Goal: Task Accomplishment & Management: Manage account settings

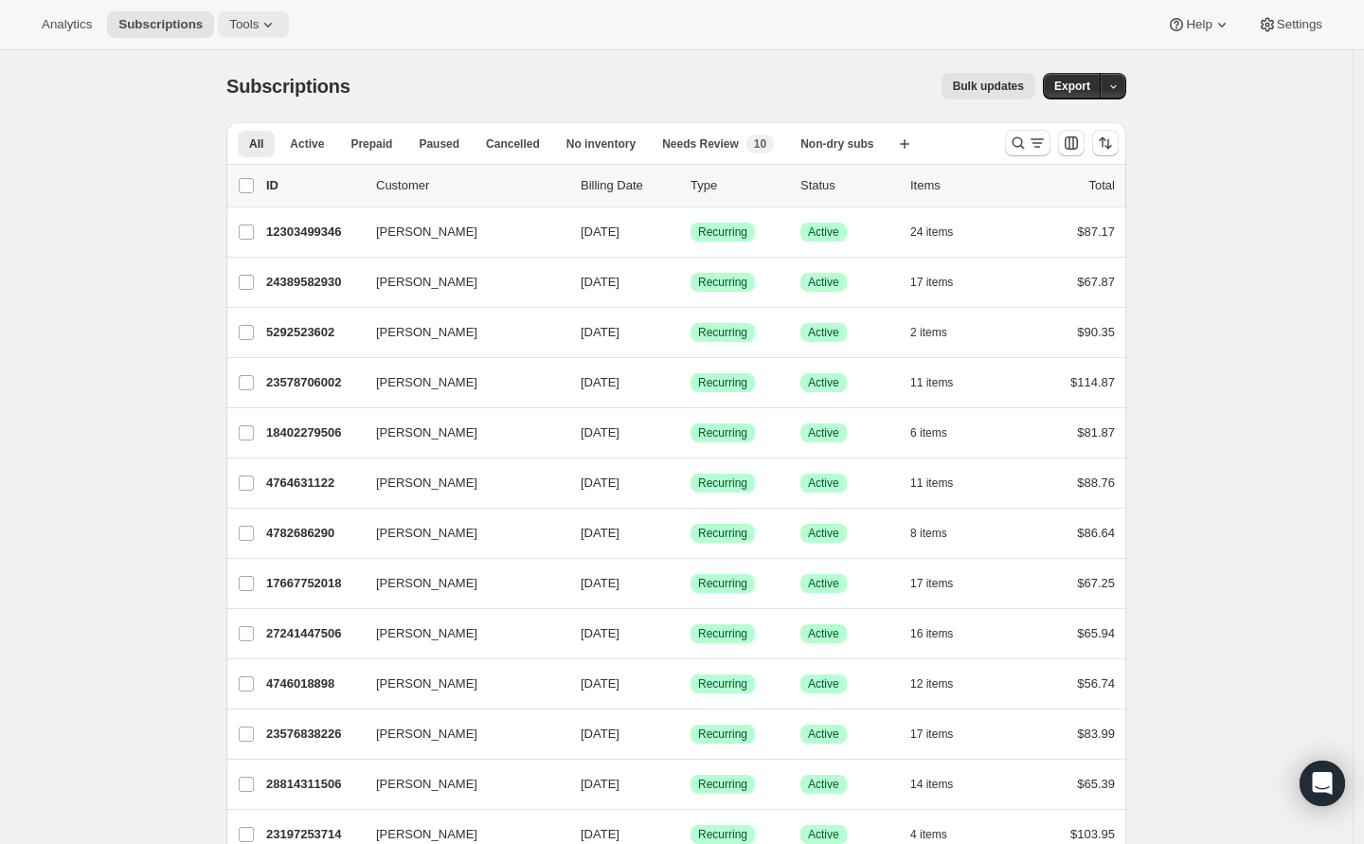
click at [270, 25] on icon at bounding box center [268, 24] width 19 height 19
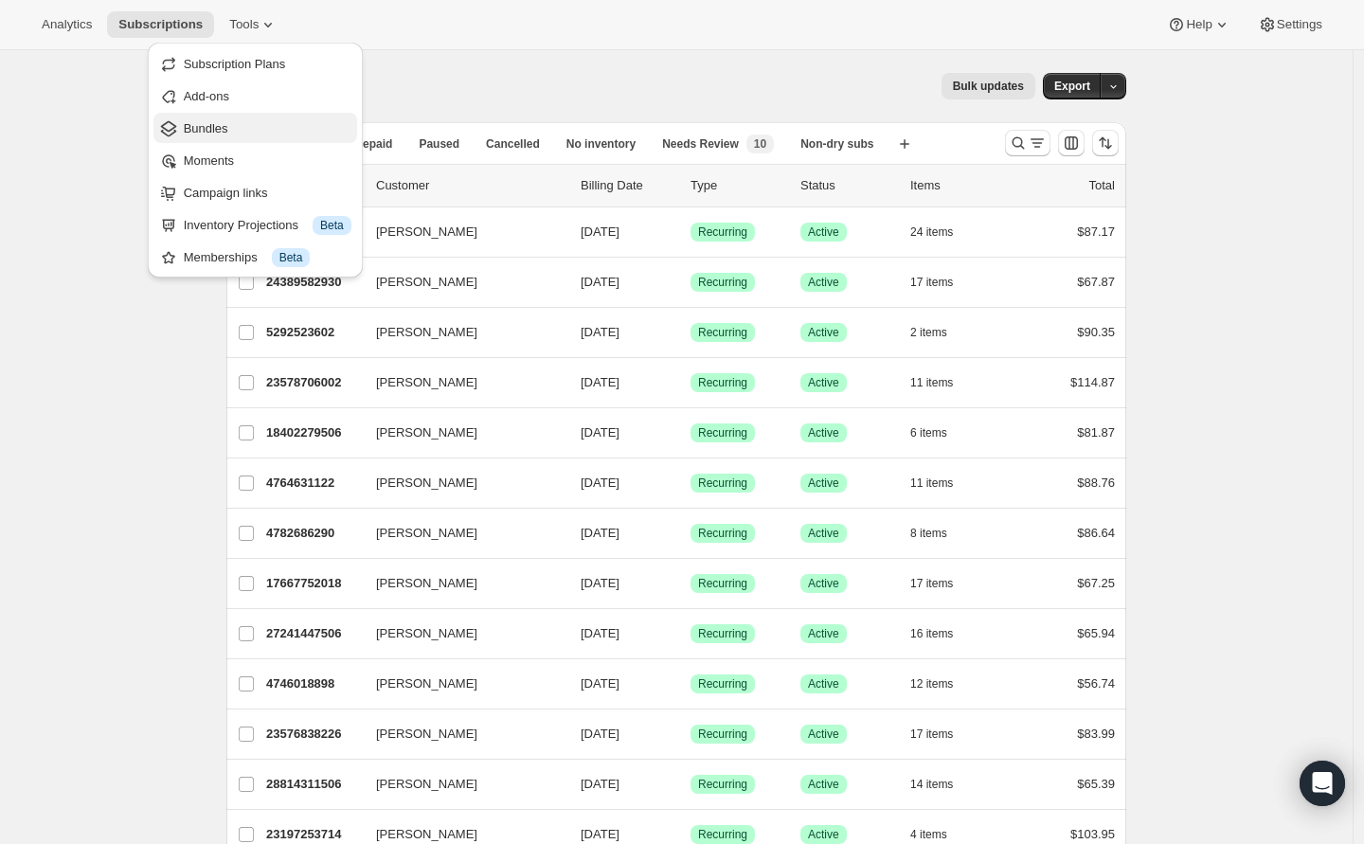
click at [244, 134] on span "Bundles" at bounding box center [268, 128] width 168 height 19
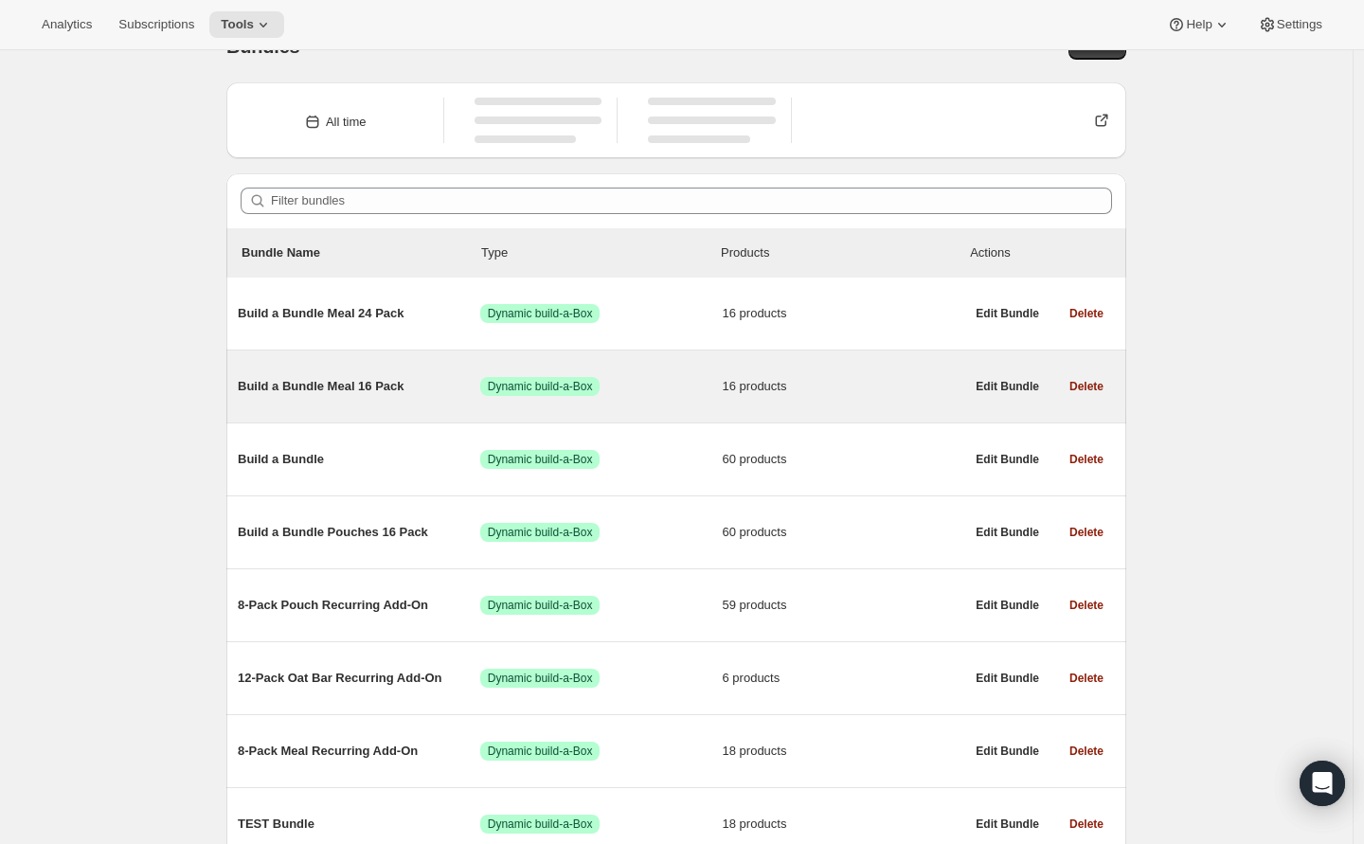
scroll to position [48, 0]
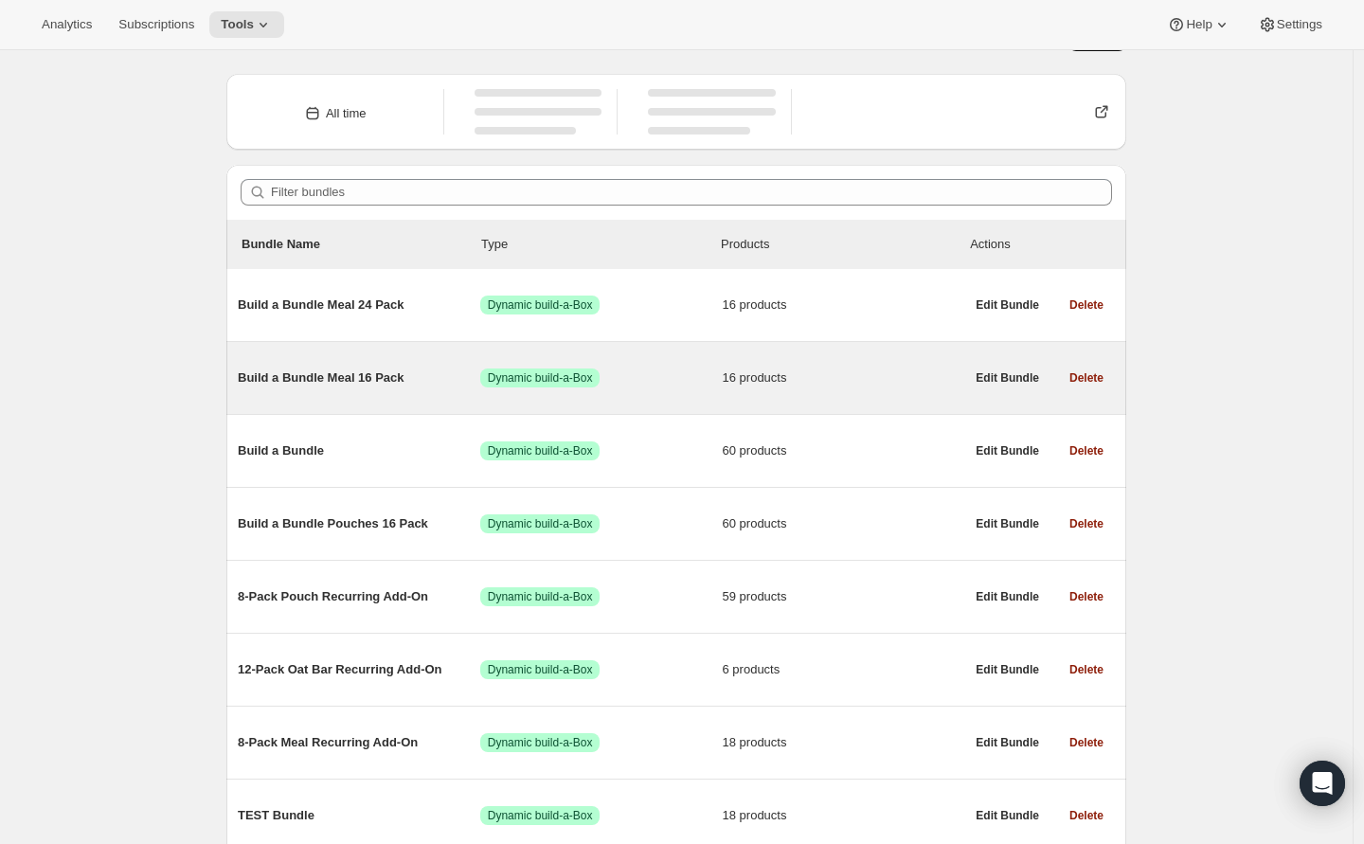
click at [341, 376] on span "Build a Bundle Meal 16 Pack" at bounding box center [359, 378] width 243 height 19
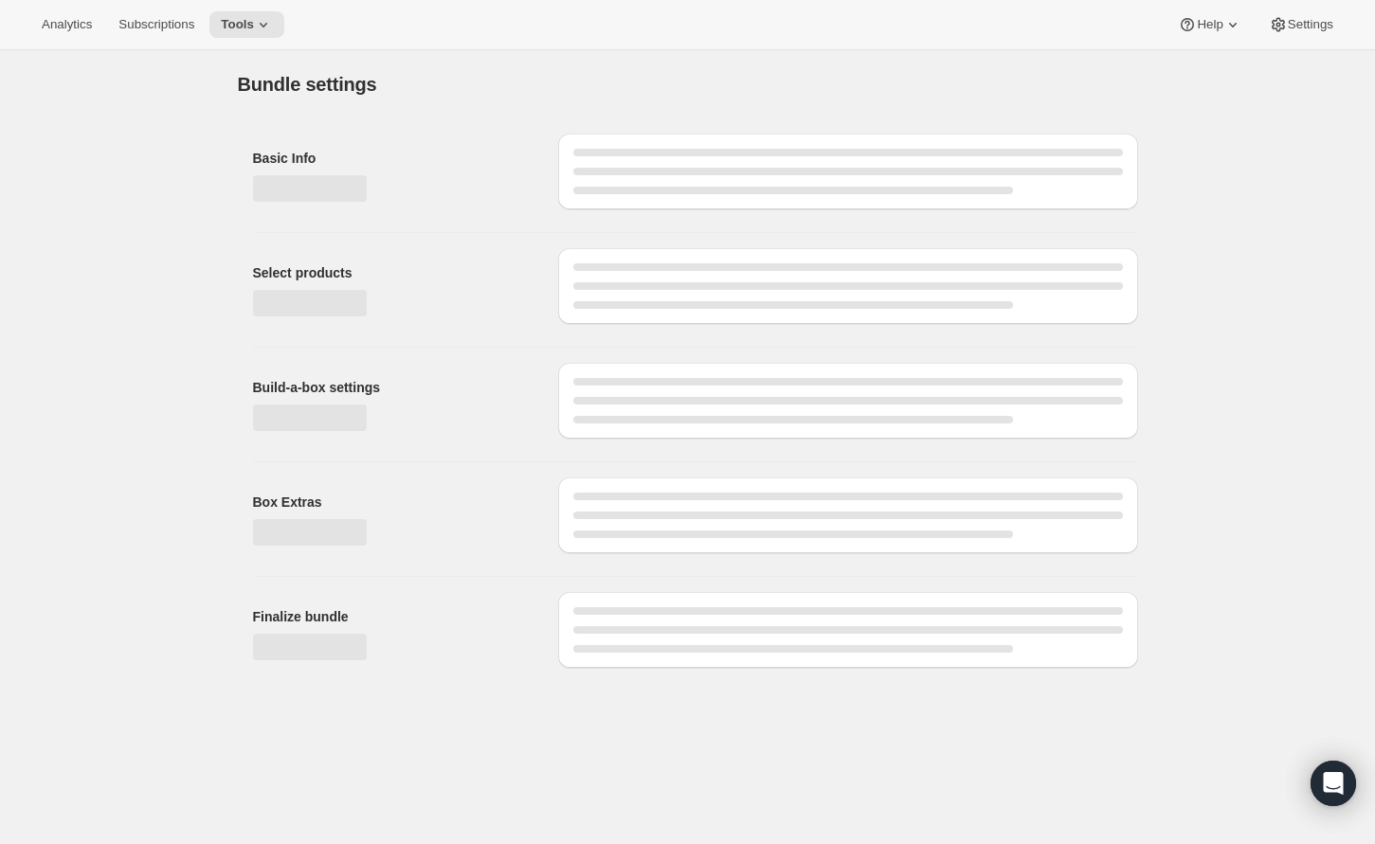
type input "Build a Bundle Meal 16 Pack"
checkbox input "true"
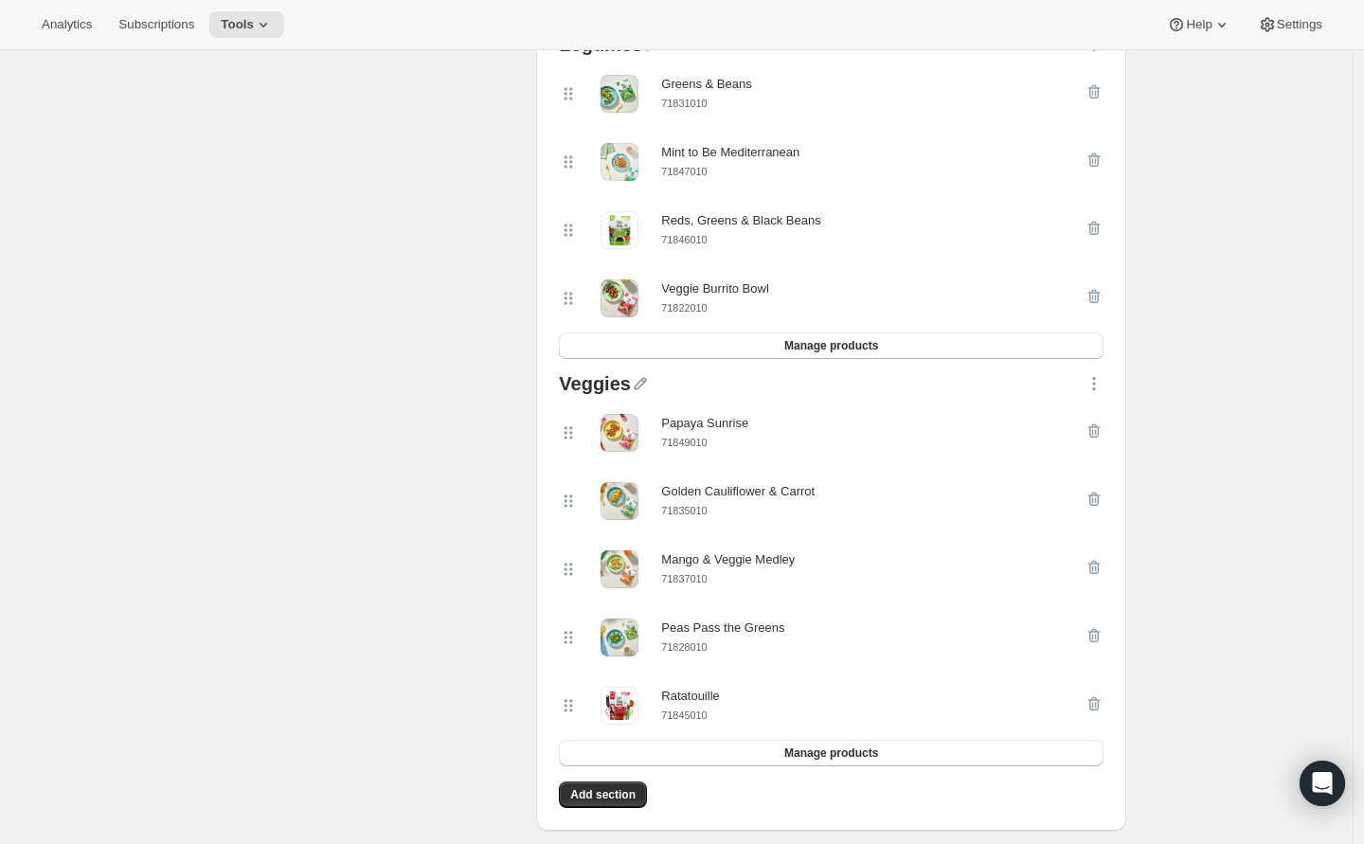
scroll to position [1536, 0]
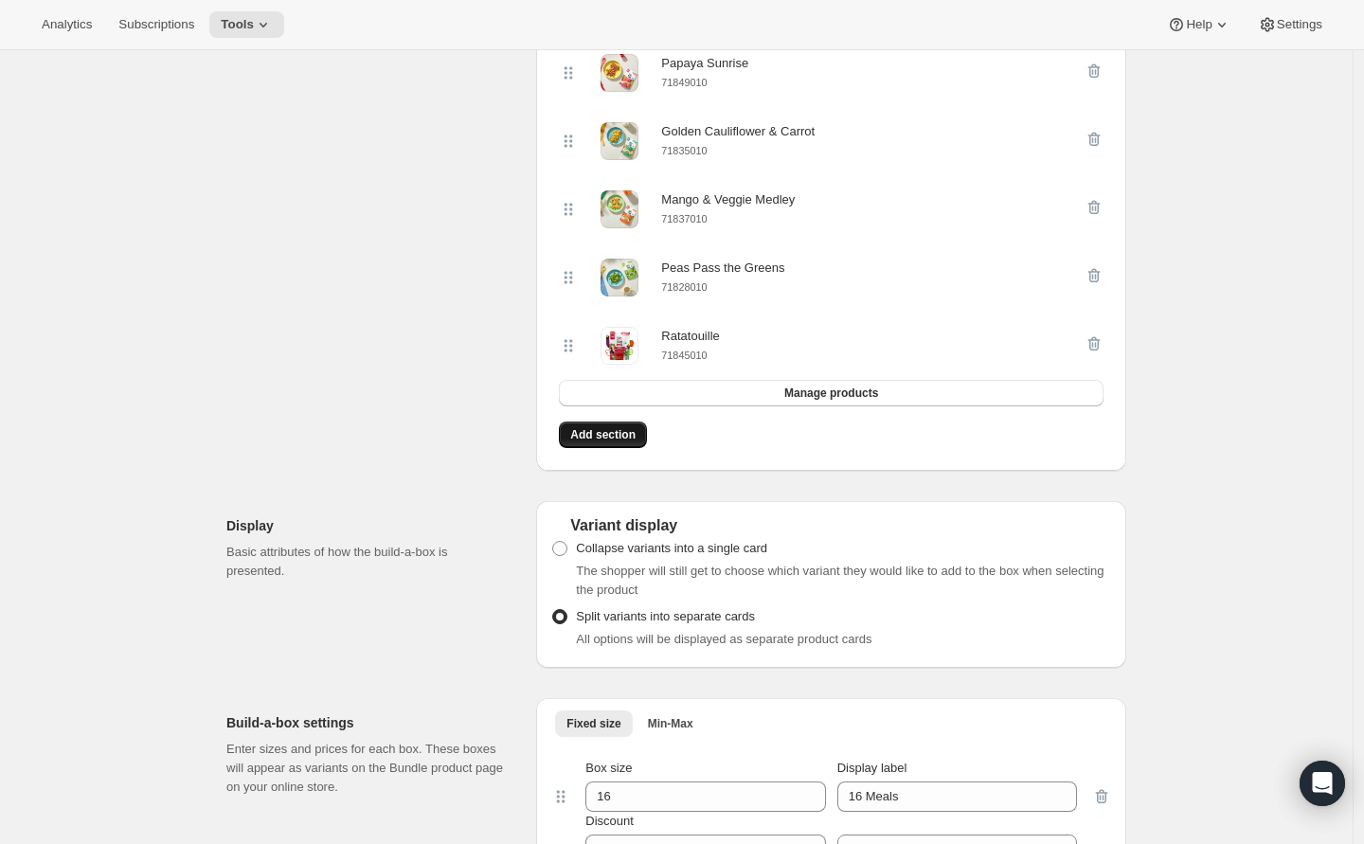
click at [631, 441] on span "Add section" at bounding box center [602, 434] width 65 height 15
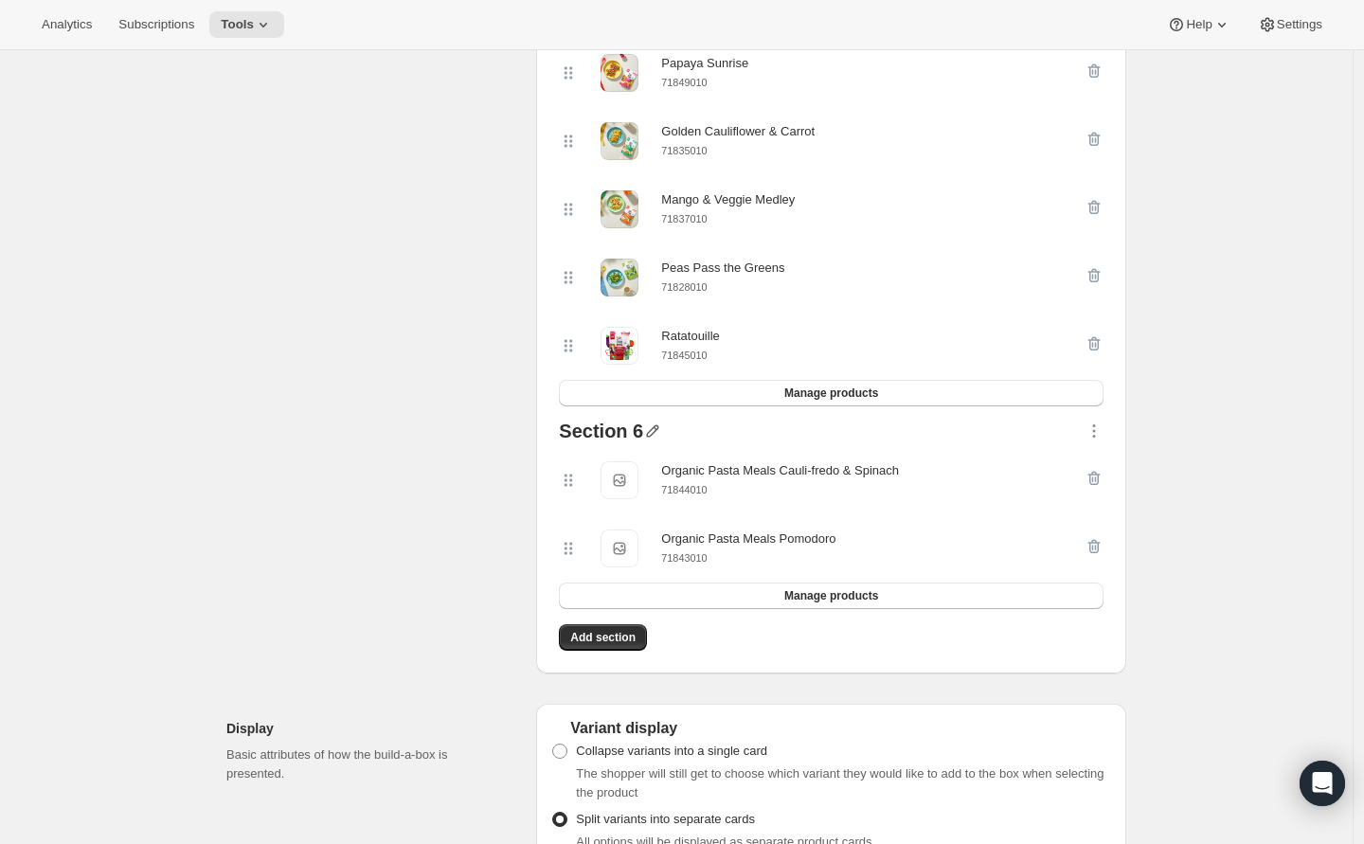
click at [660, 441] on icon "button" at bounding box center [652, 431] width 19 height 19
click at [635, 475] on input "text" at bounding box center [670, 474] width 182 height 30
type input "Pasta"
click at [602, 507] on button "Save" at bounding box center [593, 498] width 51 height 30
click at [1094, 439] on icon "button" at bounding box center [1094, 431] width 19 height 19
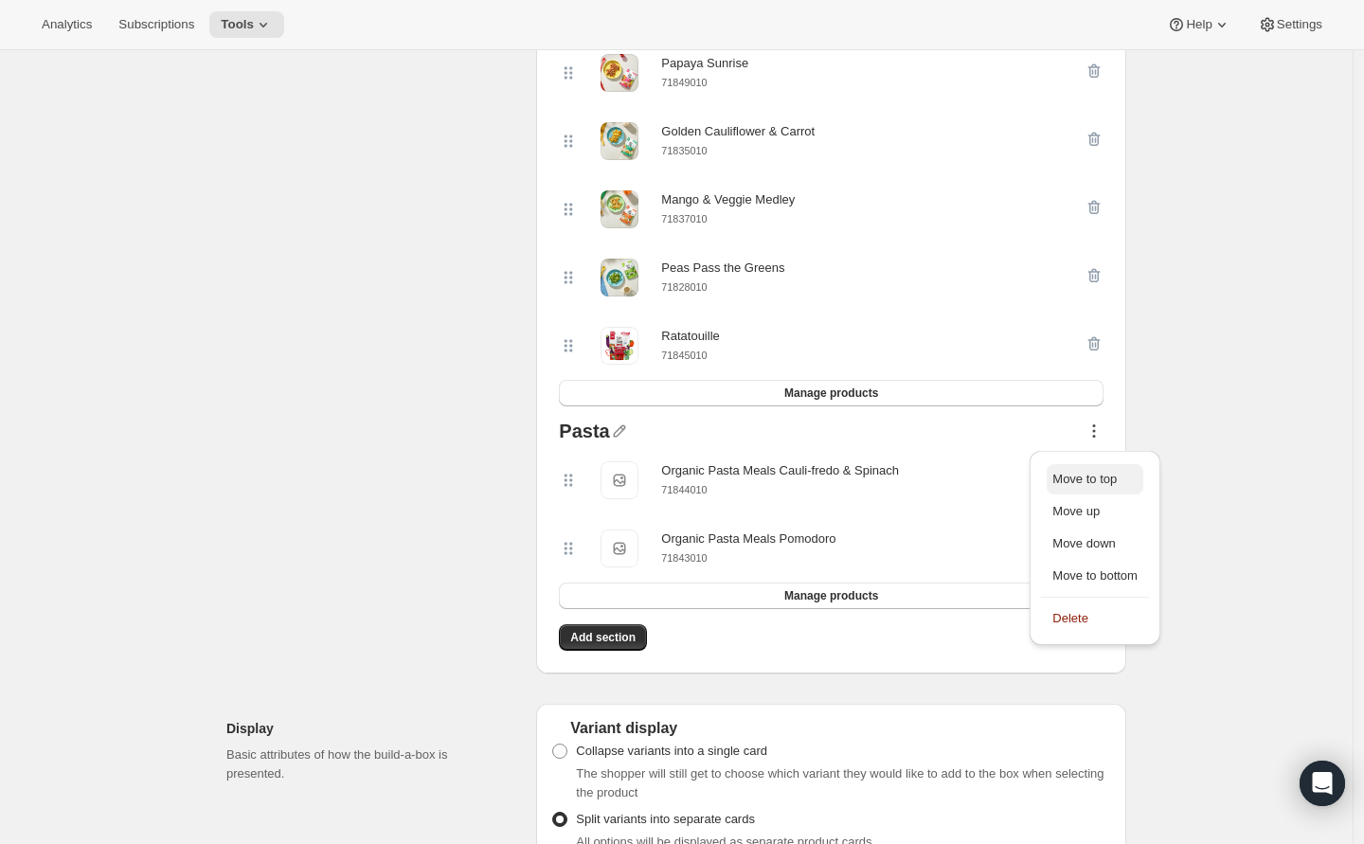
click at [1094, 478] on span "Move to top" at bounding box center [1085, 479] width 64 height 14
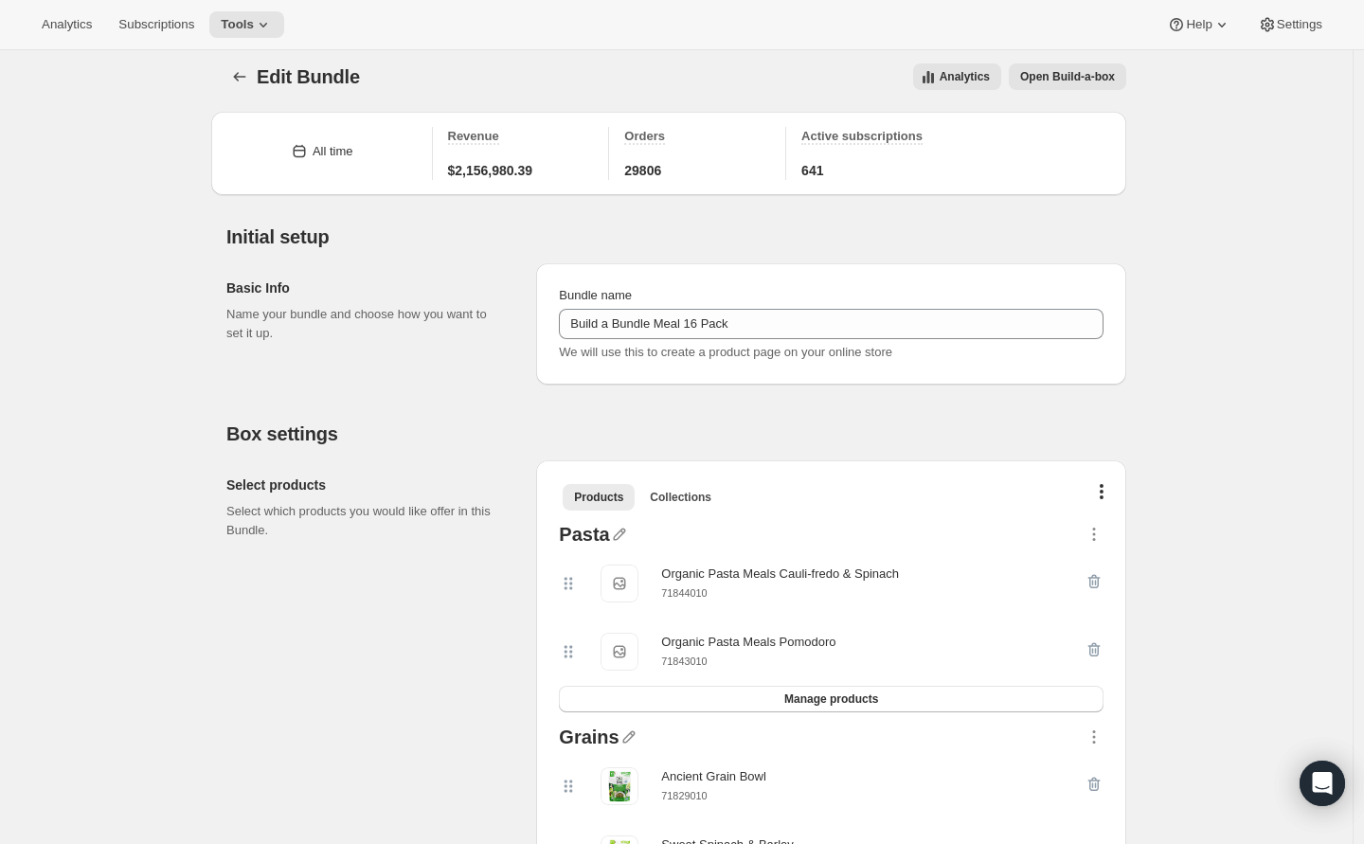
scroll to position [0, 0]
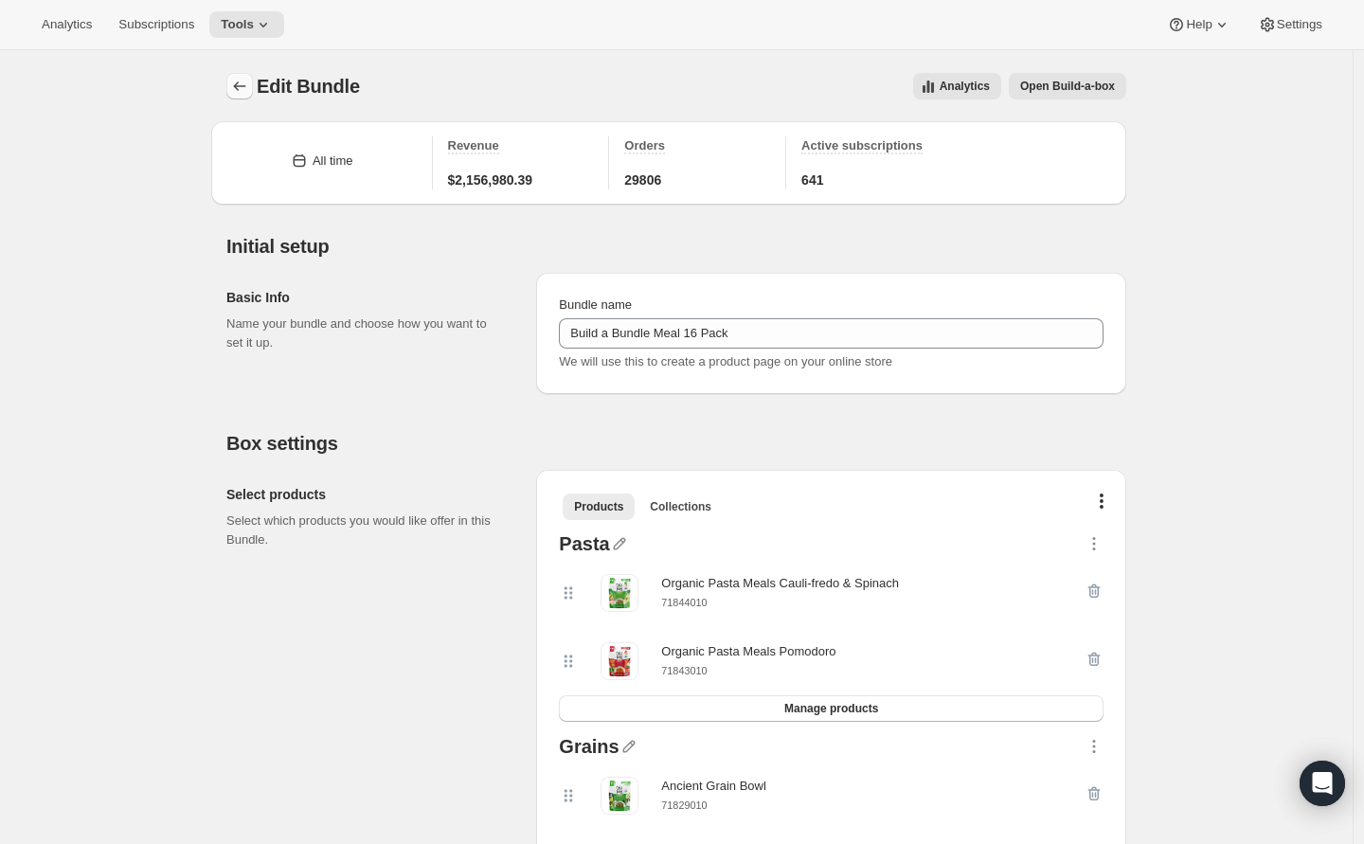
click at [245, 88] on icon "Bundles" at bounding box center [239, 86] width 19 height 19
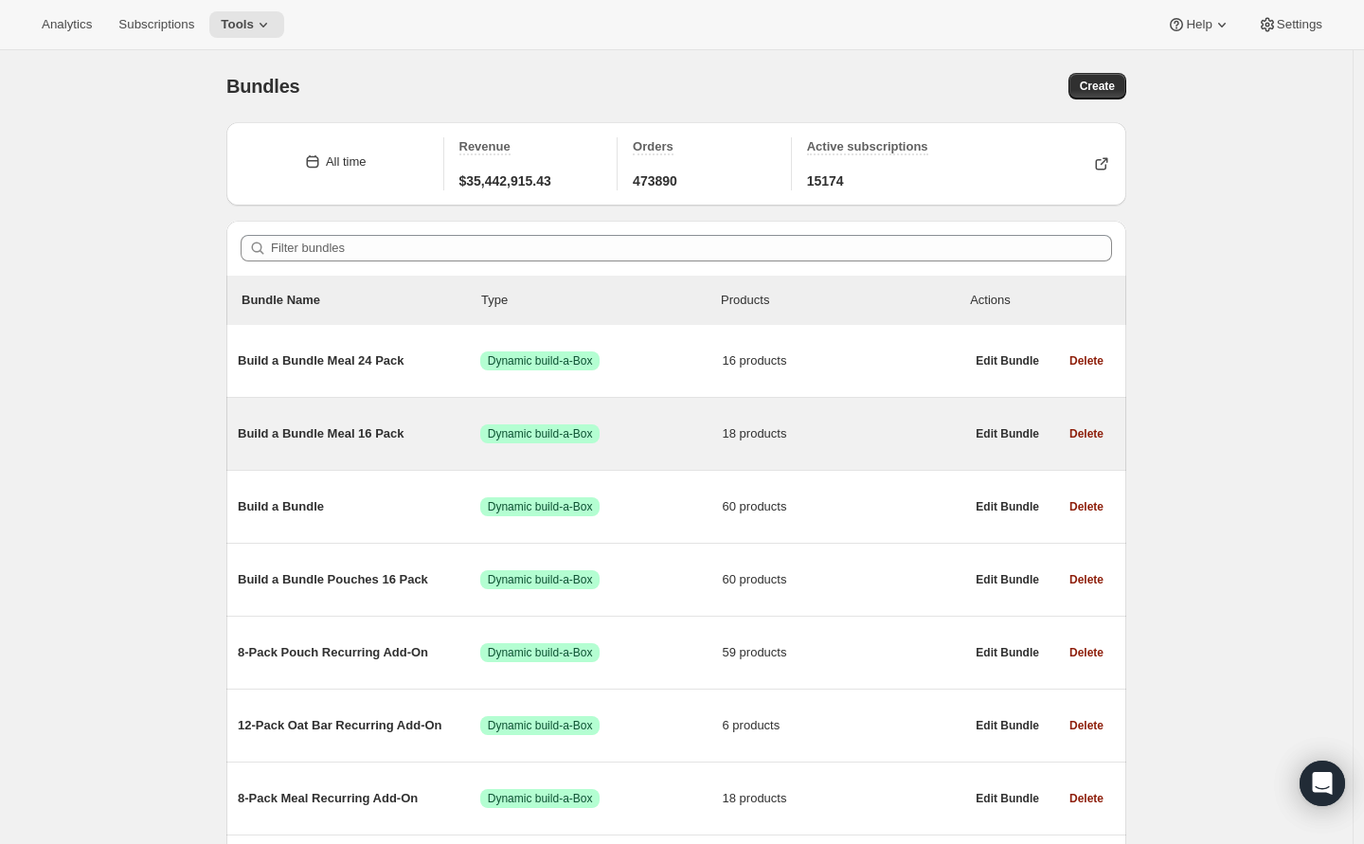
click at [326, 430] on span "Build a Bundle Meal 16 Pack" at bounding box center [359, 433] width 243 height 19
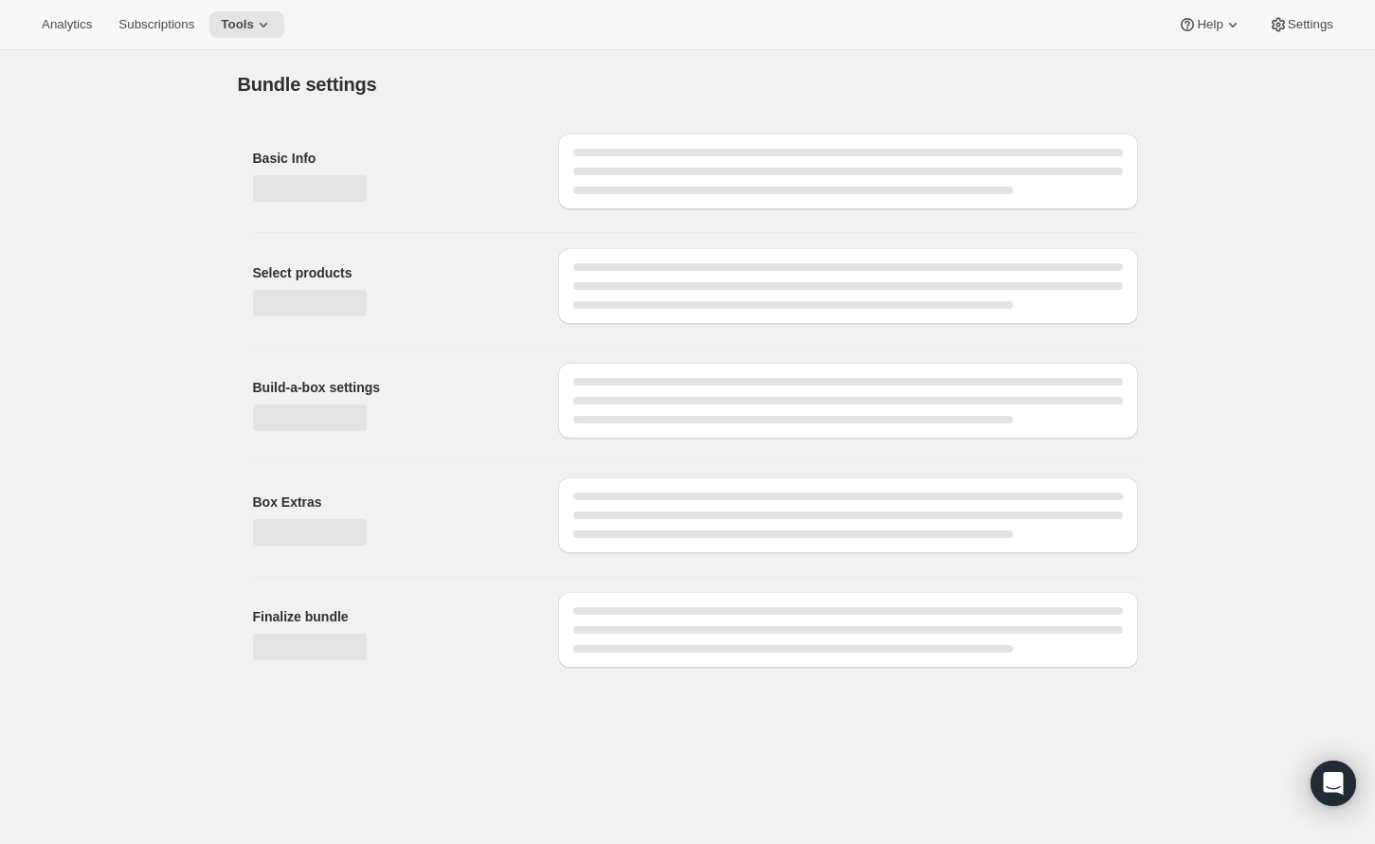
type input "Build a Bundle Meal 16 Pack"
checkbox input "true"
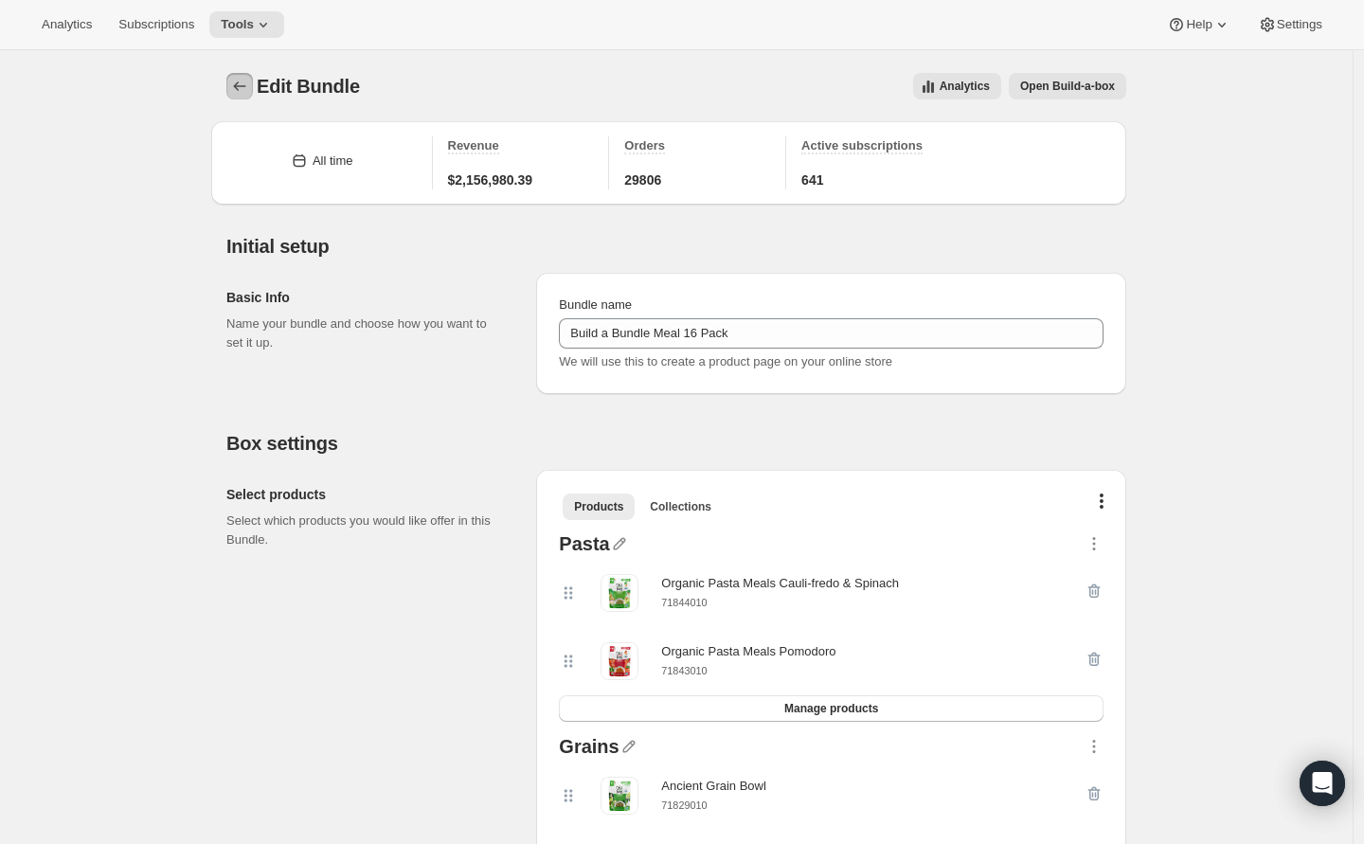
click at [247, 84] on icon "Bundles" at bounding box center [239, 86] width 19 height 19
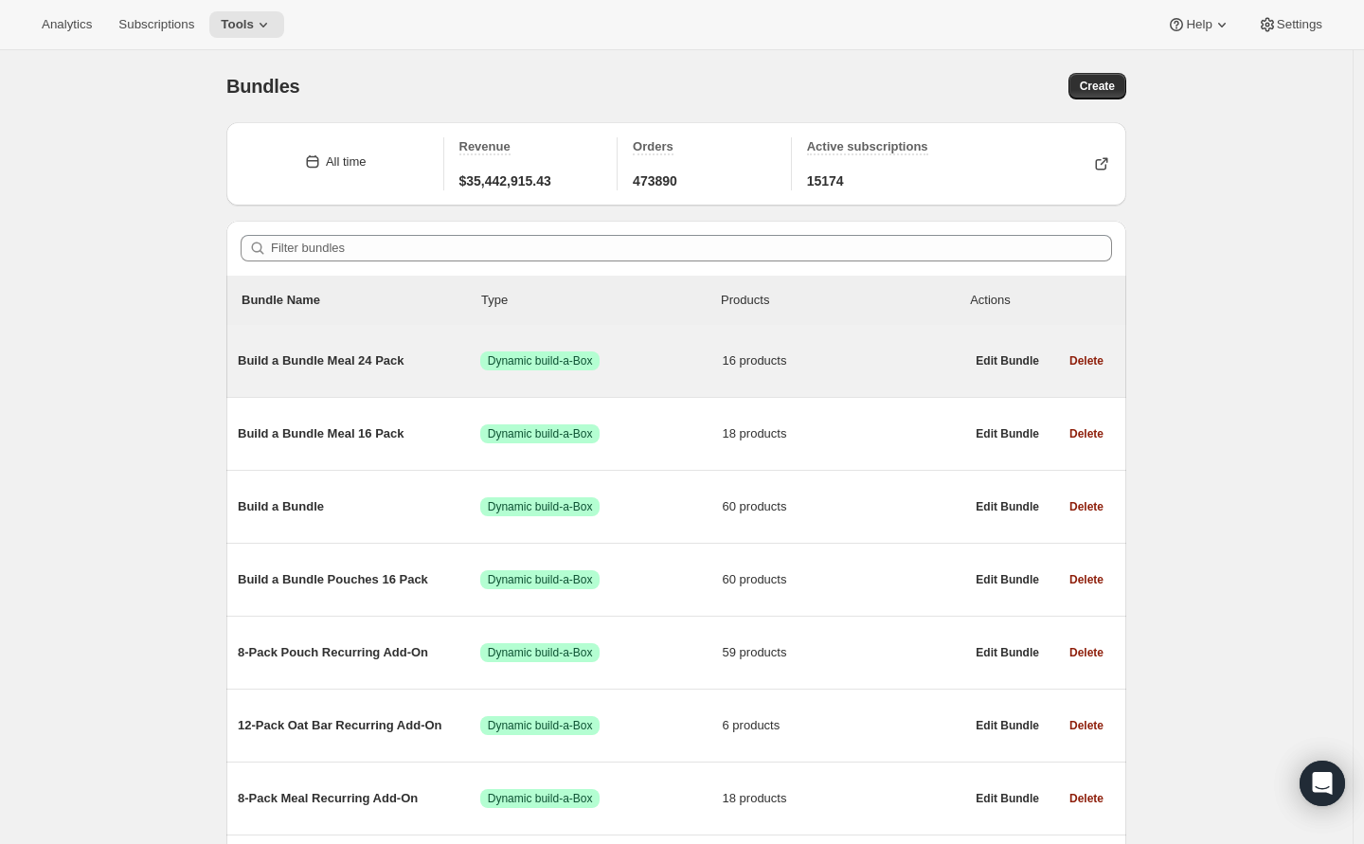
click at [328, 360] on span "Build a Bundle Meal 24 Pack" at bounding box center [359, 361] width 243 height 19
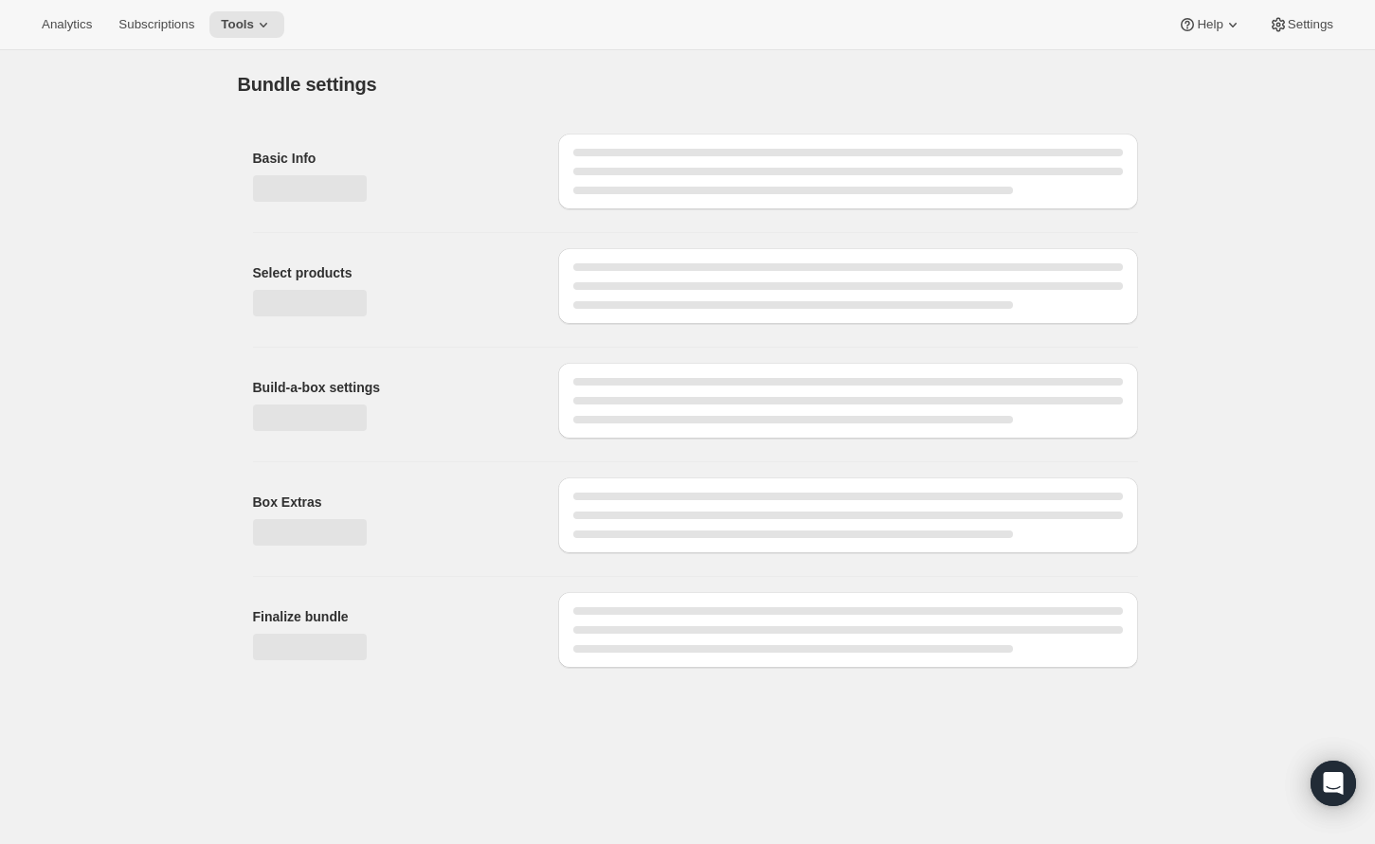
type input "Build a Bundle Meal 24 Pack"
checkbox input "true"
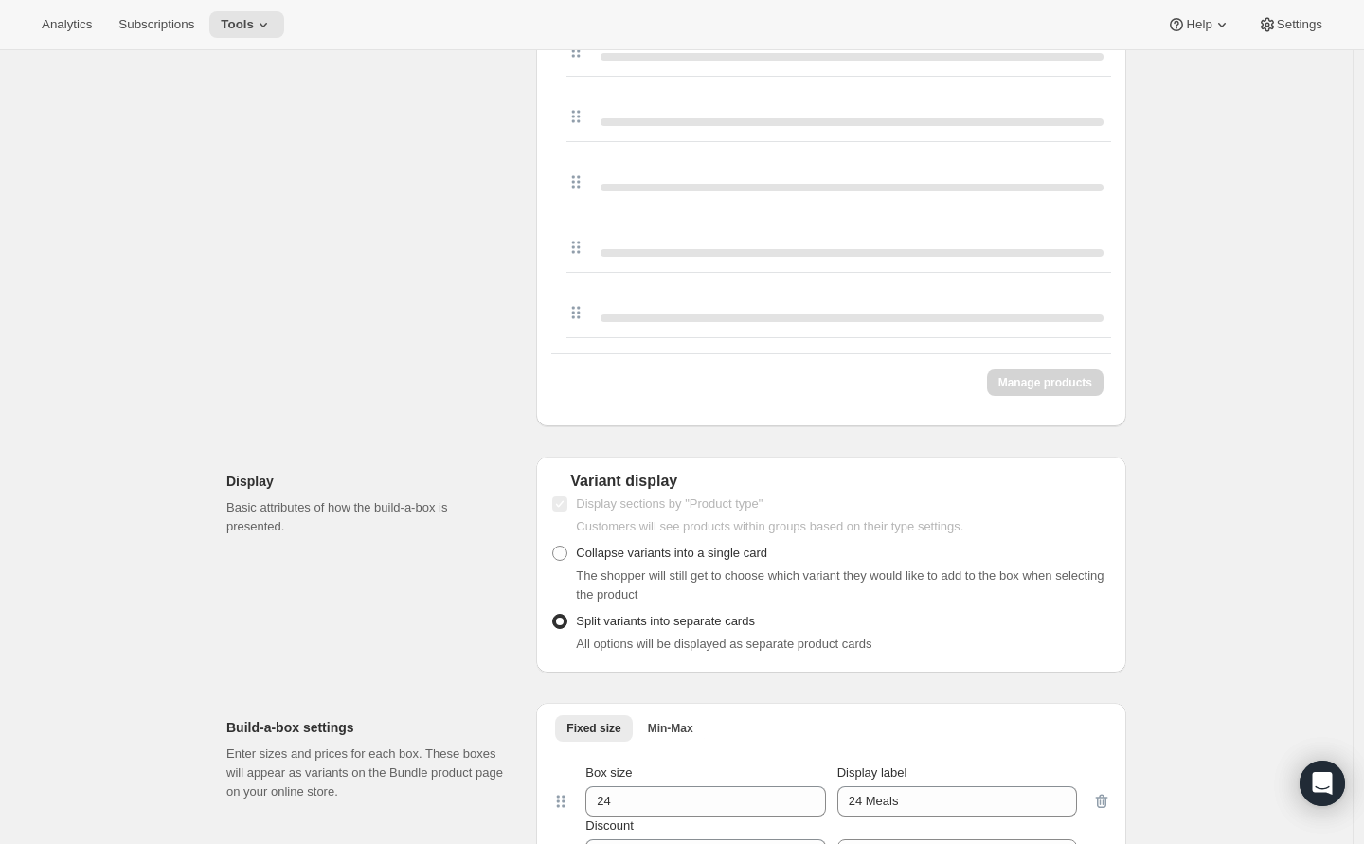
scroll to position [1745, 0]
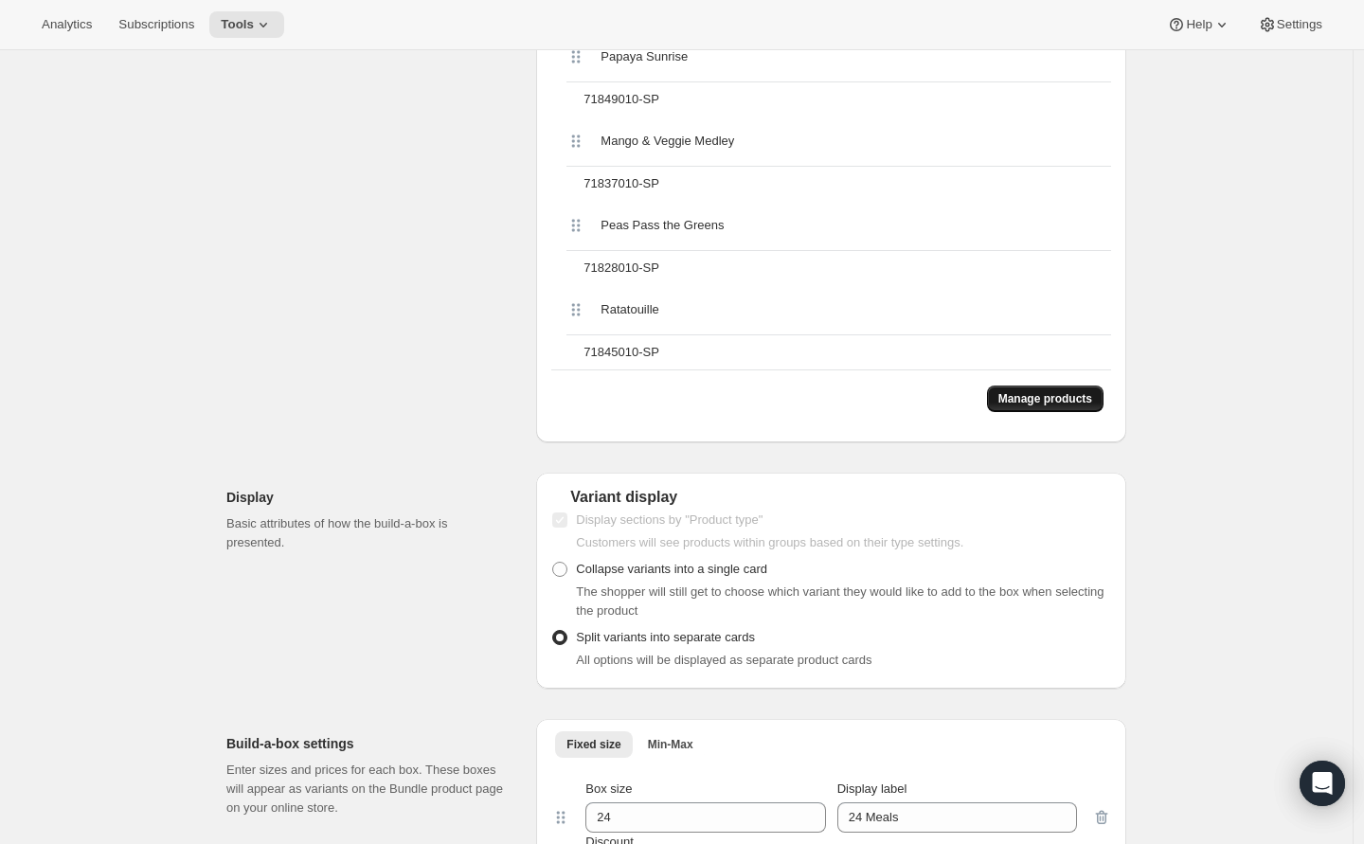
click at [1050, 403] on span "Manage products" at bounding box center [1046, 398] width 94 height 15
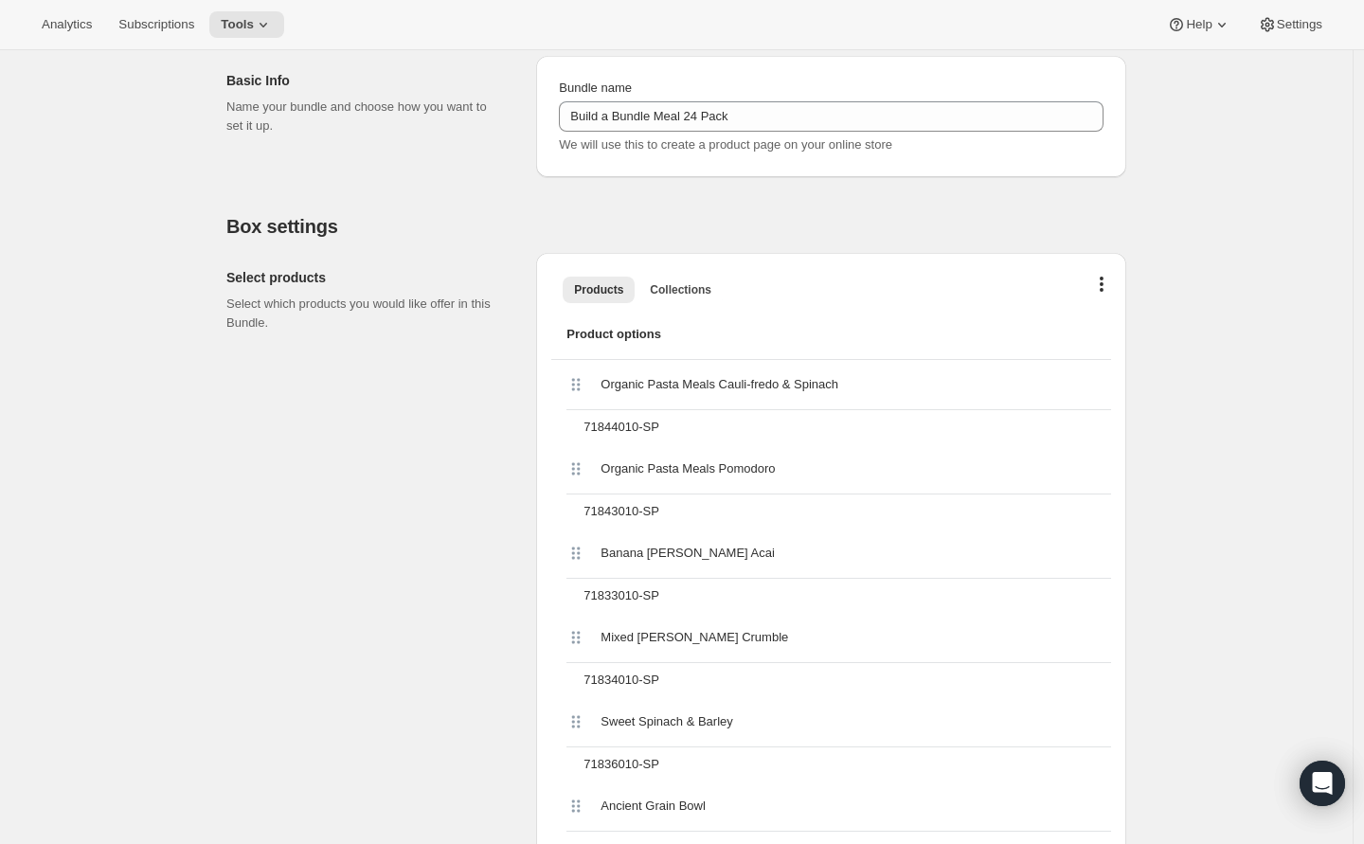
scroll to position [0, 0]
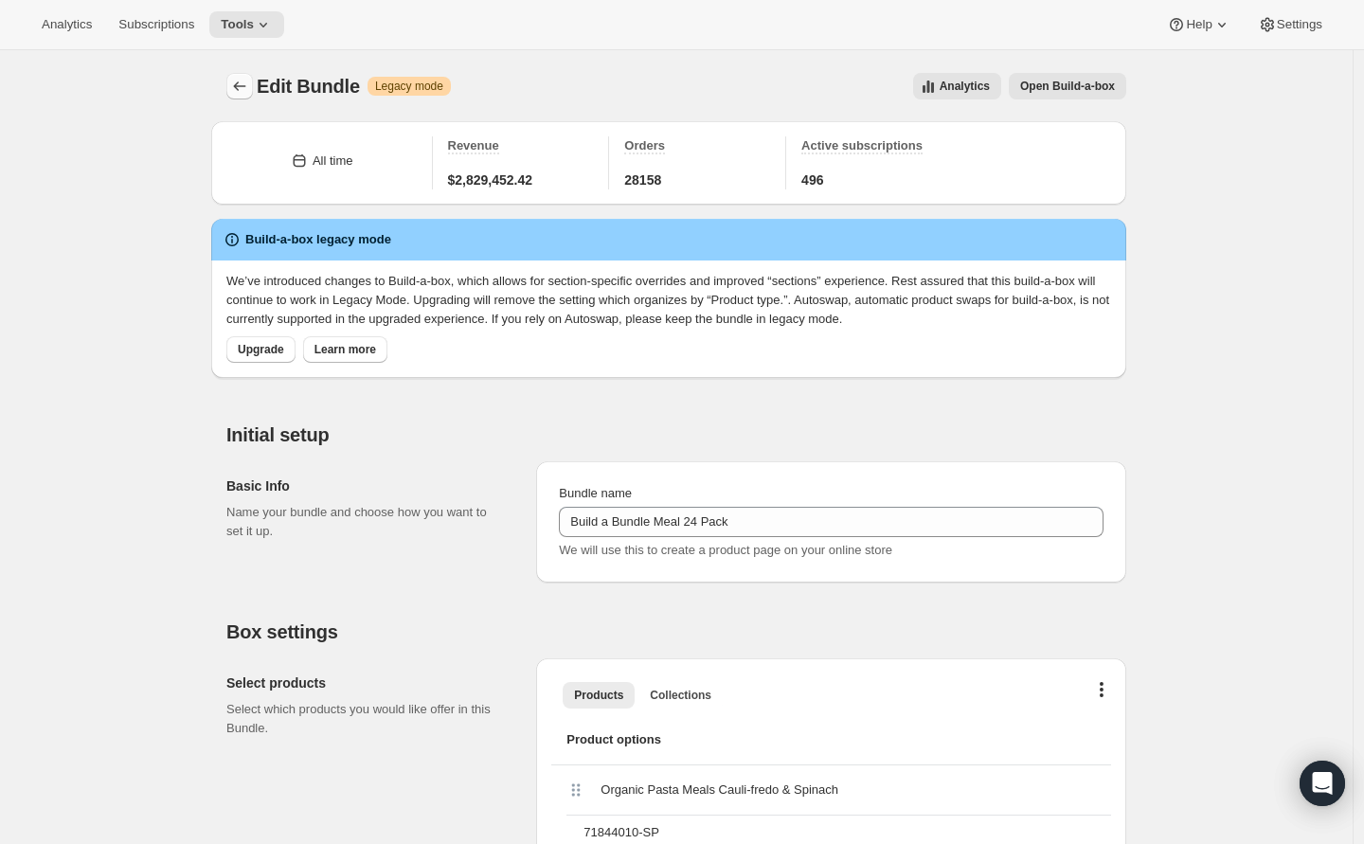
click at [237, 88] on icon "Bundles" at bounding box center [239, 86] width 19 height 19
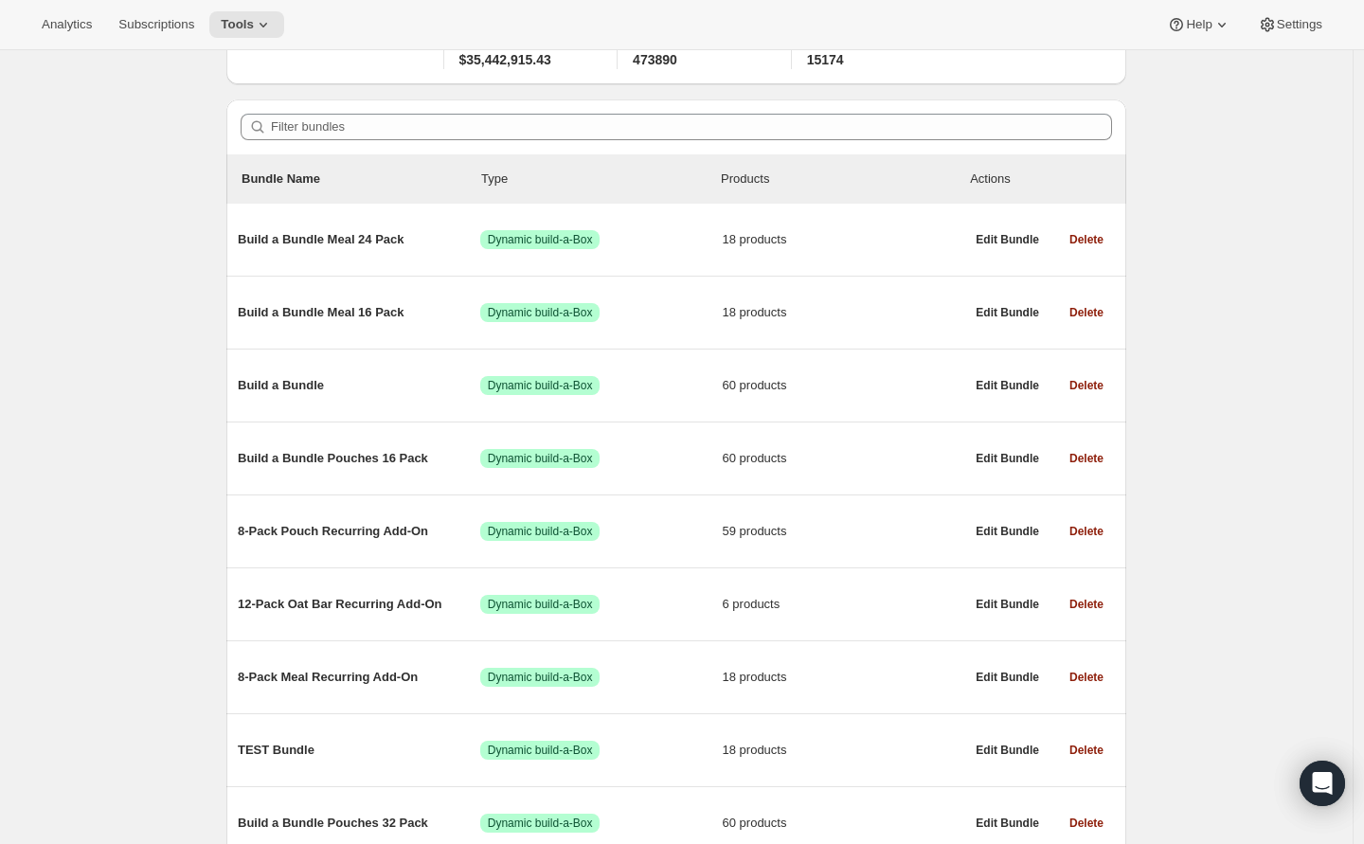
scroll to position [223, 0]
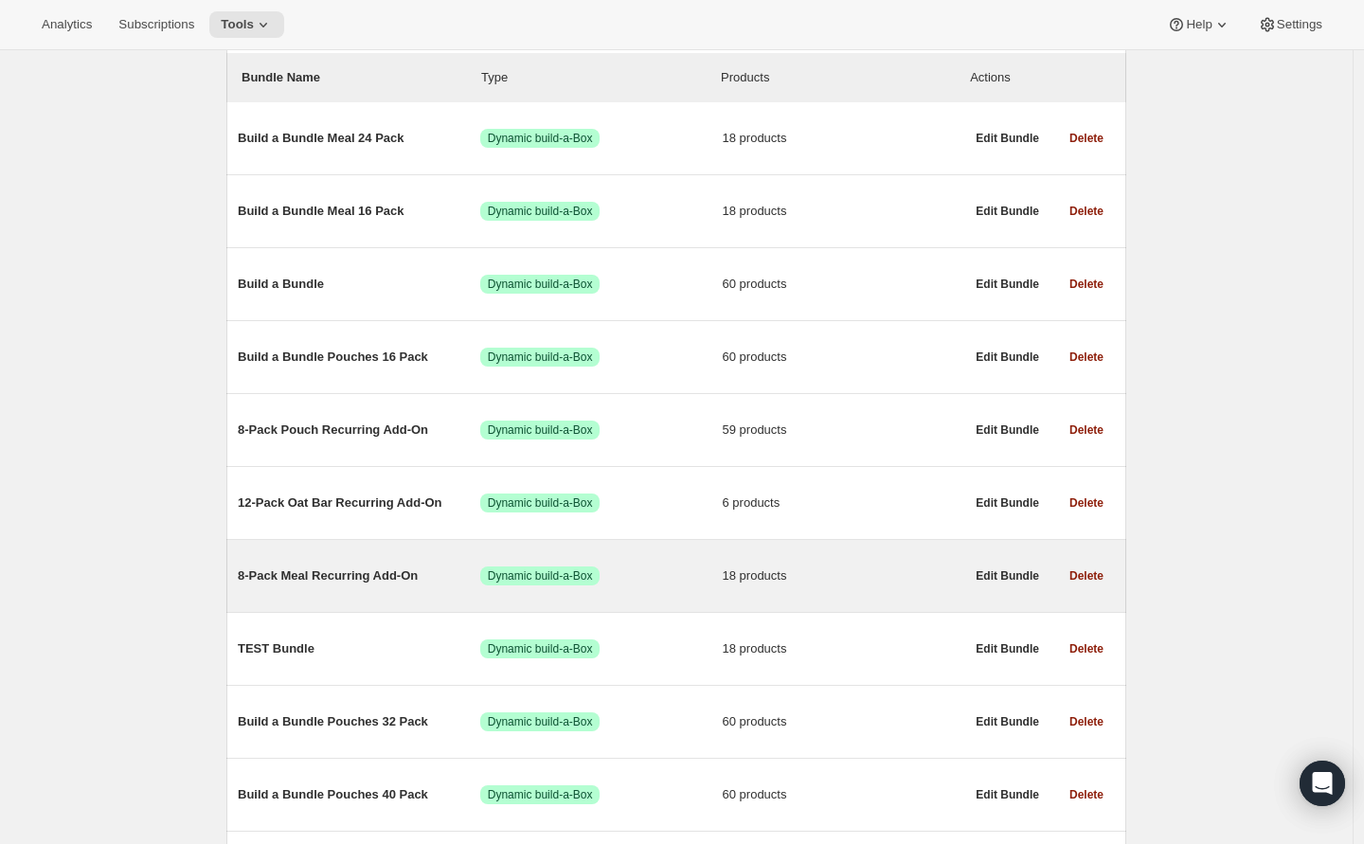
click at [378, 582] on span "8-Pack Meal Recurring Add-On" at bounding box center [359, 576] width 243 height 19
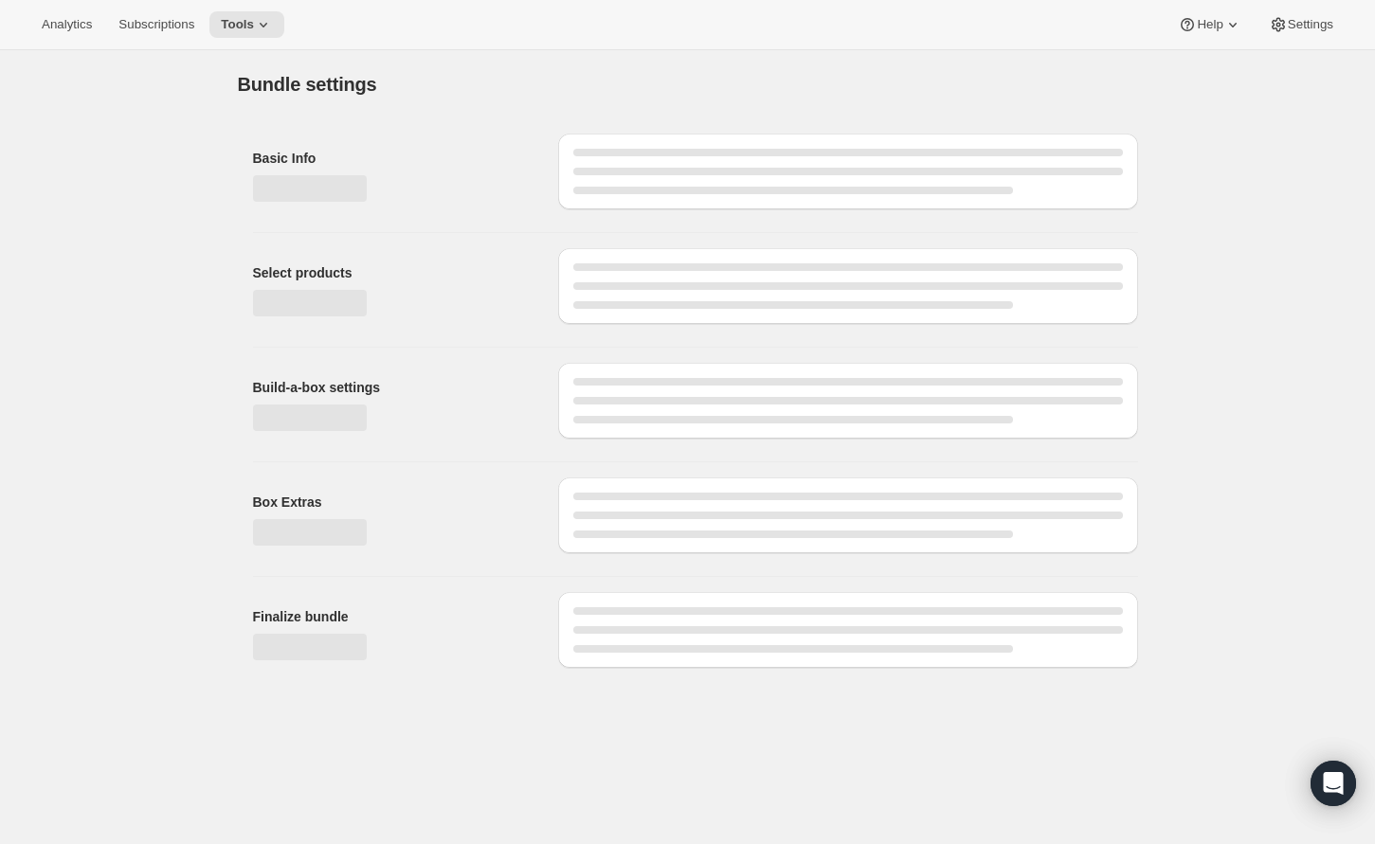
type input "8-Pack Meal Recurring Add-On"
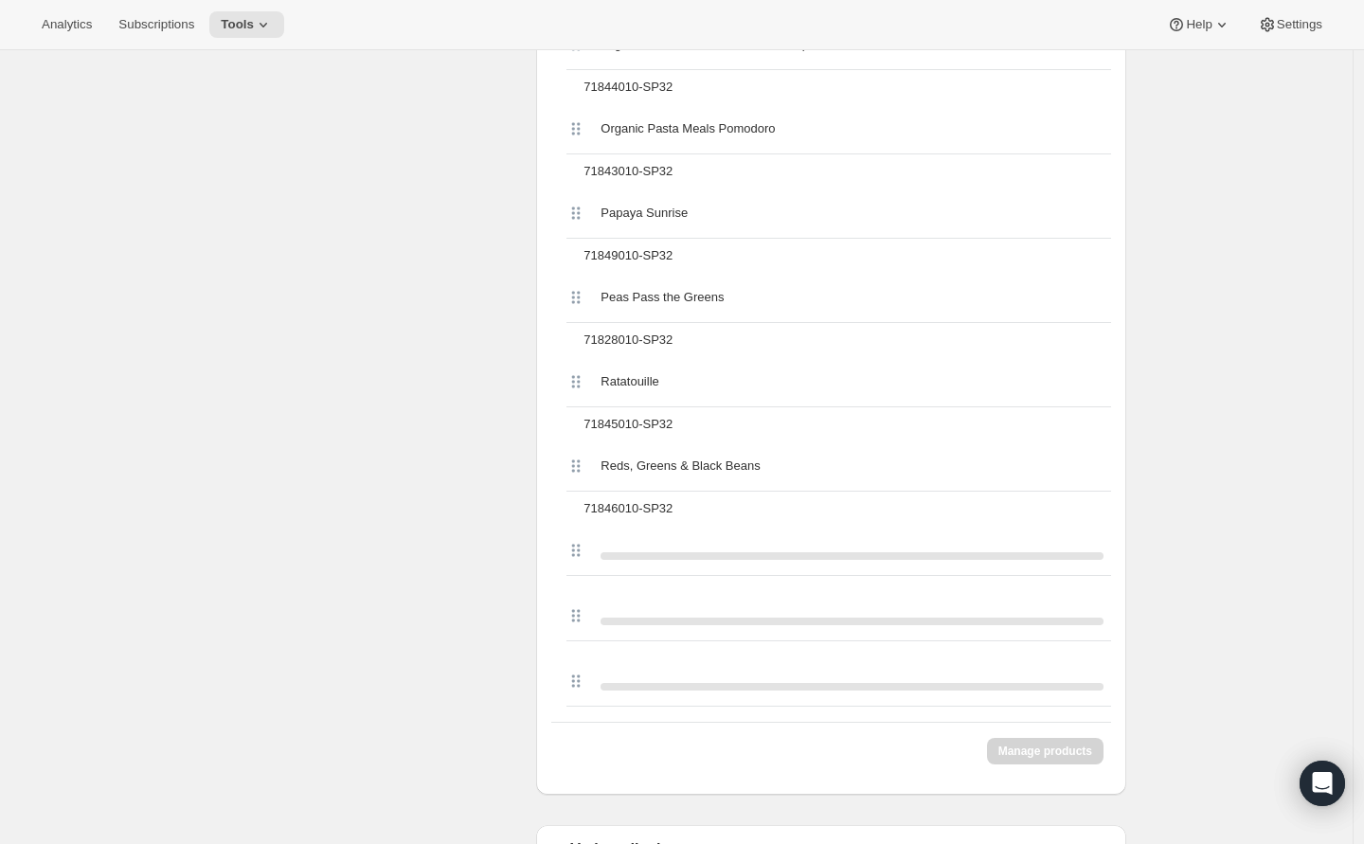
scroll to position [1683, 0]
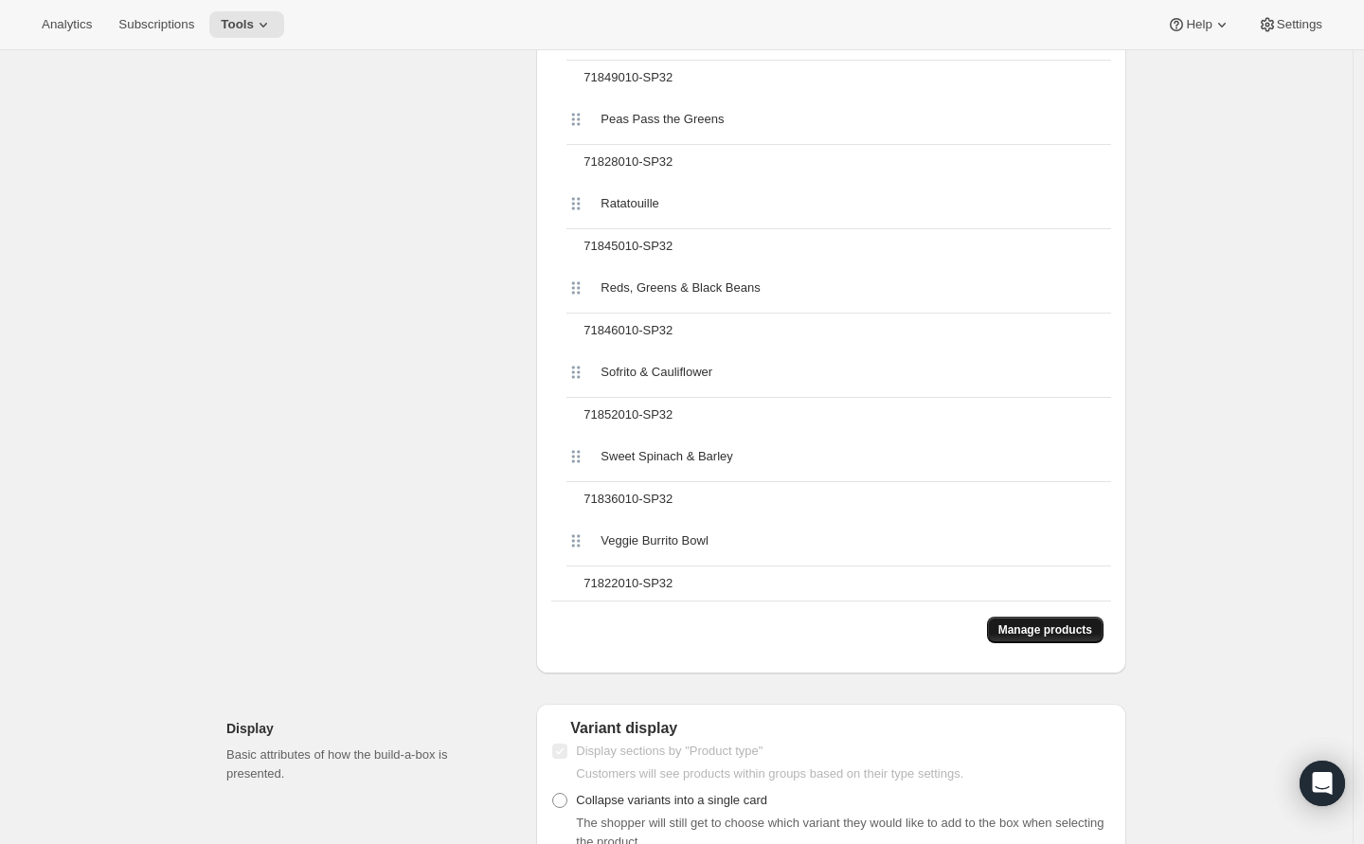
click at [1041, 643] on button "Manage products" at bounding box center [1045, 630] width 117 height 27
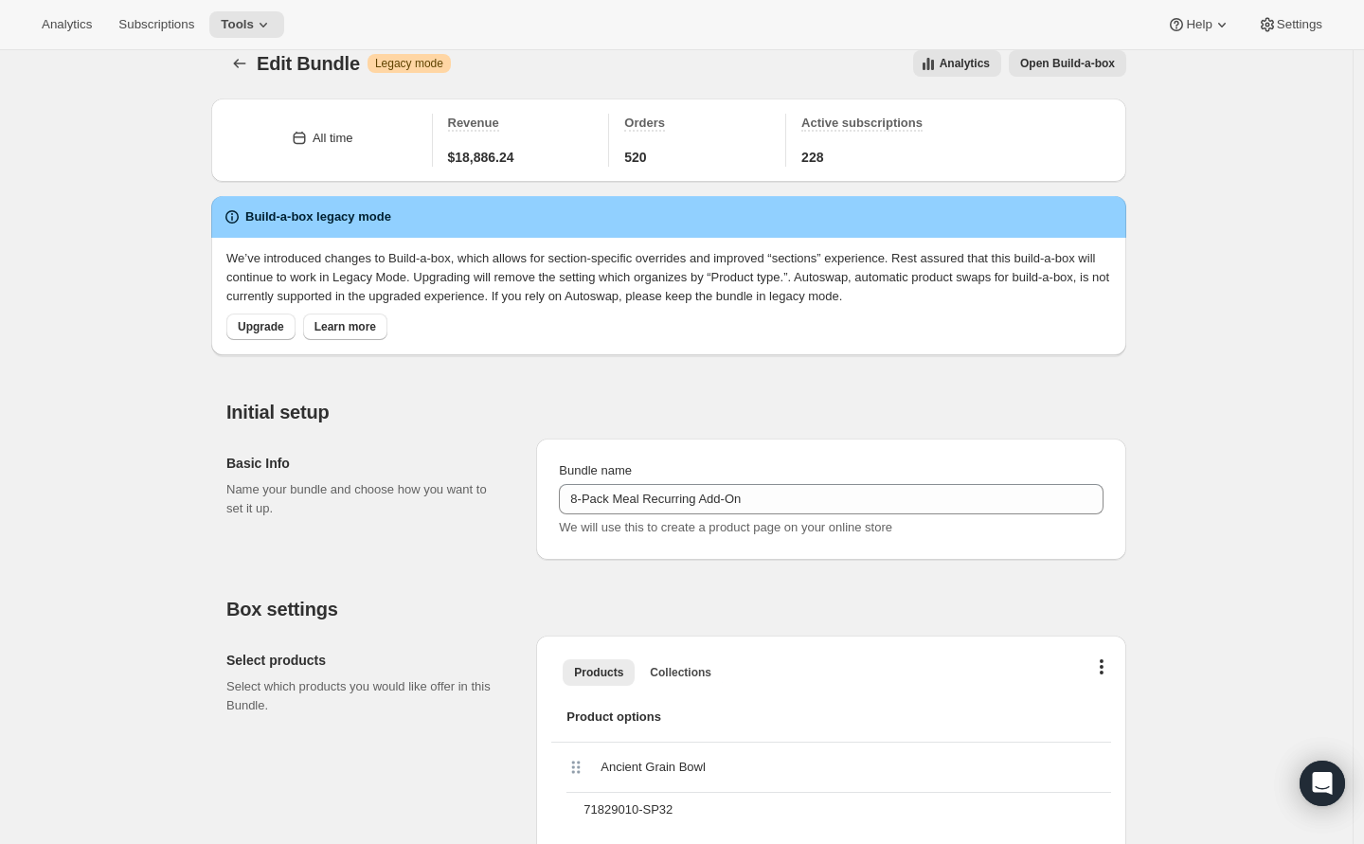
scroll to position [0, 0]
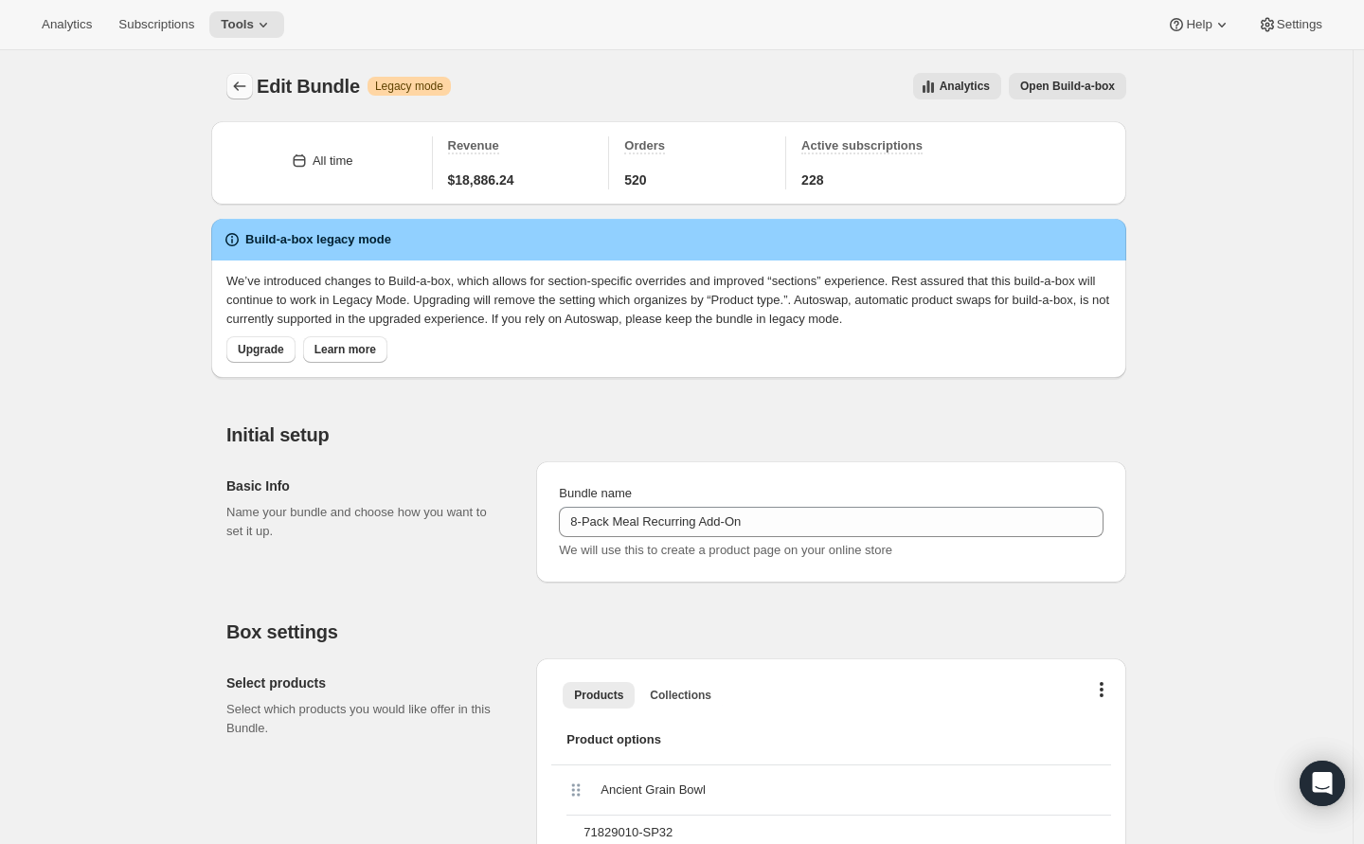
click at [236, 90] on icon "Bundles" at bounding box center [239, 86] width 19 height 19
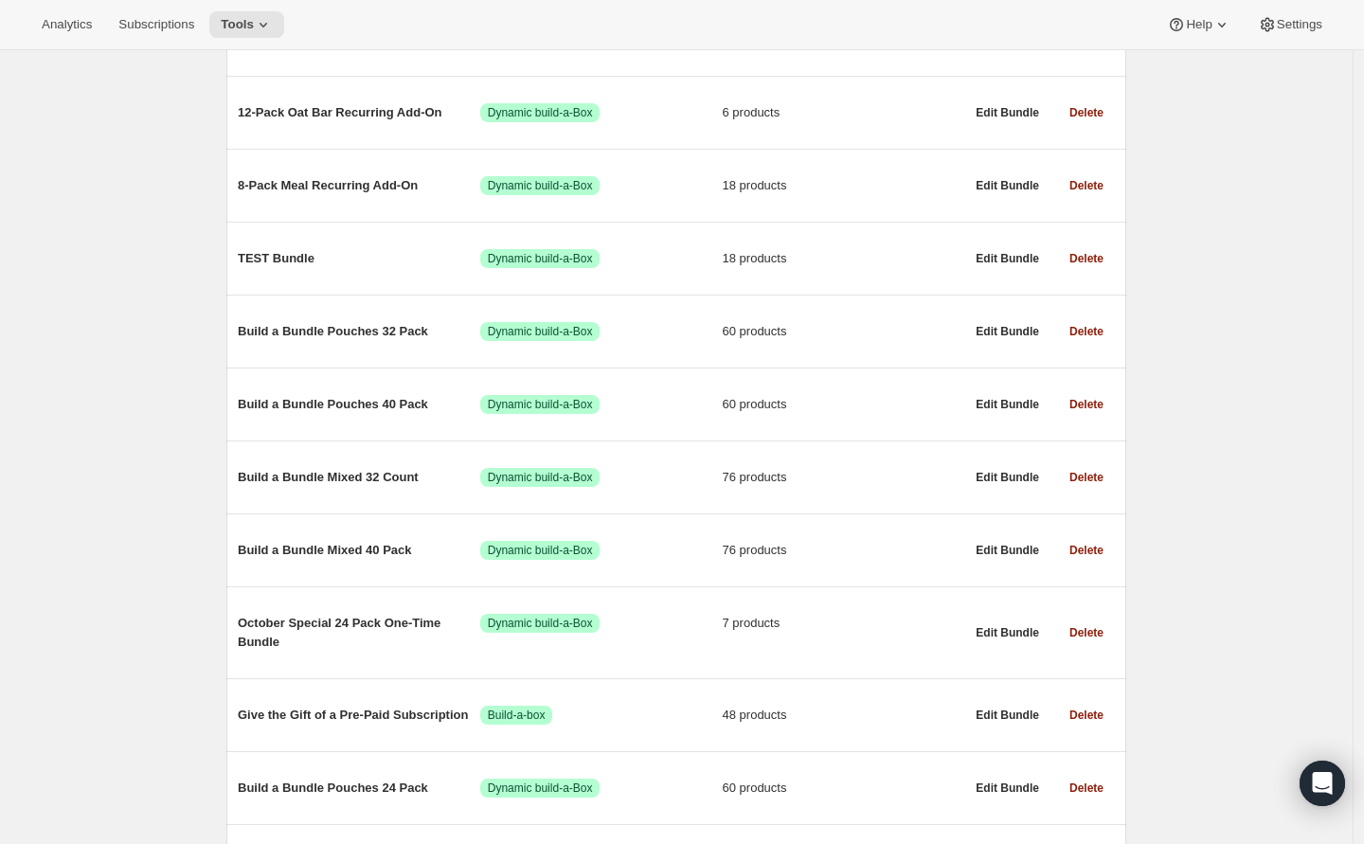
scroll to position [664, 0]
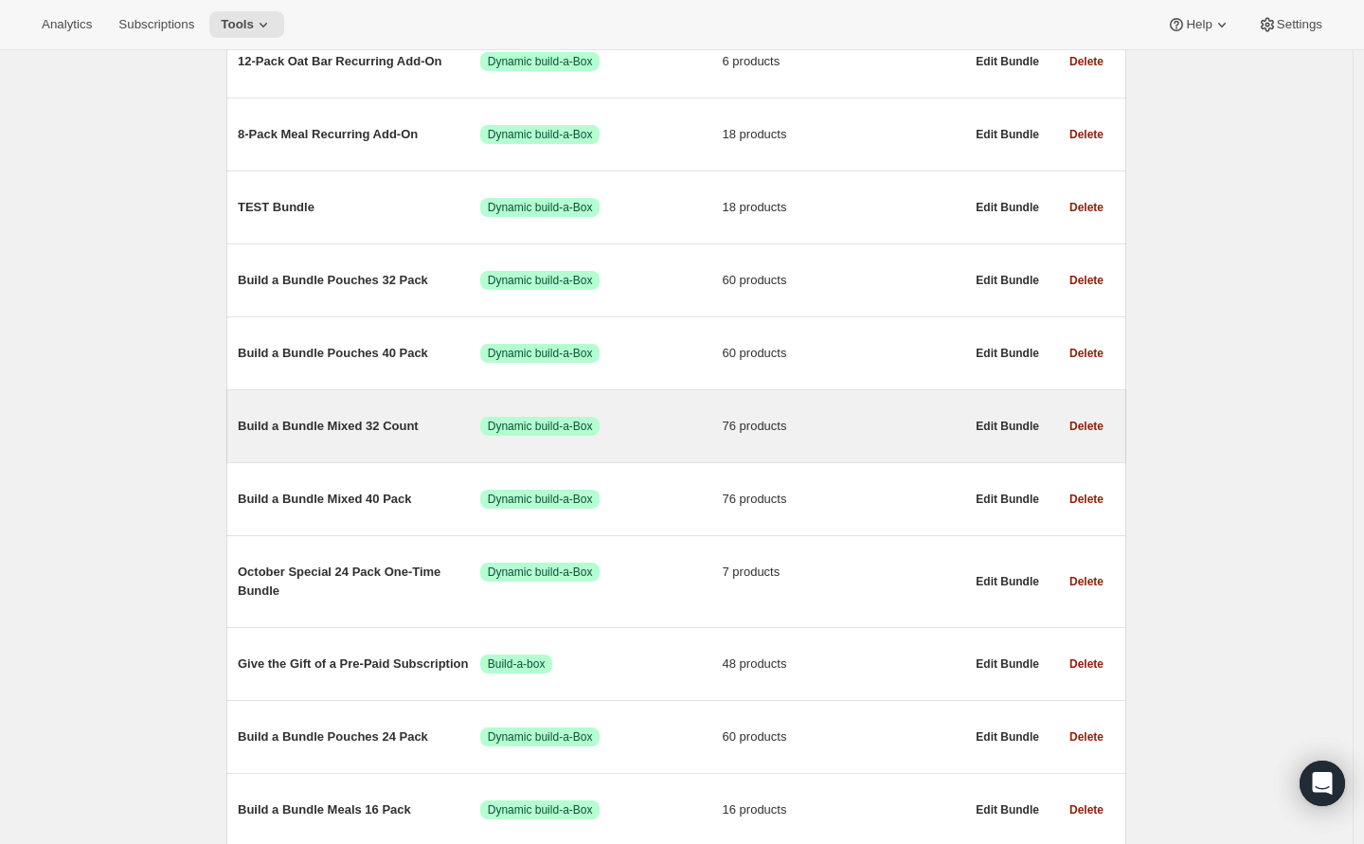
click at [339, 431] on span "Build a Bundle Mixed 32 Count" at bounding box center [359, 426] width 243 height 19
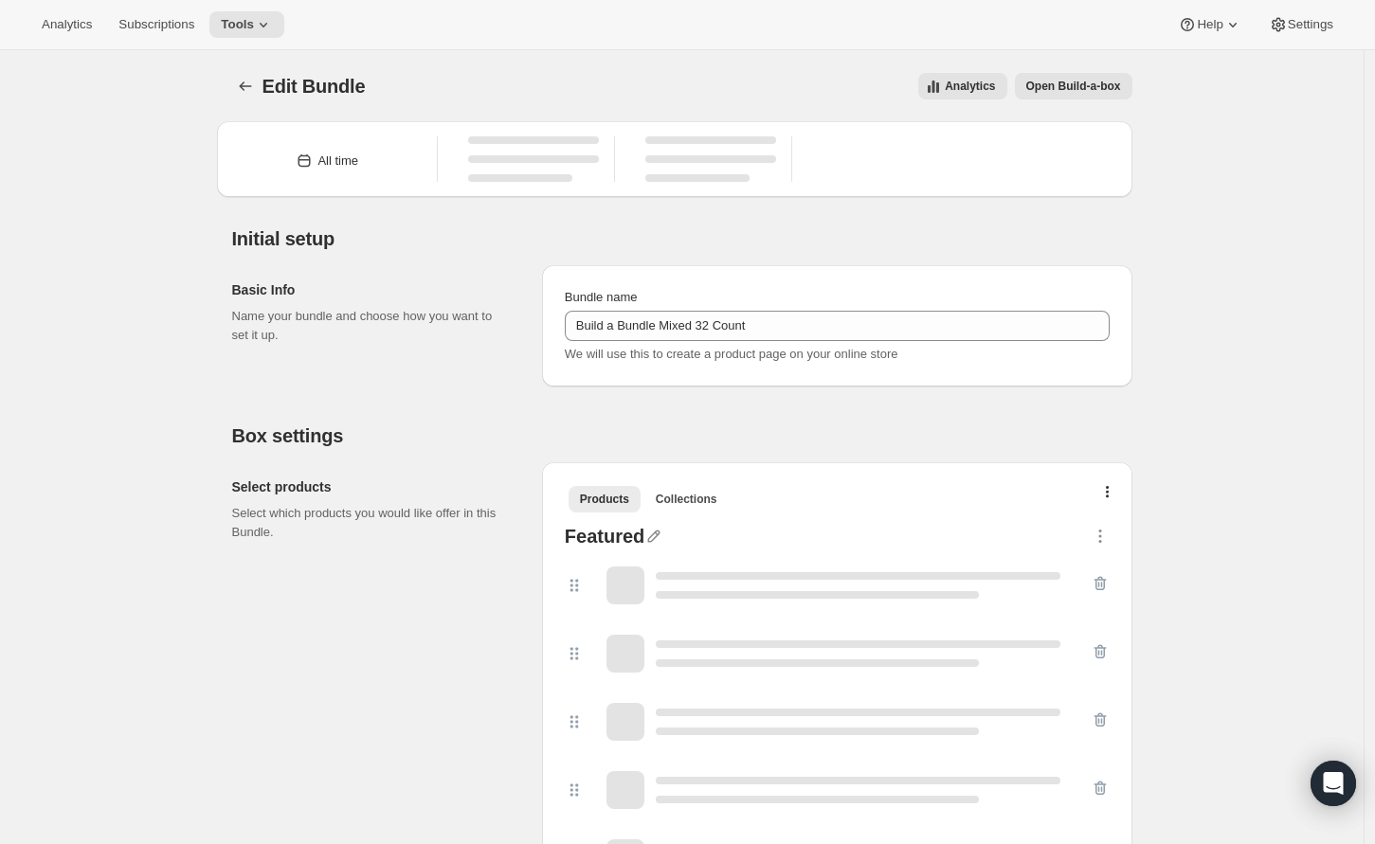
type input "Build a Bundle Mixed 32 Count"
checkbox input "true"
select select "gid://shopify/ProductVariant/41182055432274_6321b5ac-0d1c-4f8d-8ffe-6193e28b69b8"
select select "MINIMUM"
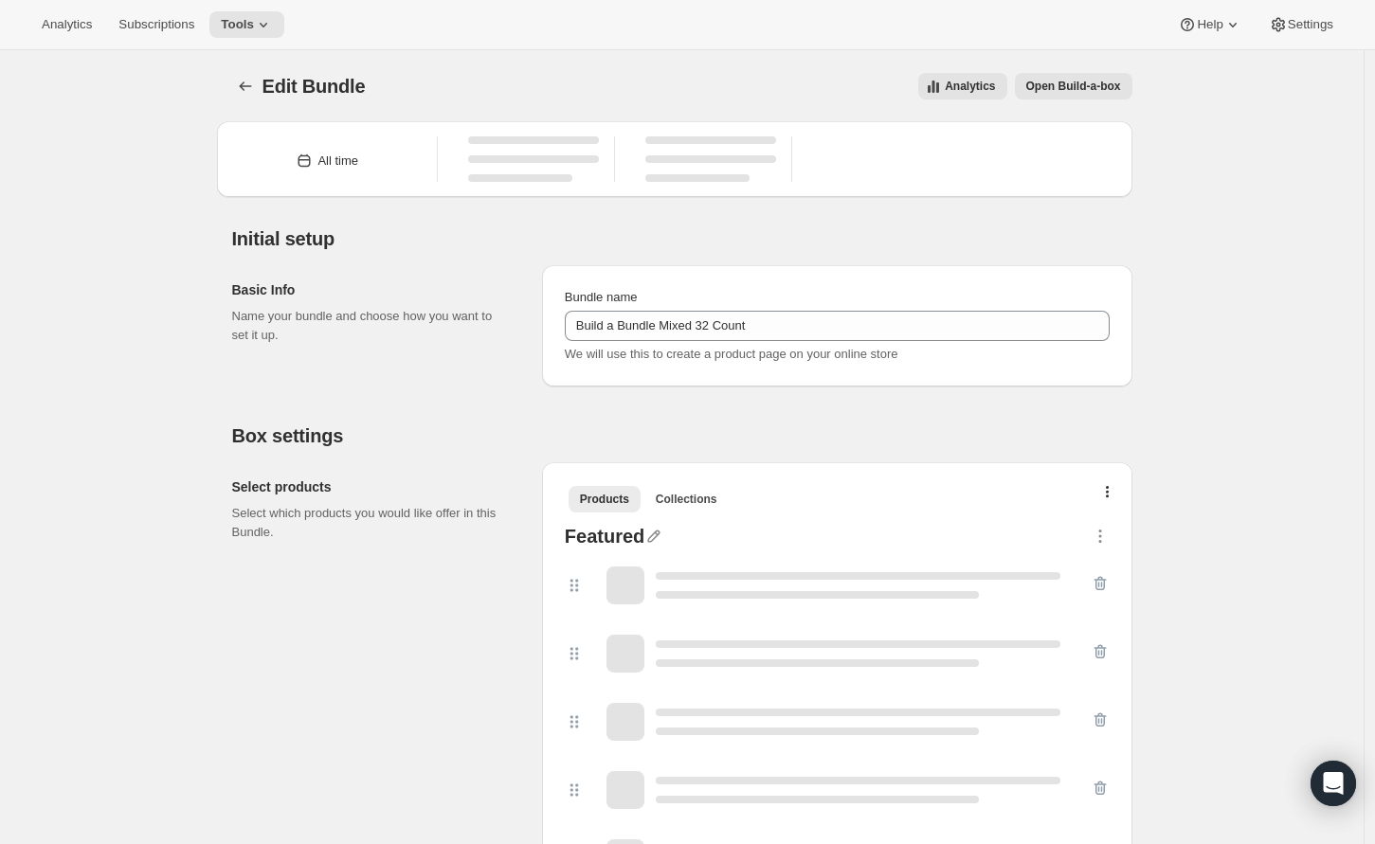
type input "Select at least 8 meals"
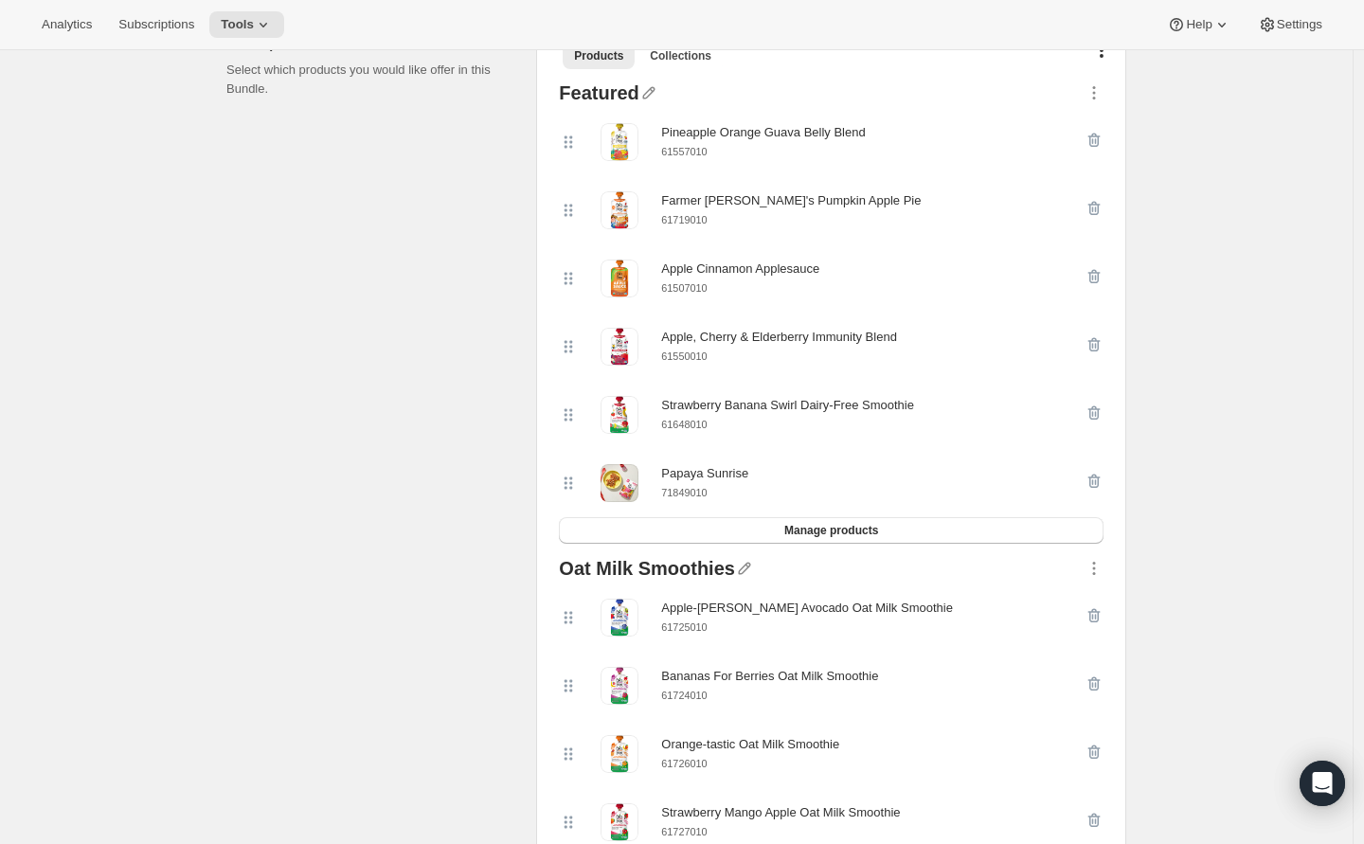
scroll to position [425, 0]
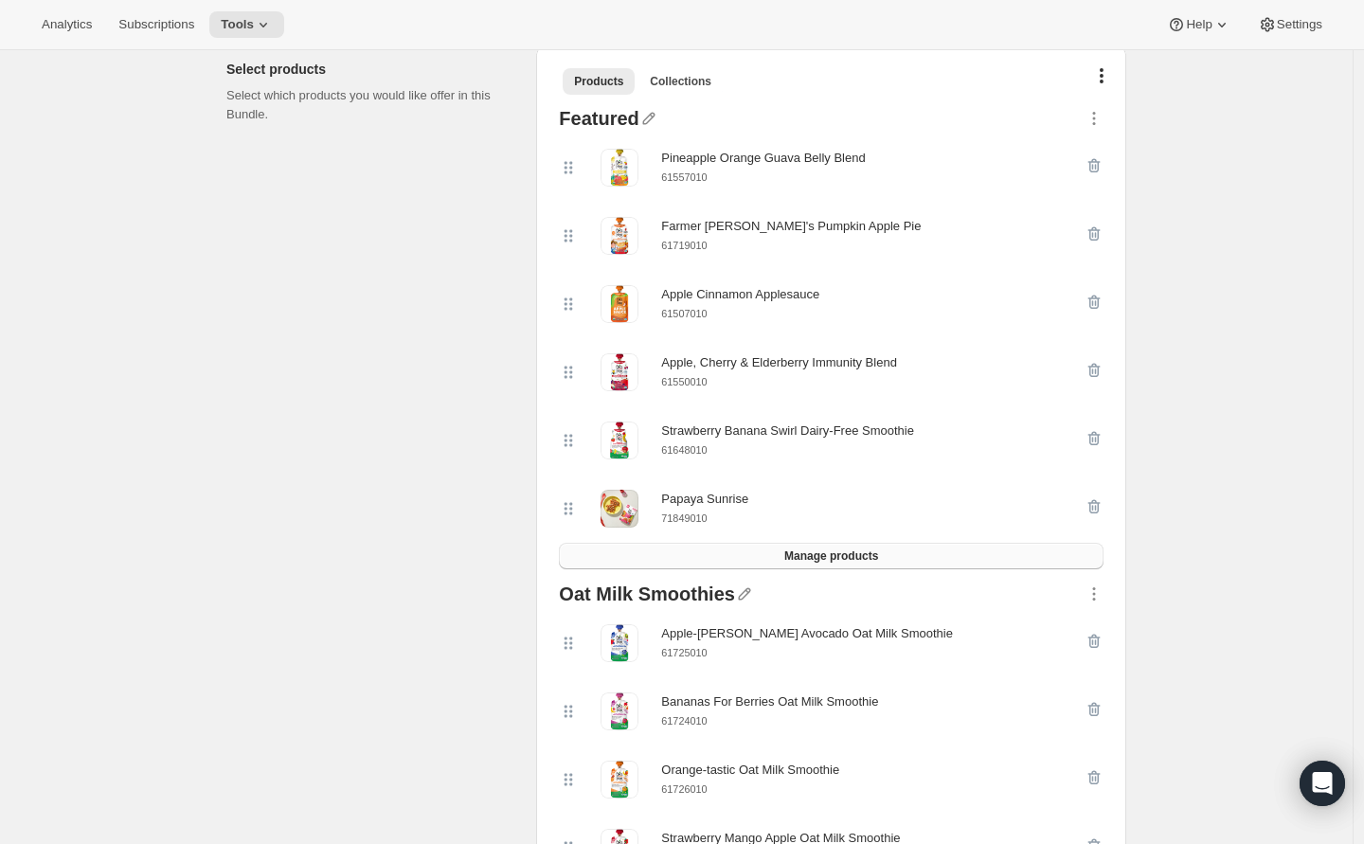
click at [832, 561] on span "Manage products" at bounding box center [831, 556] width 94 height 15
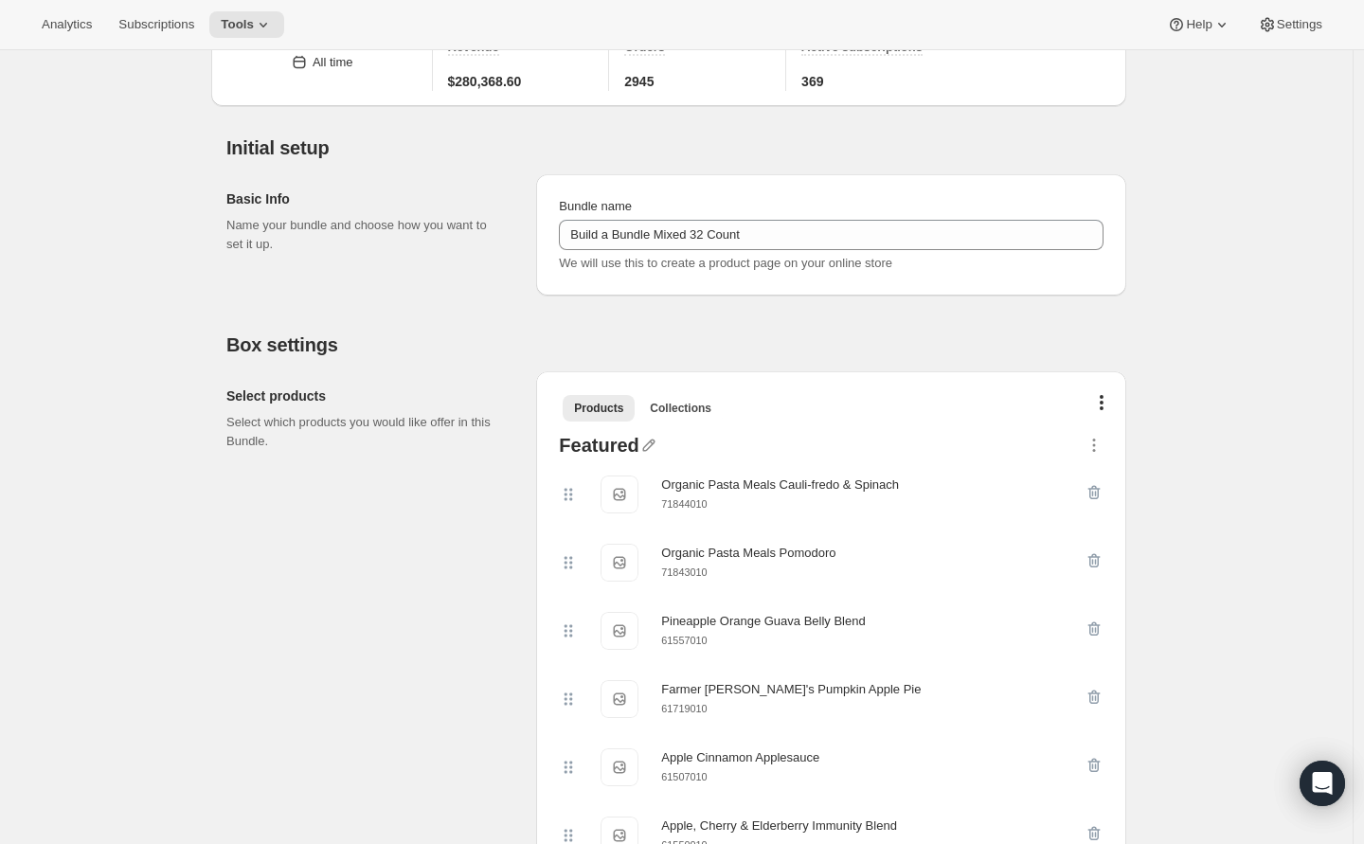
scroll to position [0, 0]
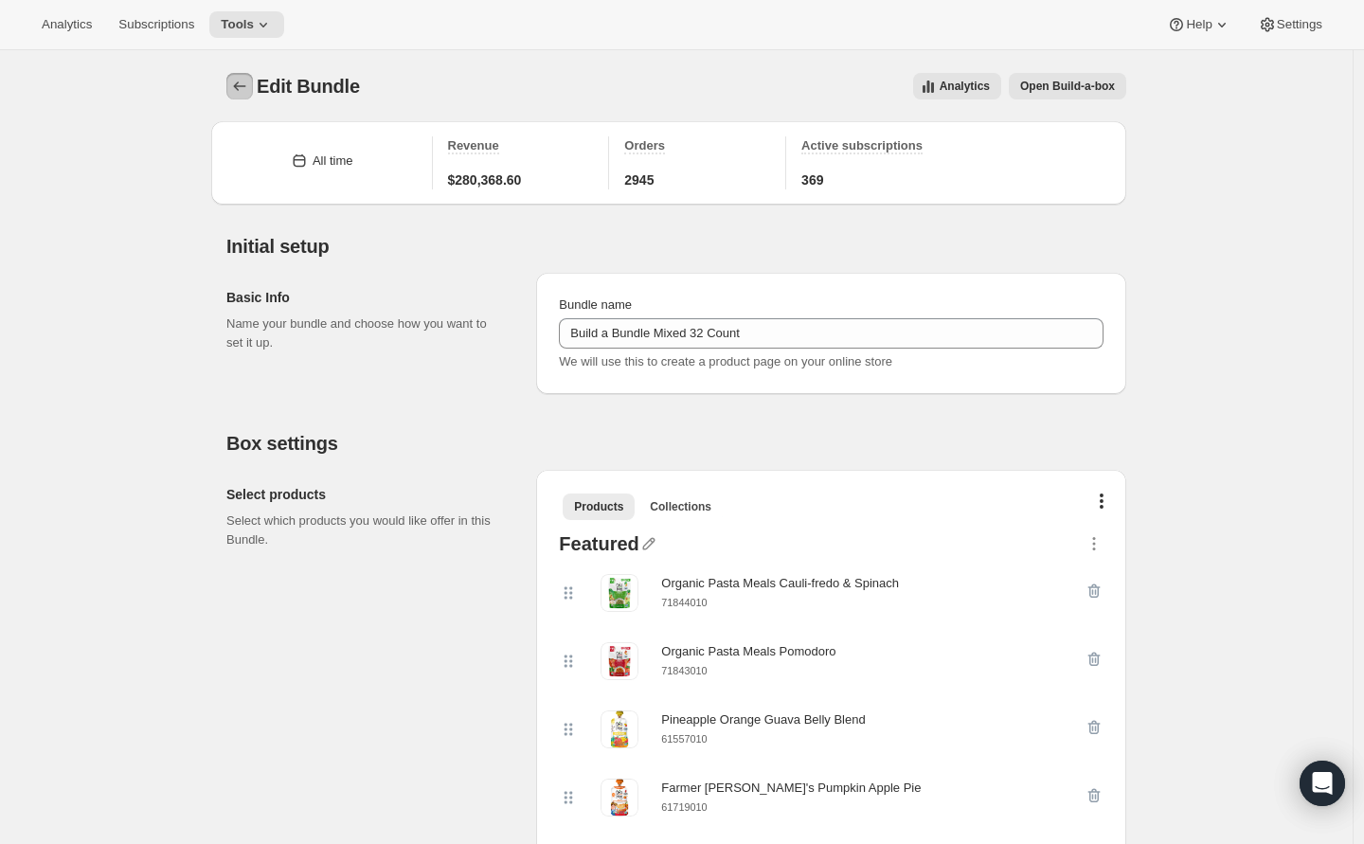
click at [244, 86] on icon "Bundles" at bounding box center [240, 85] width 12 height 9
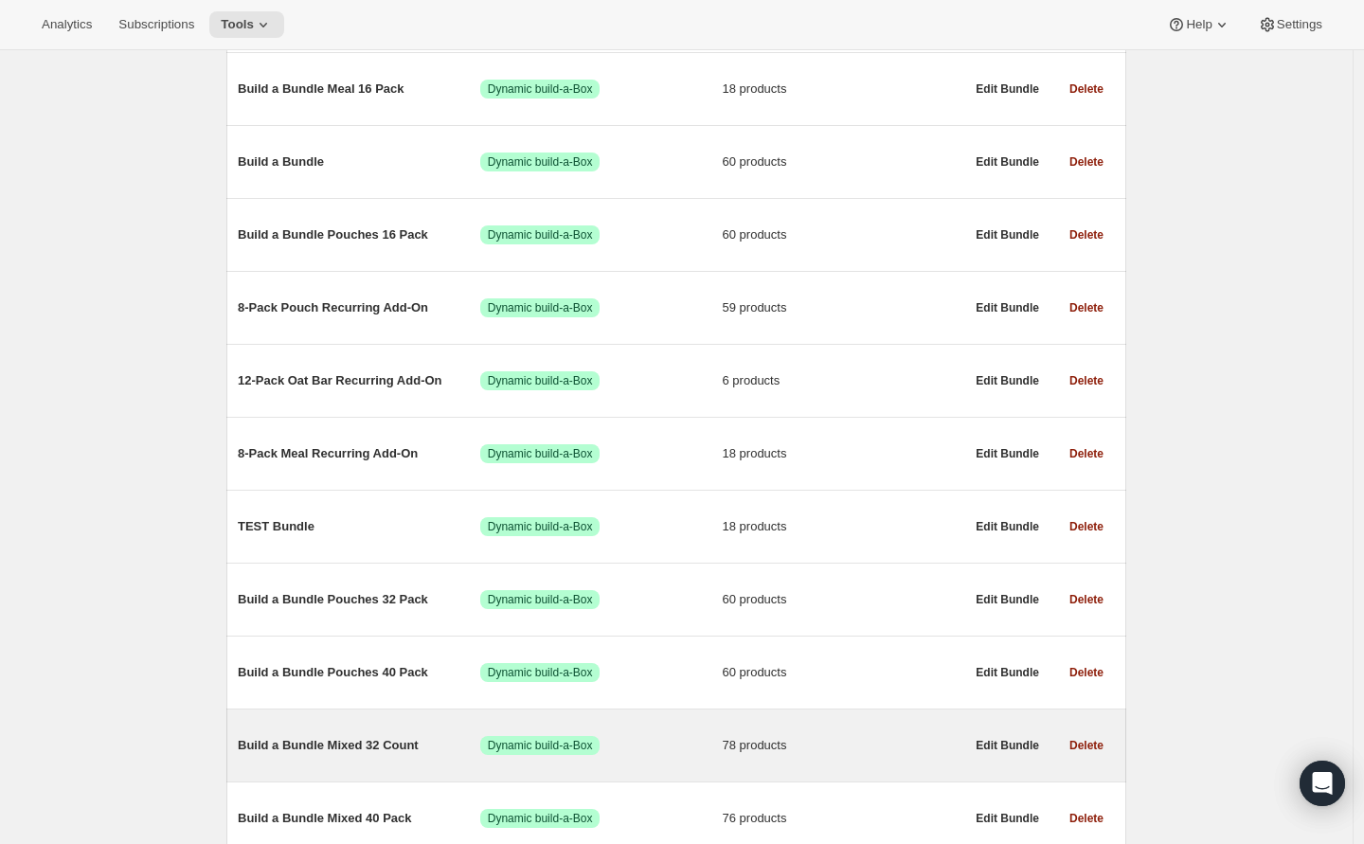
scroll to position [426, 0]
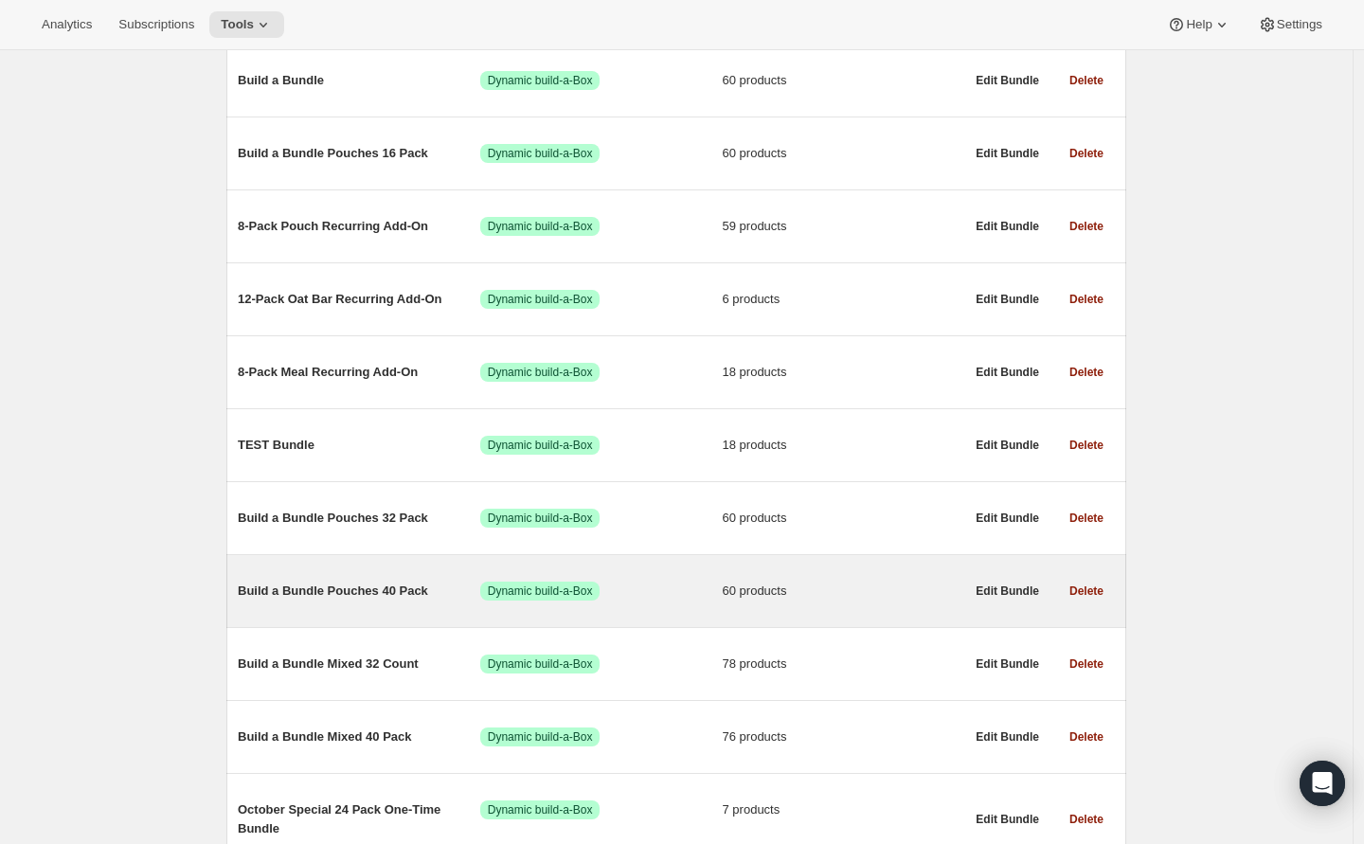
click at [375, 595] on span "Build a Bundle Pouches 40 Pack" at bounding box center [359, 591] width 243 height 19
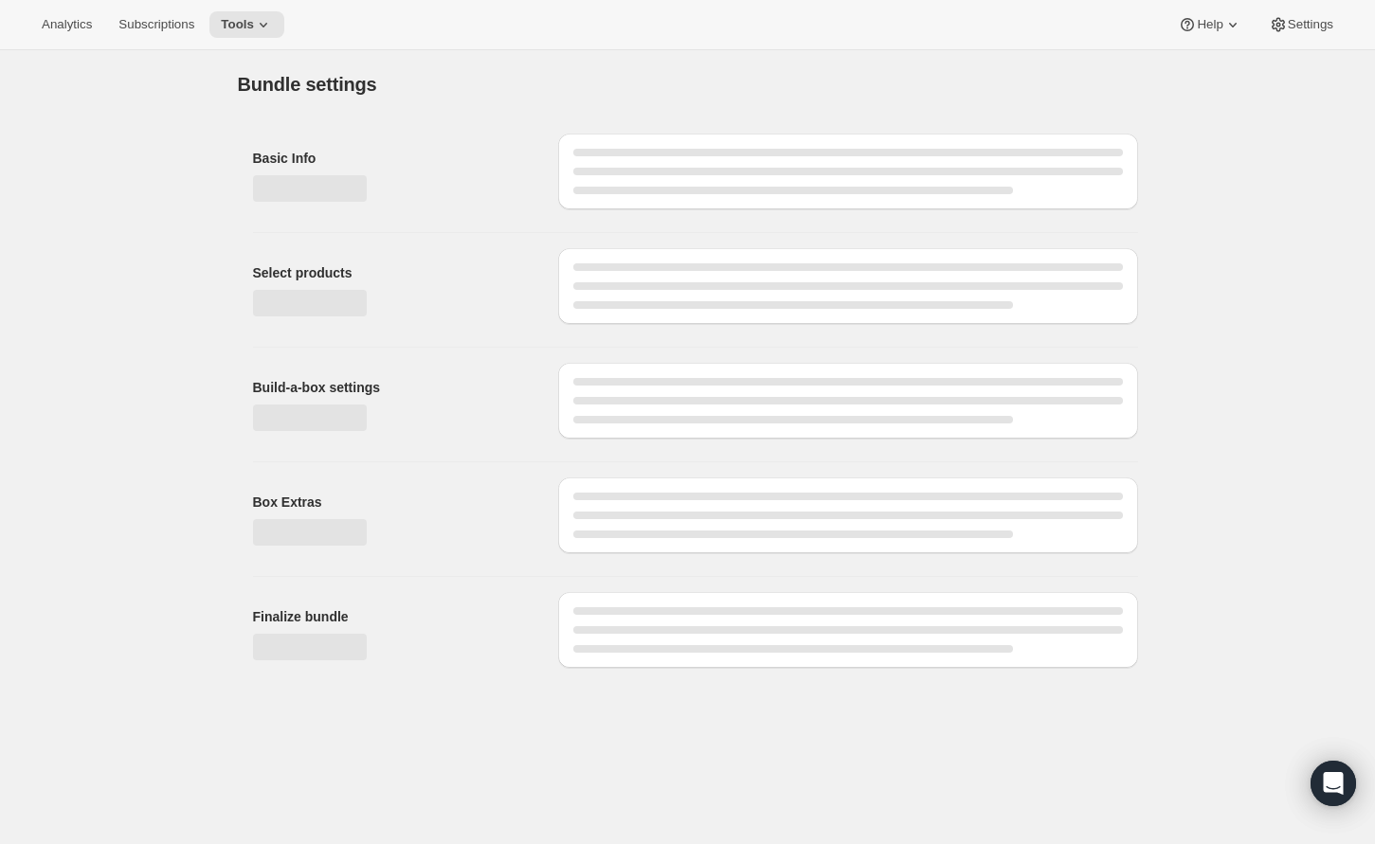
type input "Build a Bundle Pouches 40 Pack"
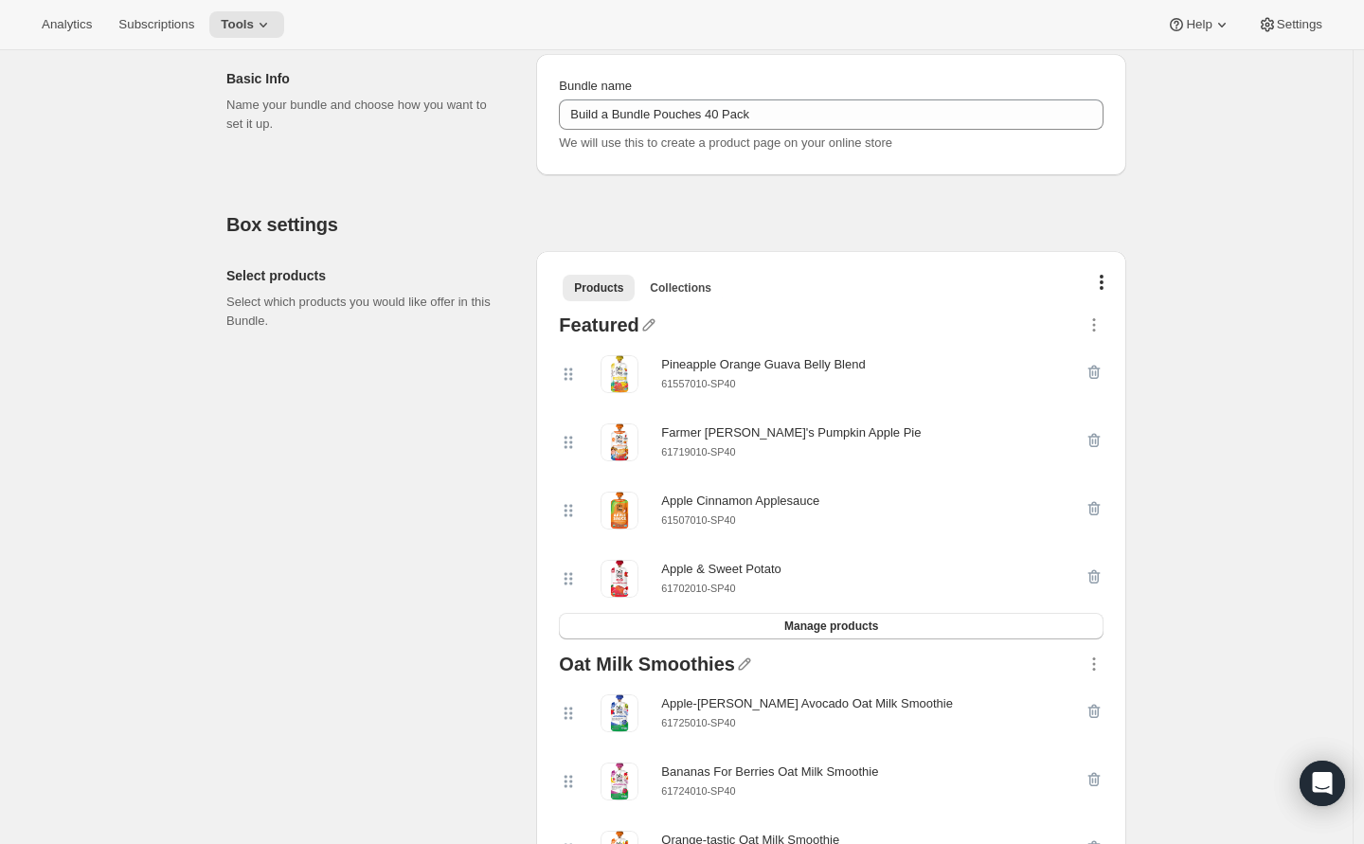
scroll to position [220, 0]
click at [832, 628] on span "Manage products" at bounding box center [831, 625] width 94 height 15
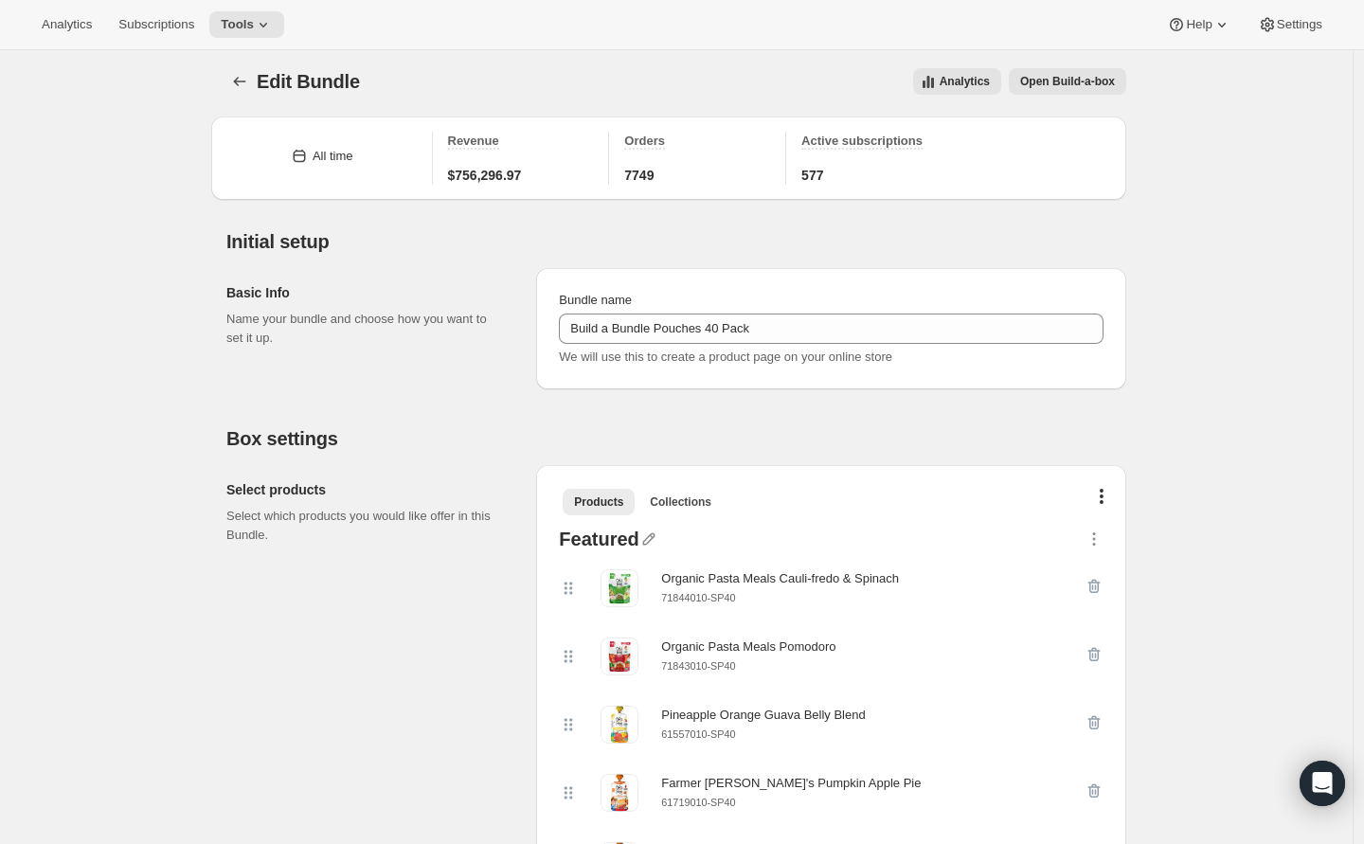
scroll to position [0, 0]
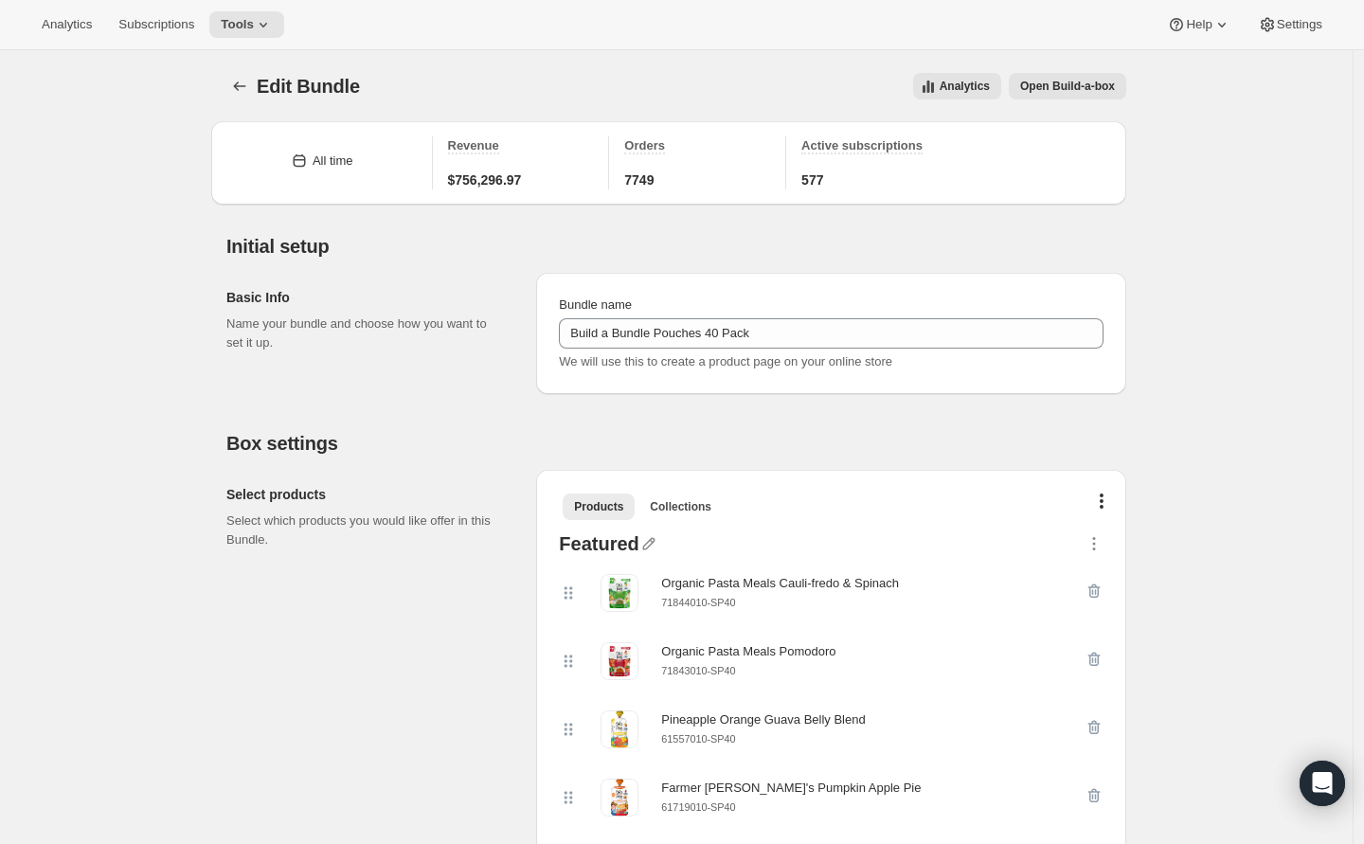
click at [257, 89] on div at bounding box center [241, 86] width 30 height 27
click at [245, 91] on icon "Bundles" at bounding box center [239, 86] width 19 height 19
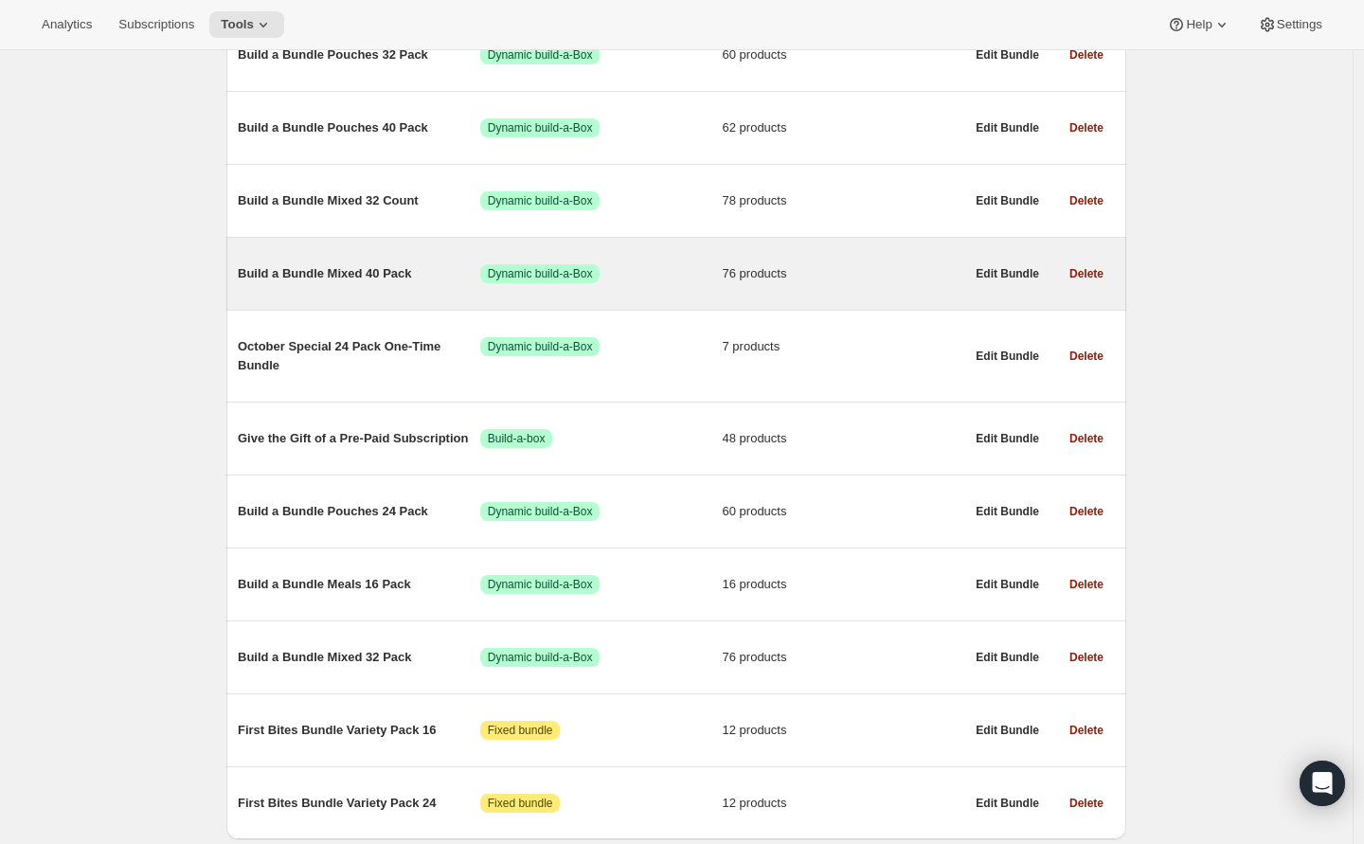
scroll to position [909, 0]
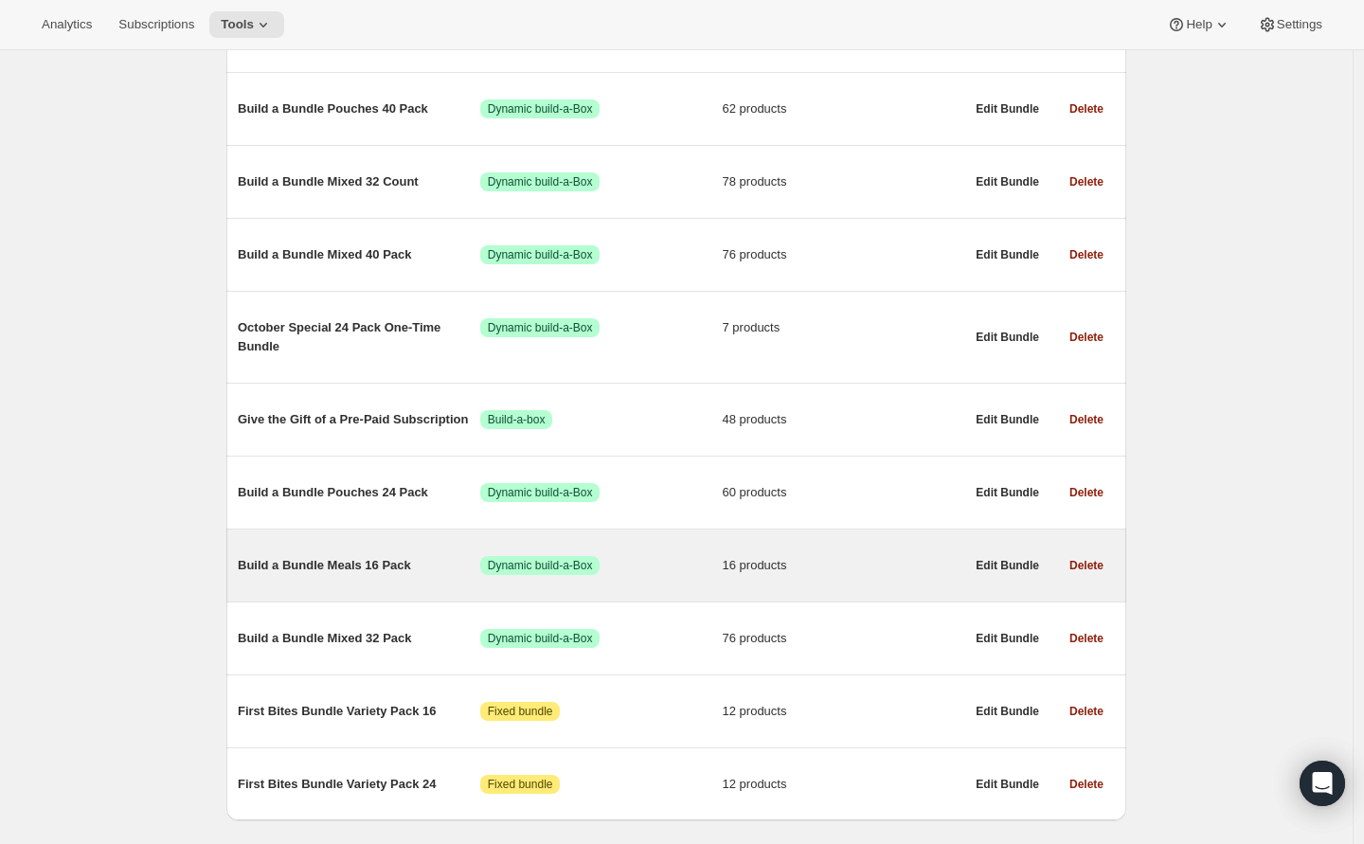
click at [352, 568] on span "Build a Bundle Meals 16 Pack" at bounding box center [359, 565] width 243 height 19
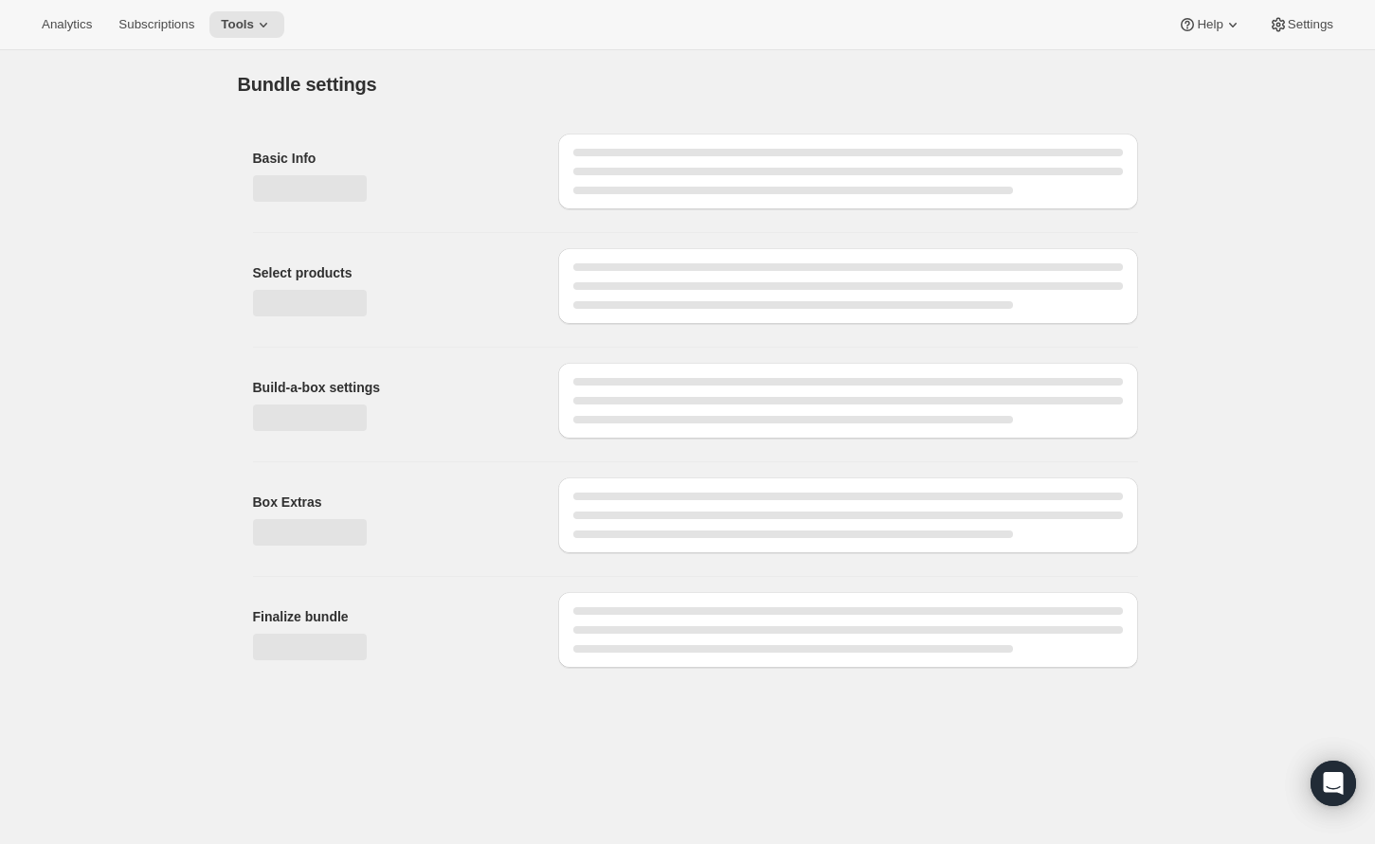
type input "Build a Bundle Meals 16 Pack"
checkbox input "true"
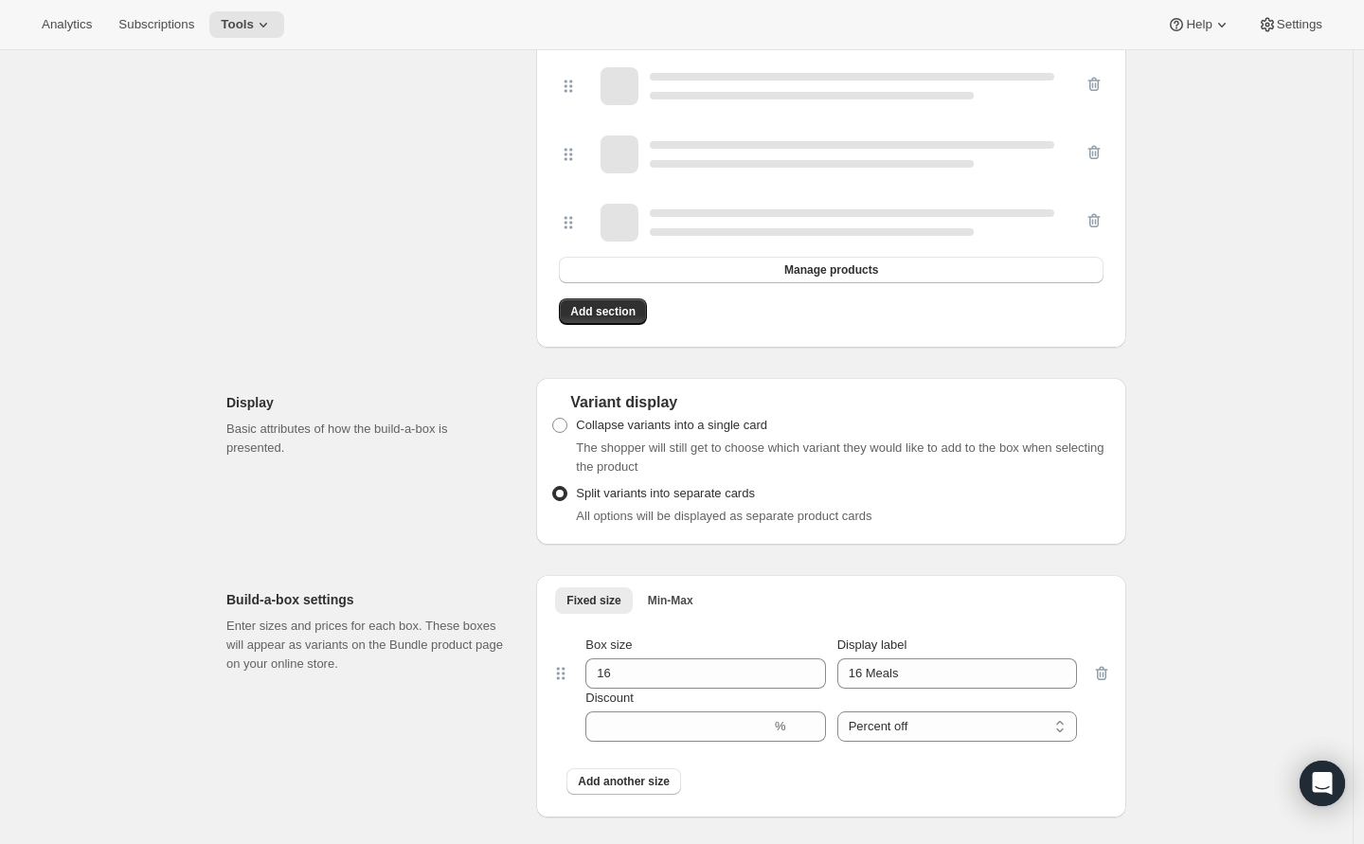
scroll to position [1660, 0]
click at [605, 317] on span "Add section" at bounding box center [602, 310] width 65 height 15
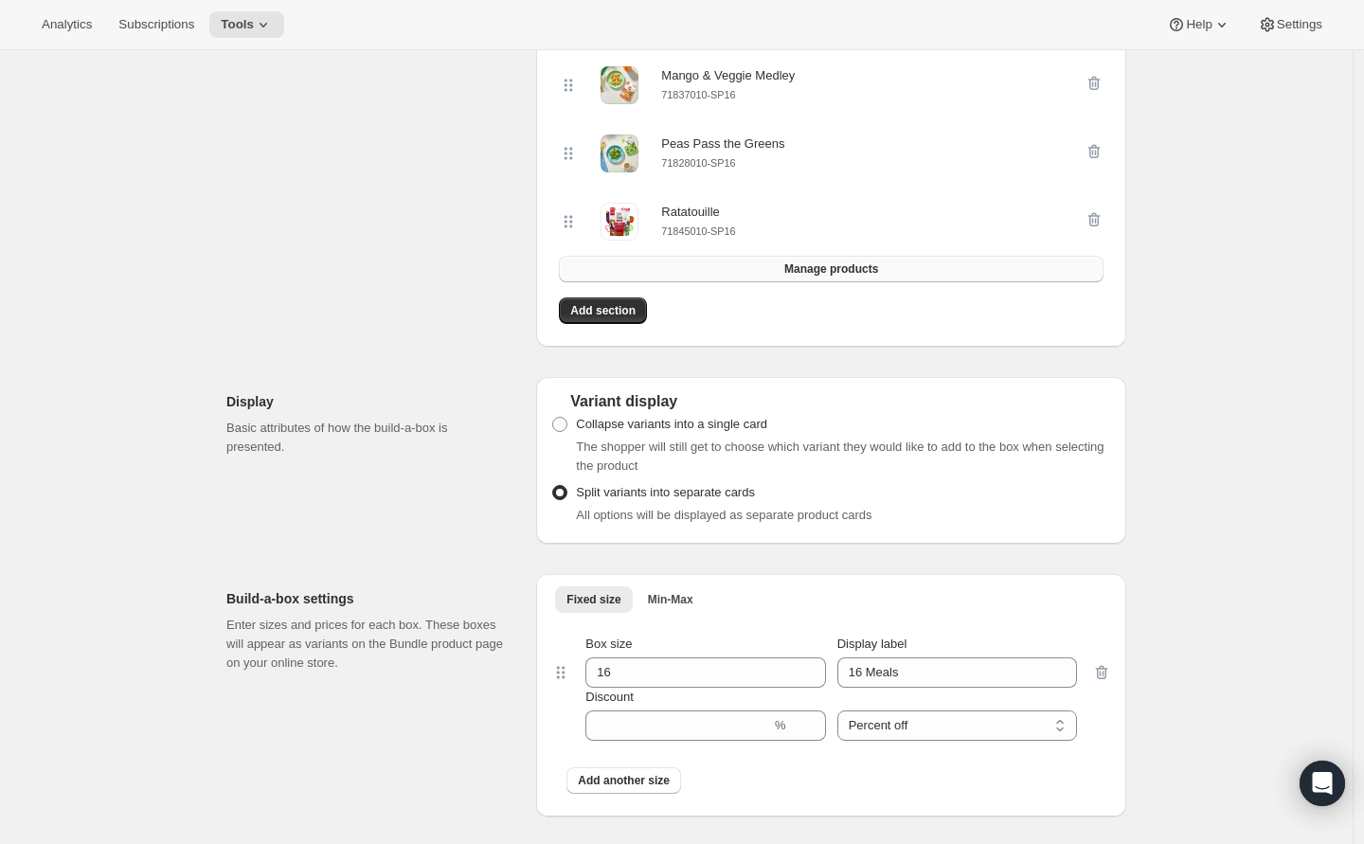
click at [770, 276] on button "Manage products" at bounding box center [831, 269] width 545 height 27
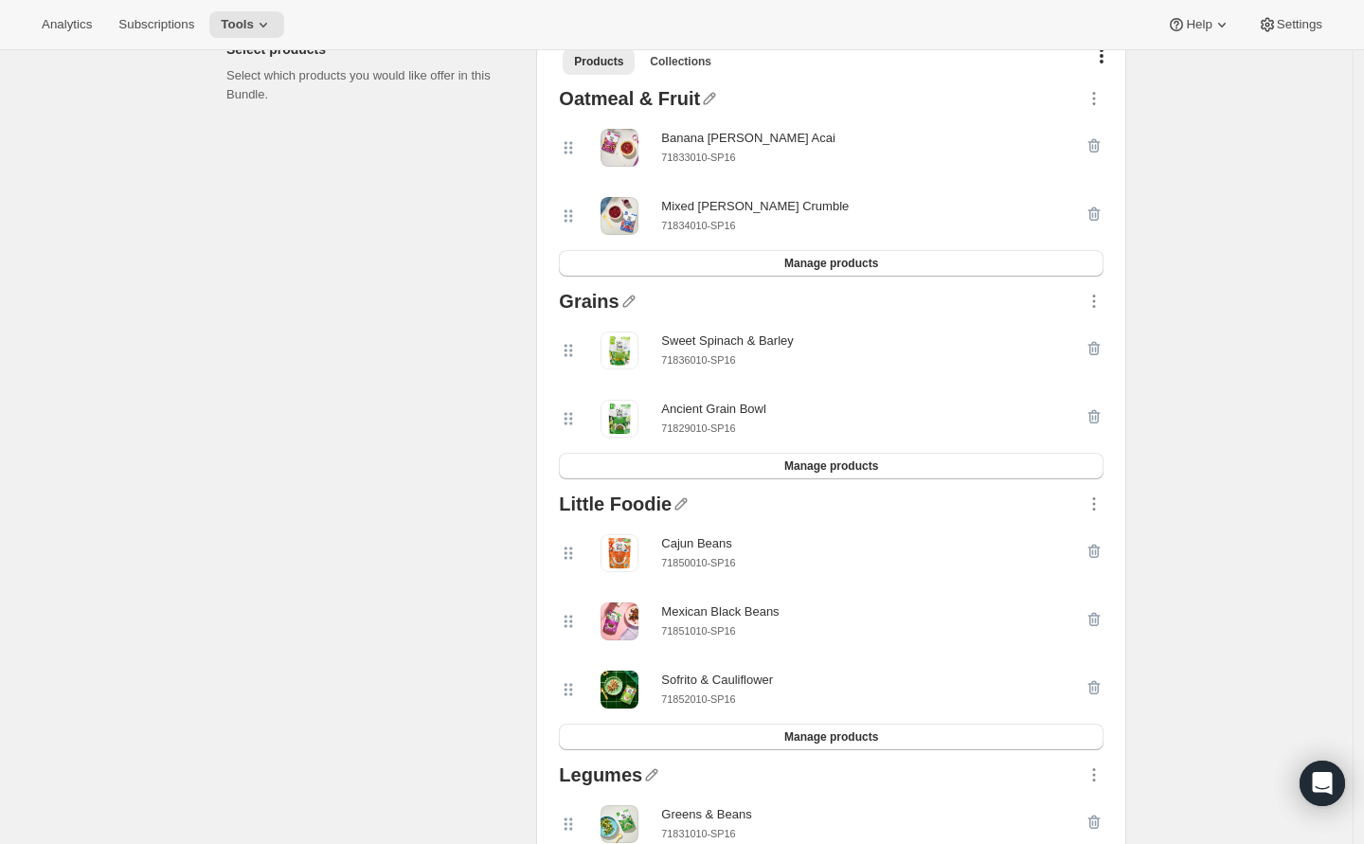
scroll to position [1387, 0]
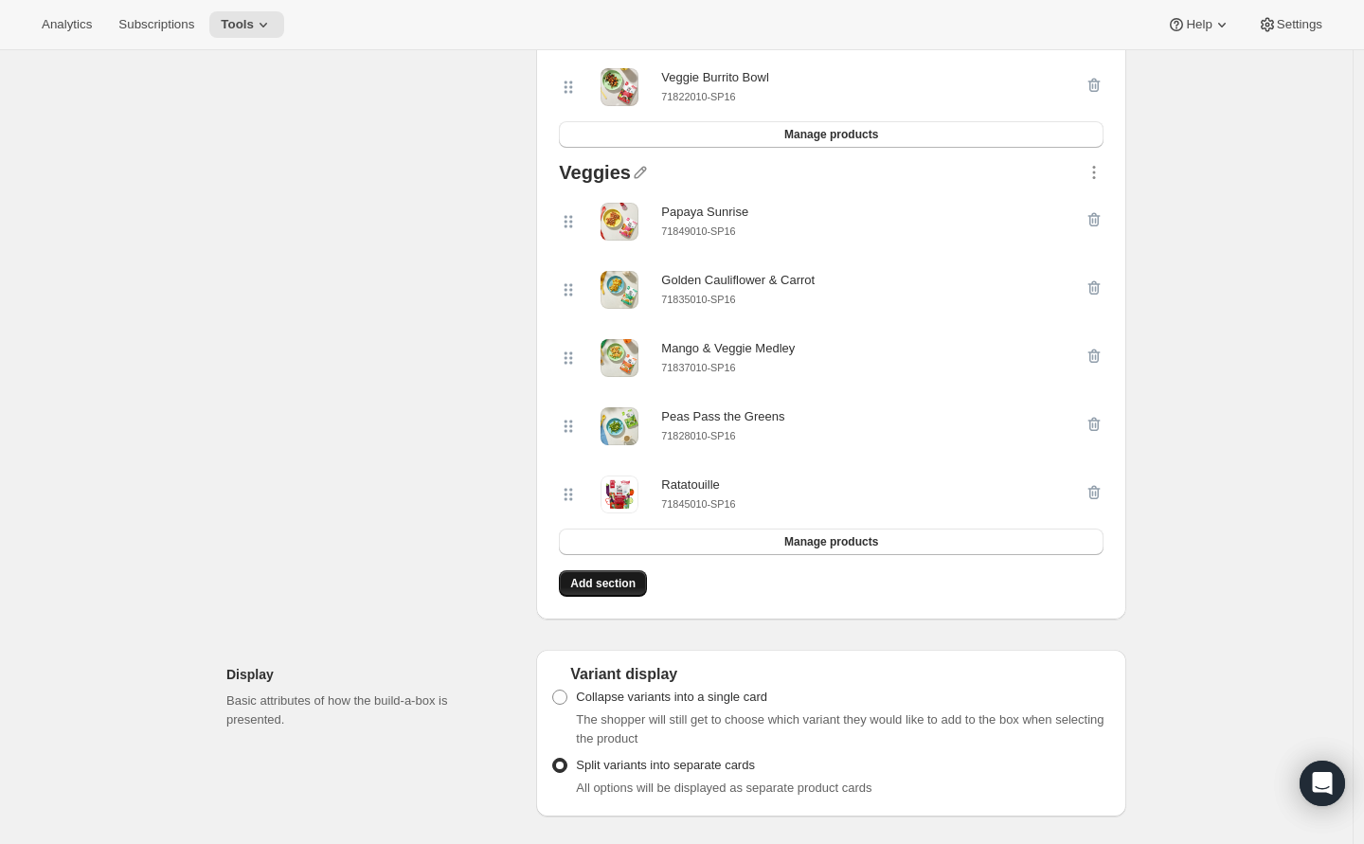
click at [631, 591] on span "Add section" at bounding box center [602, 583] width 65 height 15
click at [604, 588] on span "Add section" at bounding box center [602, 583] width 65 height 15
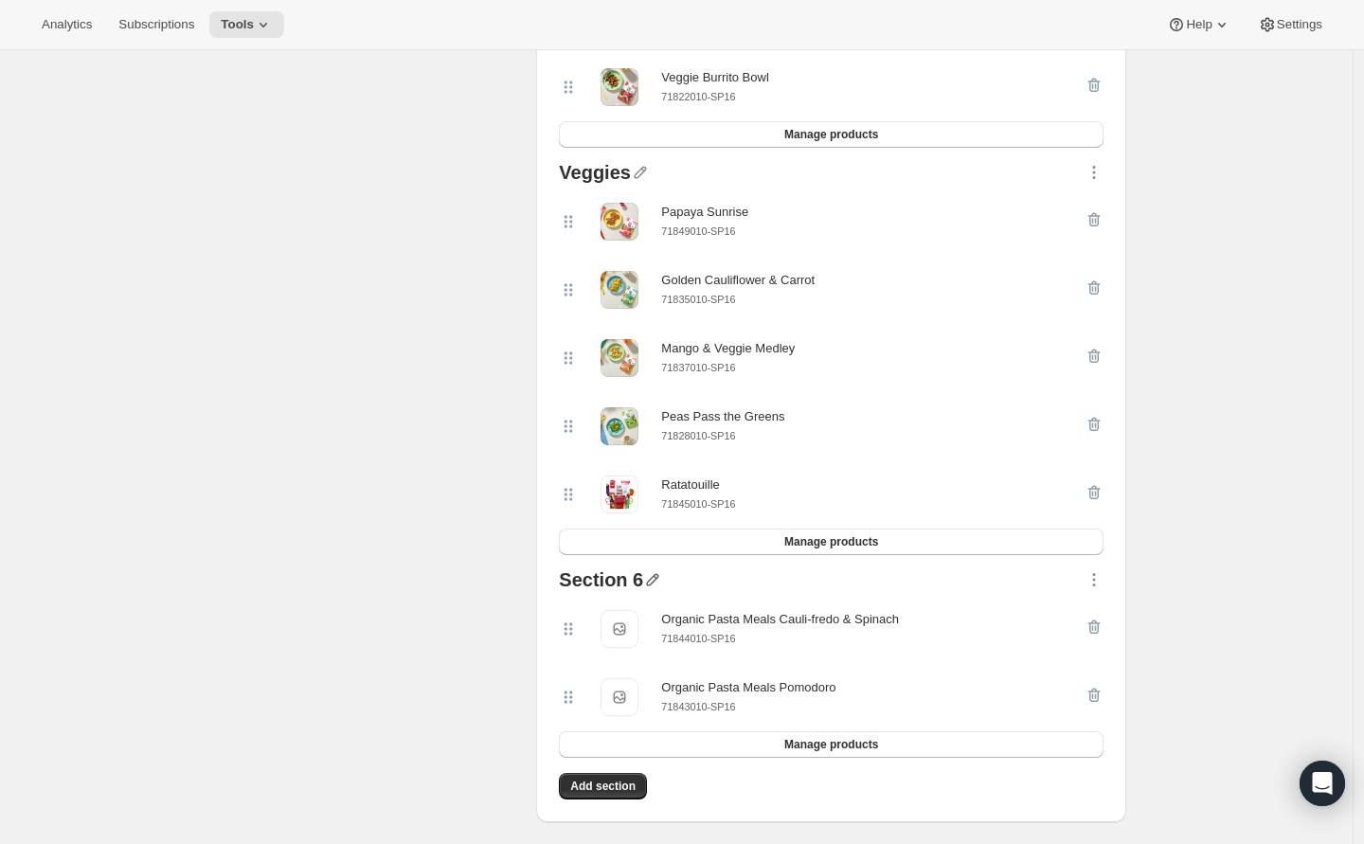
click at [661, 589] on icon "button" at bounding box center [652, 579] width 19 height 19
click at [654, 607] on input "text" at bounding box center [670, 622] width 182 height 30
type input "Pasta"
click at [591, 650] on span "Save" at bounding box center [593, 647] width 28 height 19
click at [1096, 576] on icon "button" at bounding box center [1094, 574] width 3 height 3
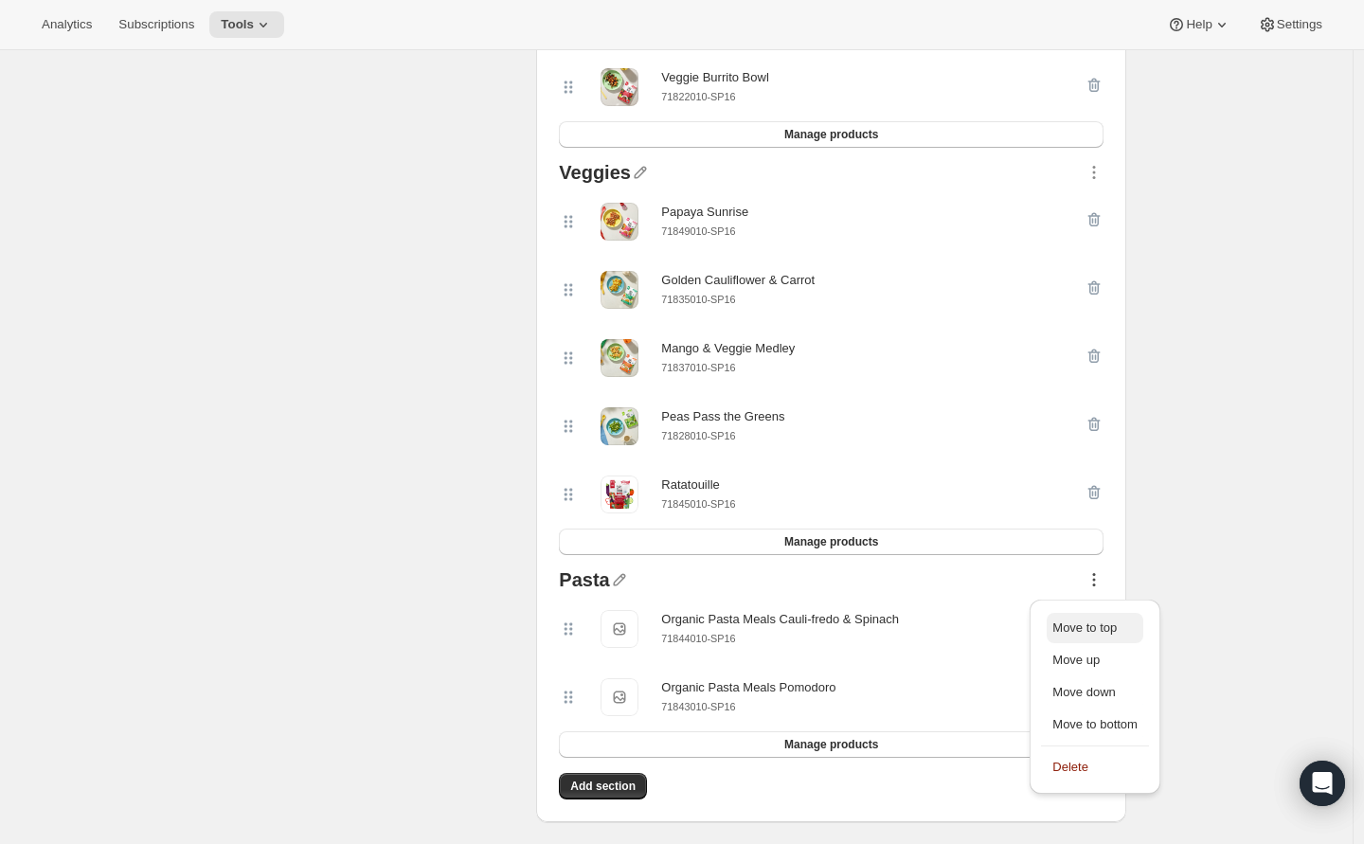
click at [1100, 622] on span "Move to top" at bounding box center [1085, 628] width 64 height 14
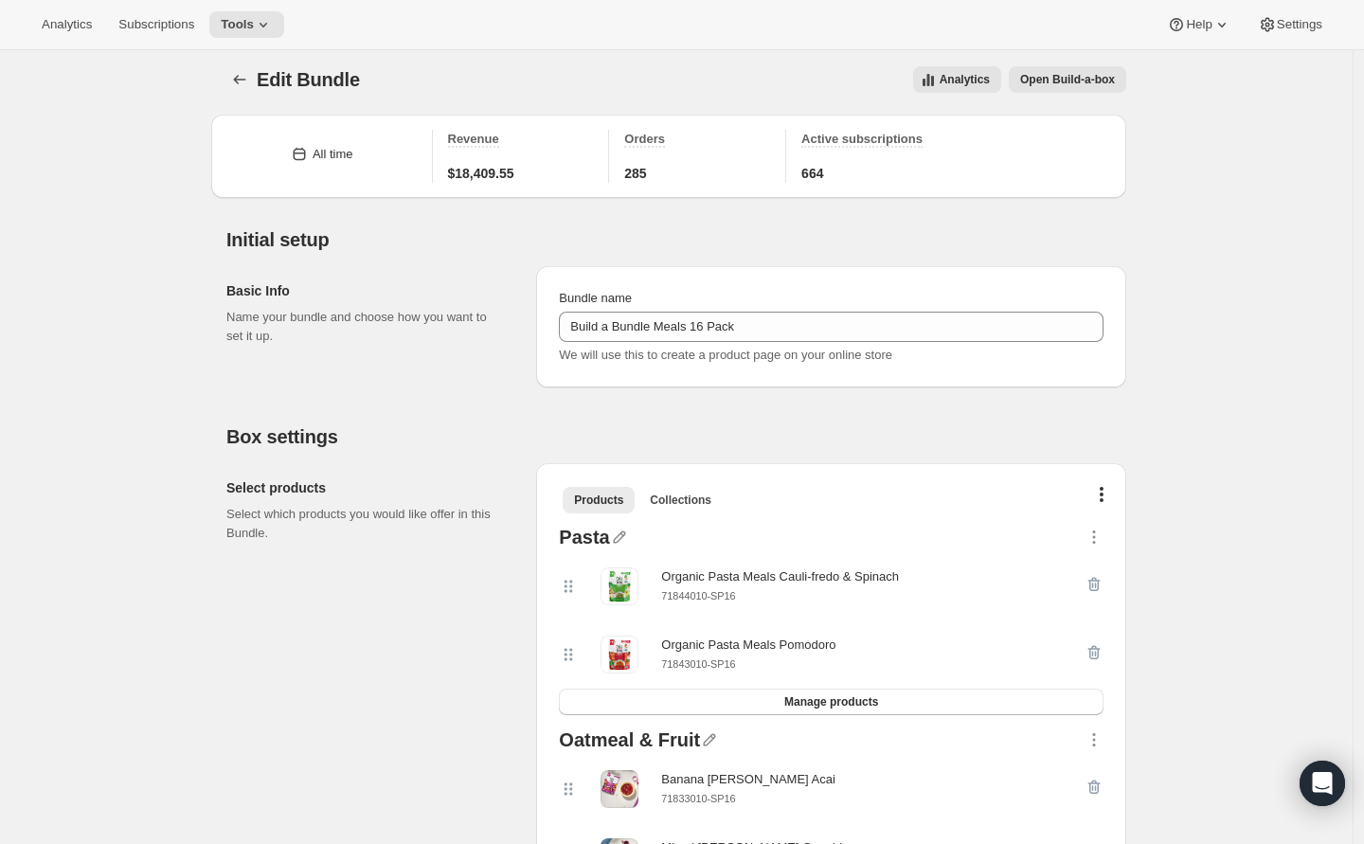
scroll to position [8, 0]
click at [236, 72] on icon "Bundles" at bounding box center [239, 78] width 19 height 19
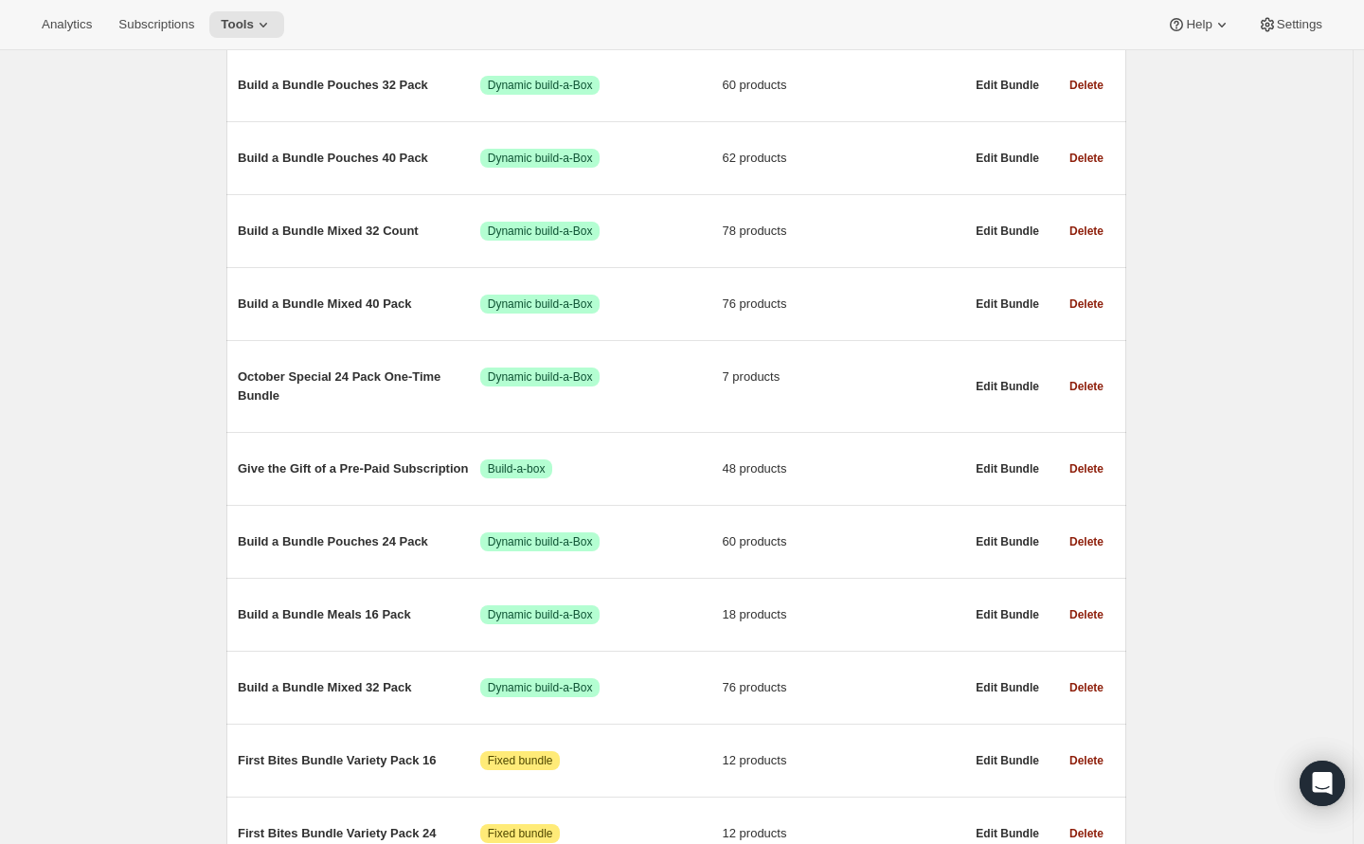
scroll to position [965, 0]
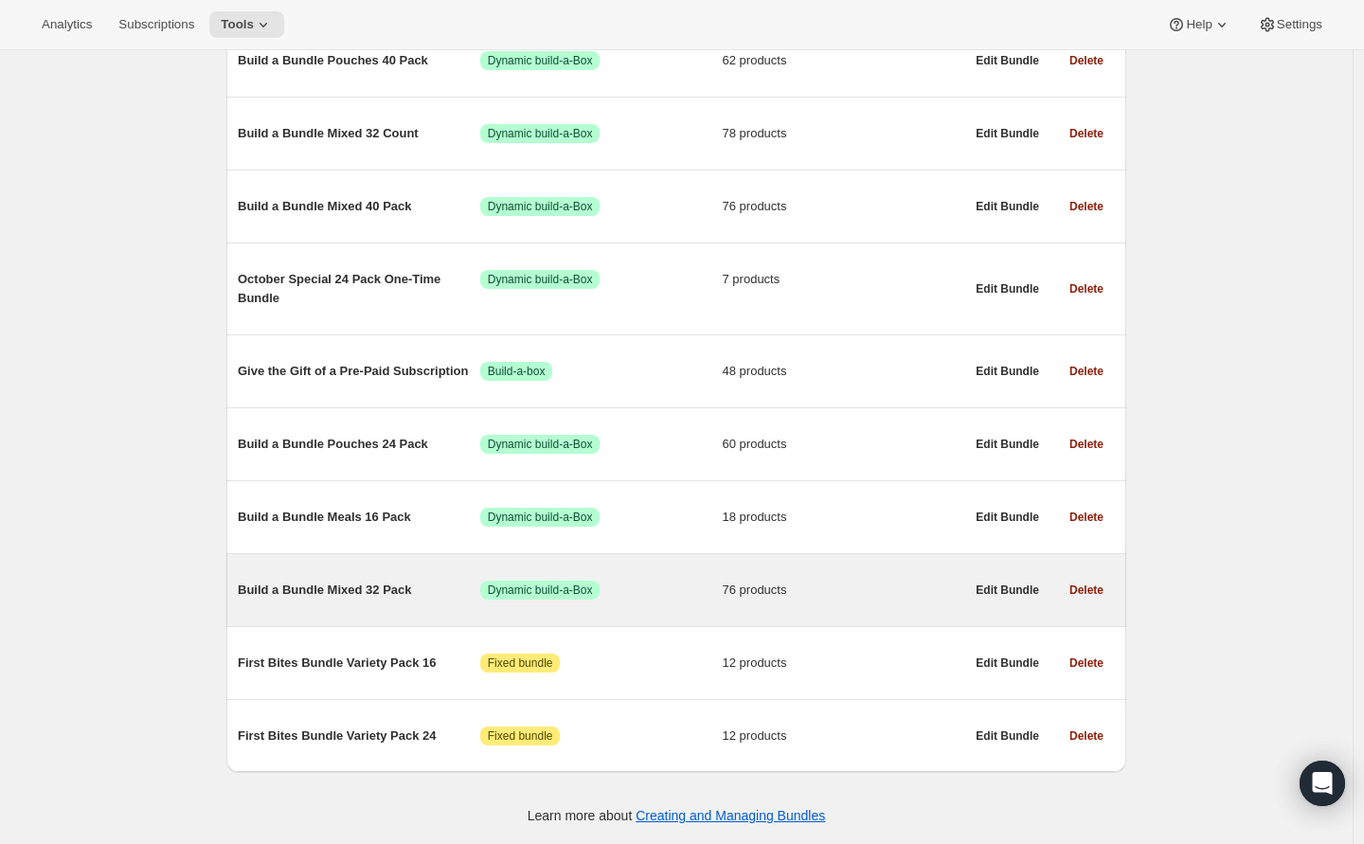
click at [357, 585] on span "Build a Bundle Mixed 32 Pack" at bounding box center [359, 590] width 243 height 19
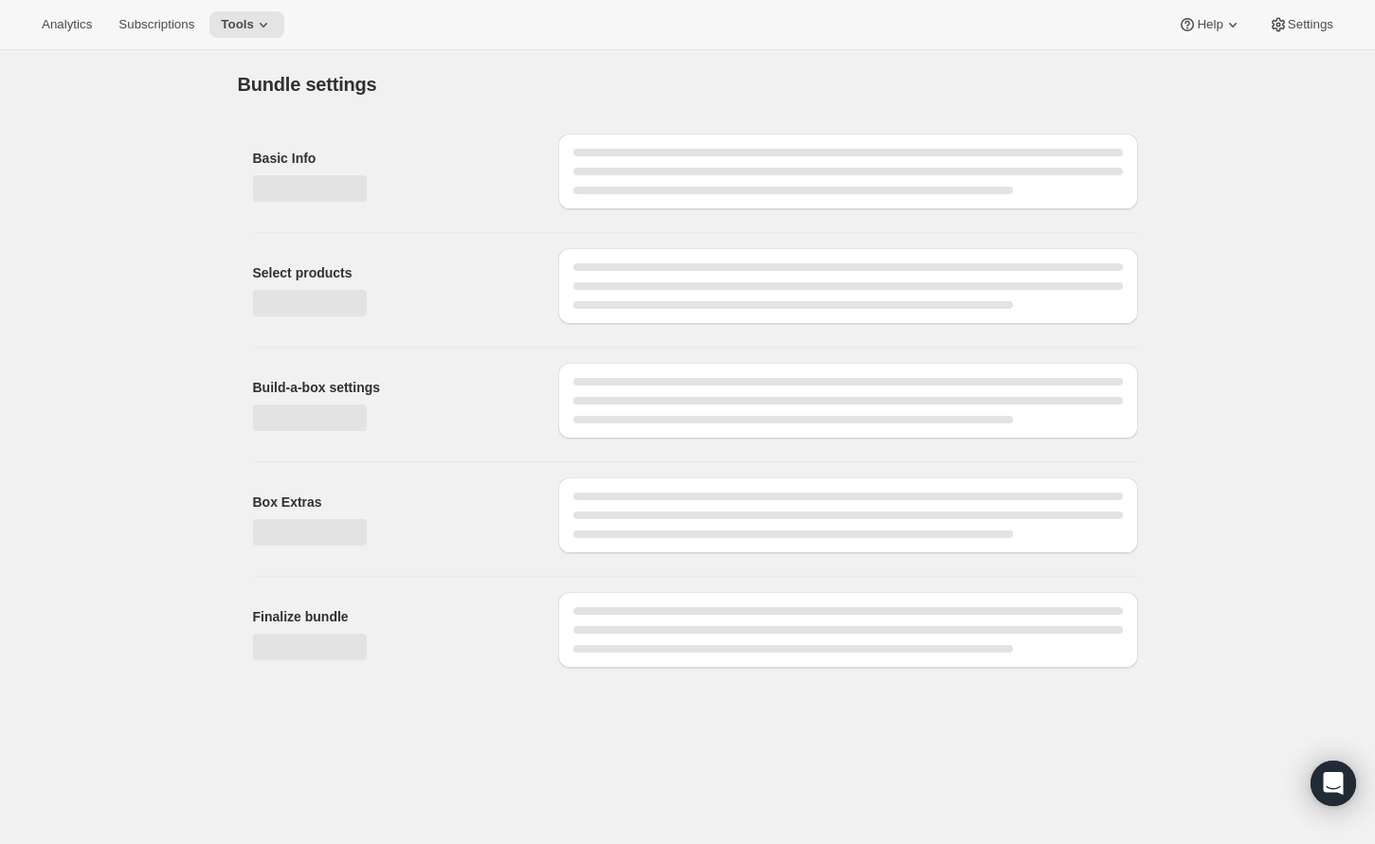
type input "Build a Bundle Mixed 32 Pack"
checkbox input "true"
select select "MINIMUM"
type input "Select at least 8 meals"
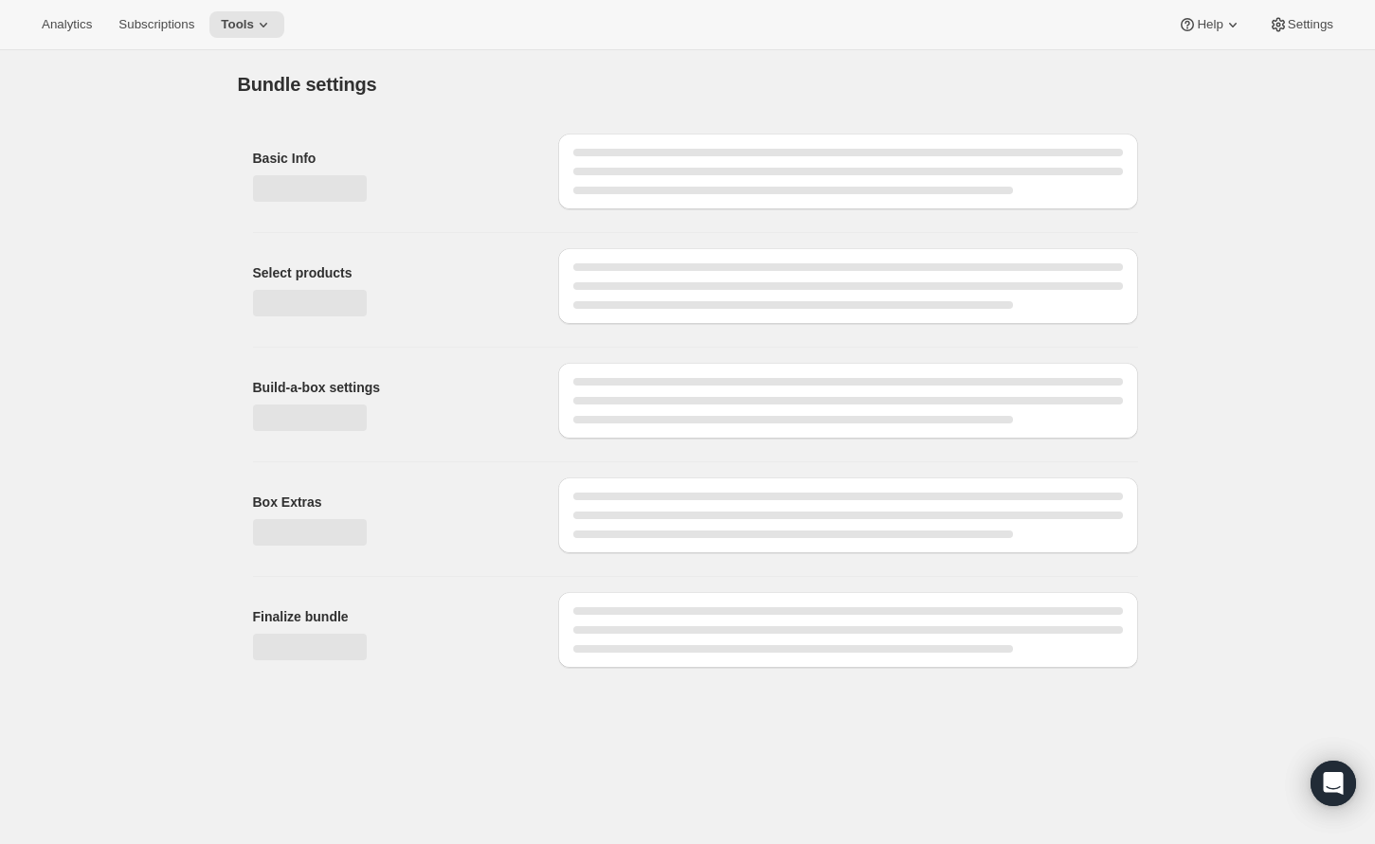
select select "gid://shopify/ProductVariant/42122698981458_33fb72c6-6dbd-426c-8527-91f8707433e9"
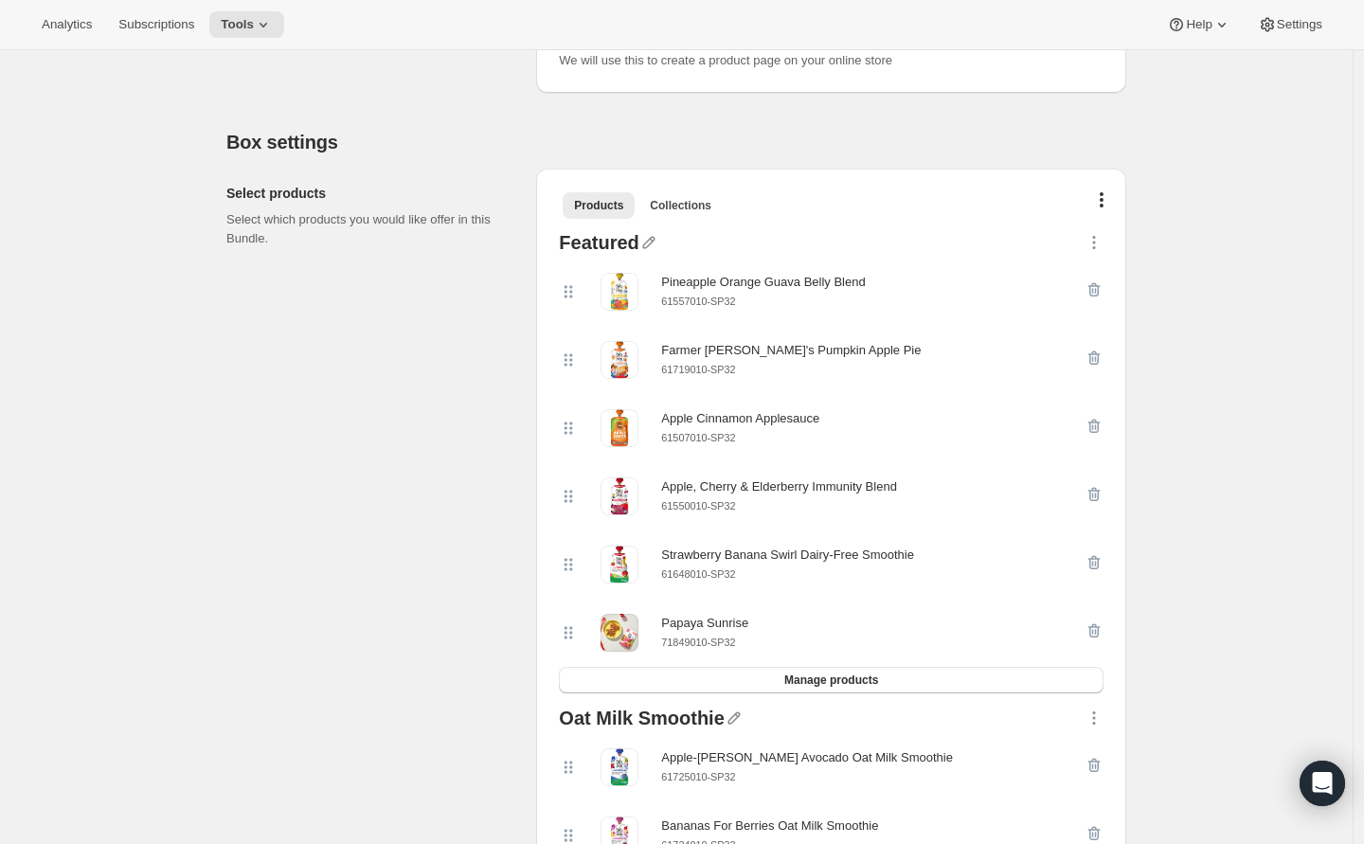
scroll to position [387, 0]
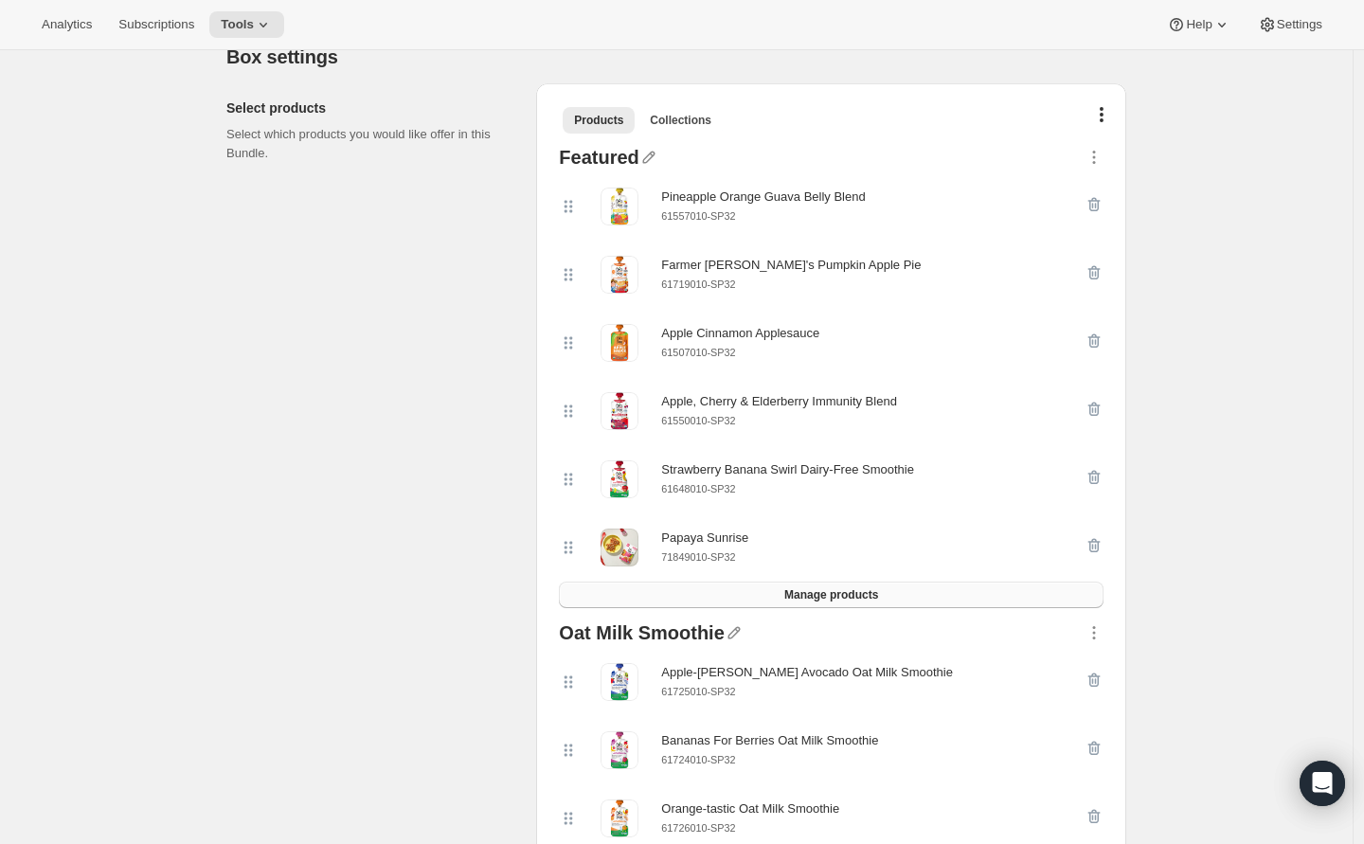
click at [820, 595] on span "Manage products" at bounding box center [831, 594] width 94 height 15
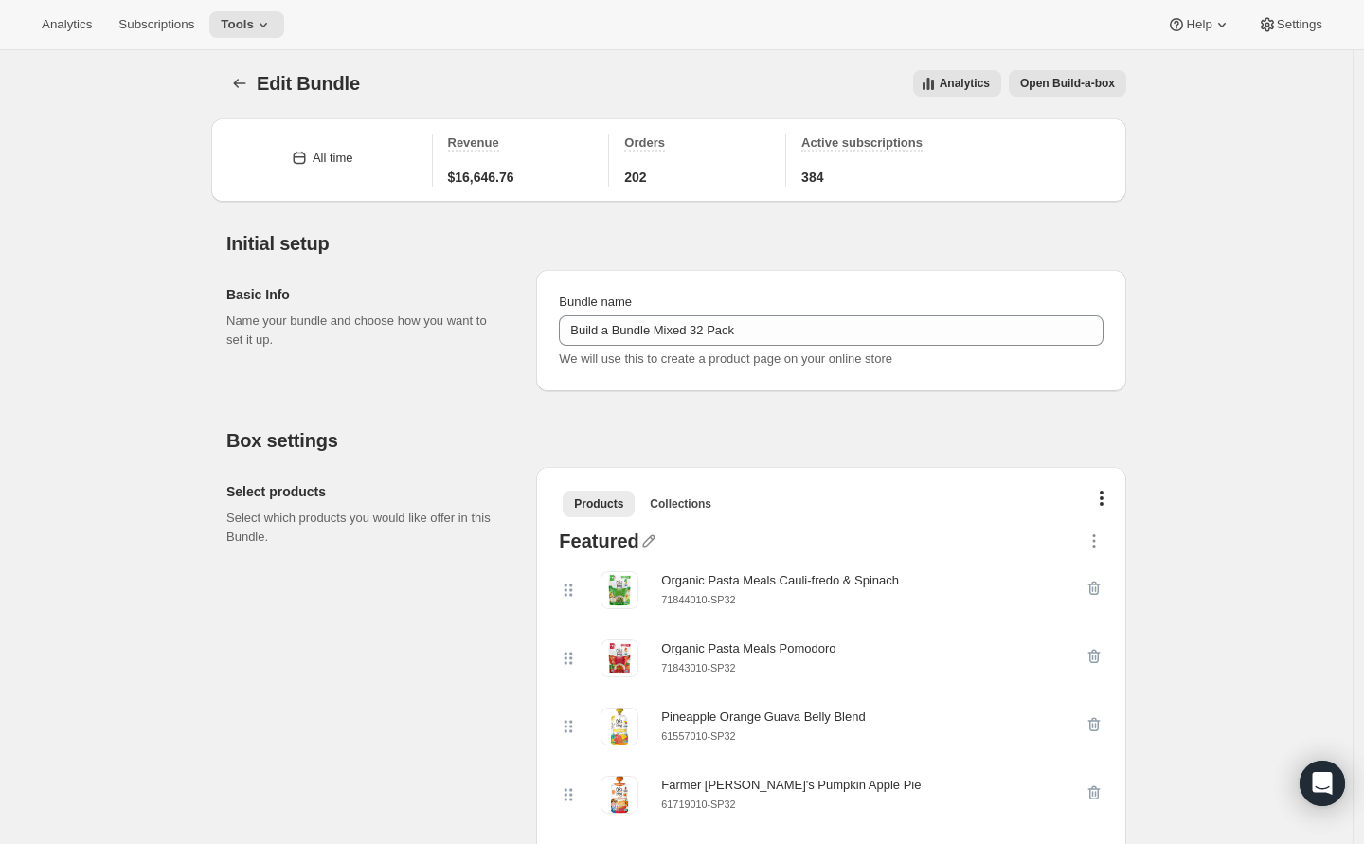
scroll to position [4, 0]
click at [249, 80] on icon "Bundles" at bounding box center [239, 82] width 19 height 19
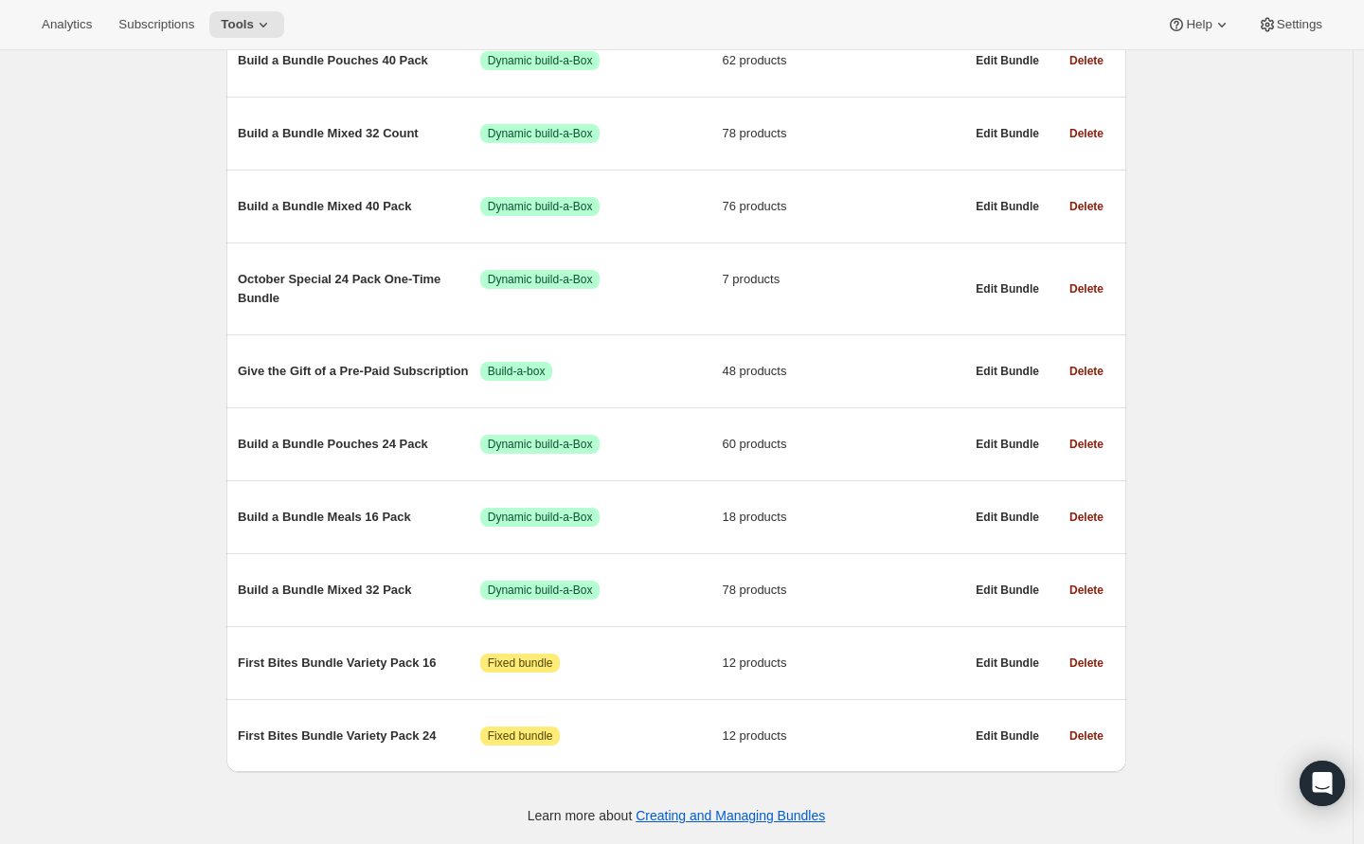
scroll to position [965, 0]
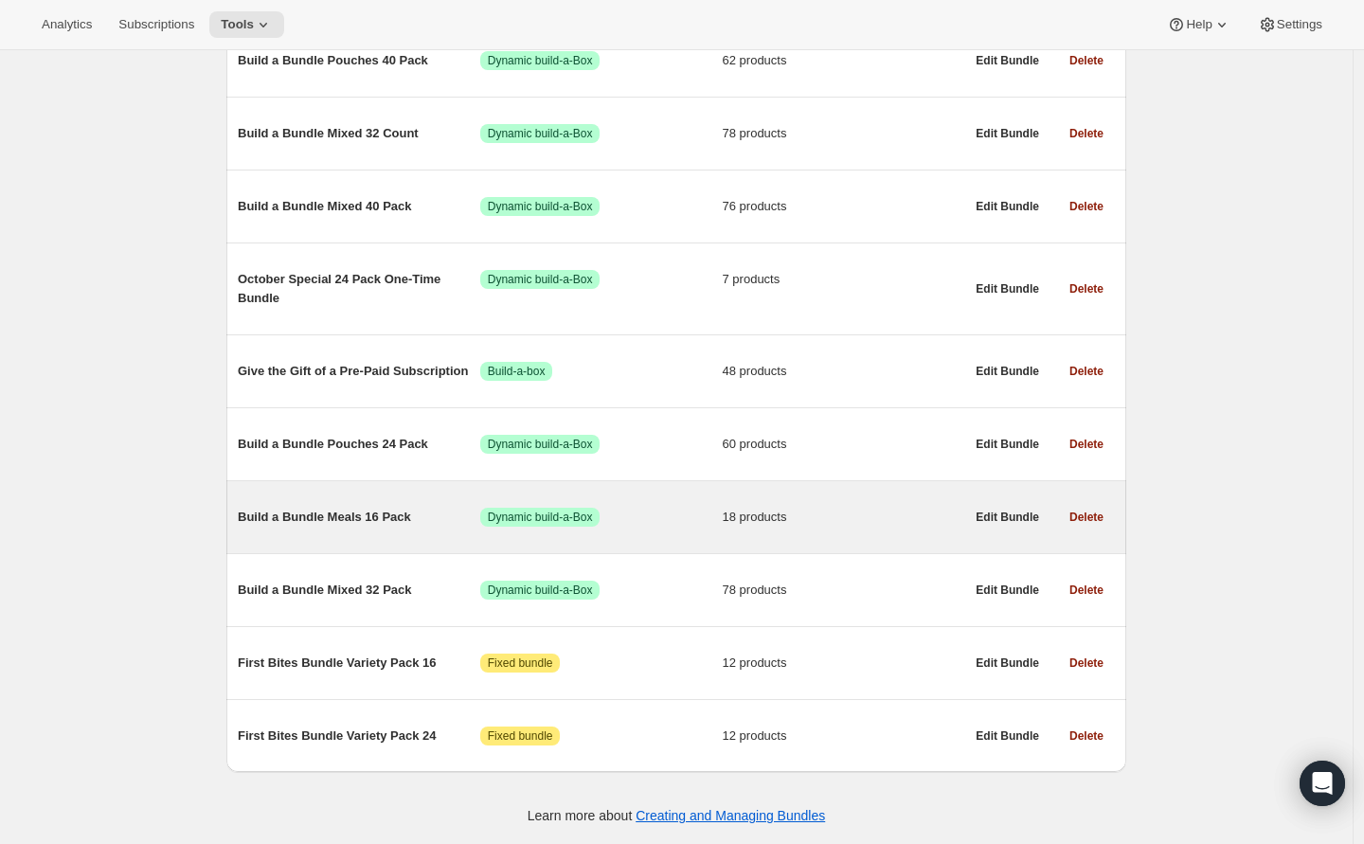
click at [353, 514] on span "Build a Bundle Meals 16 Pack" at bounding box center [359, 517] width 243 height 19
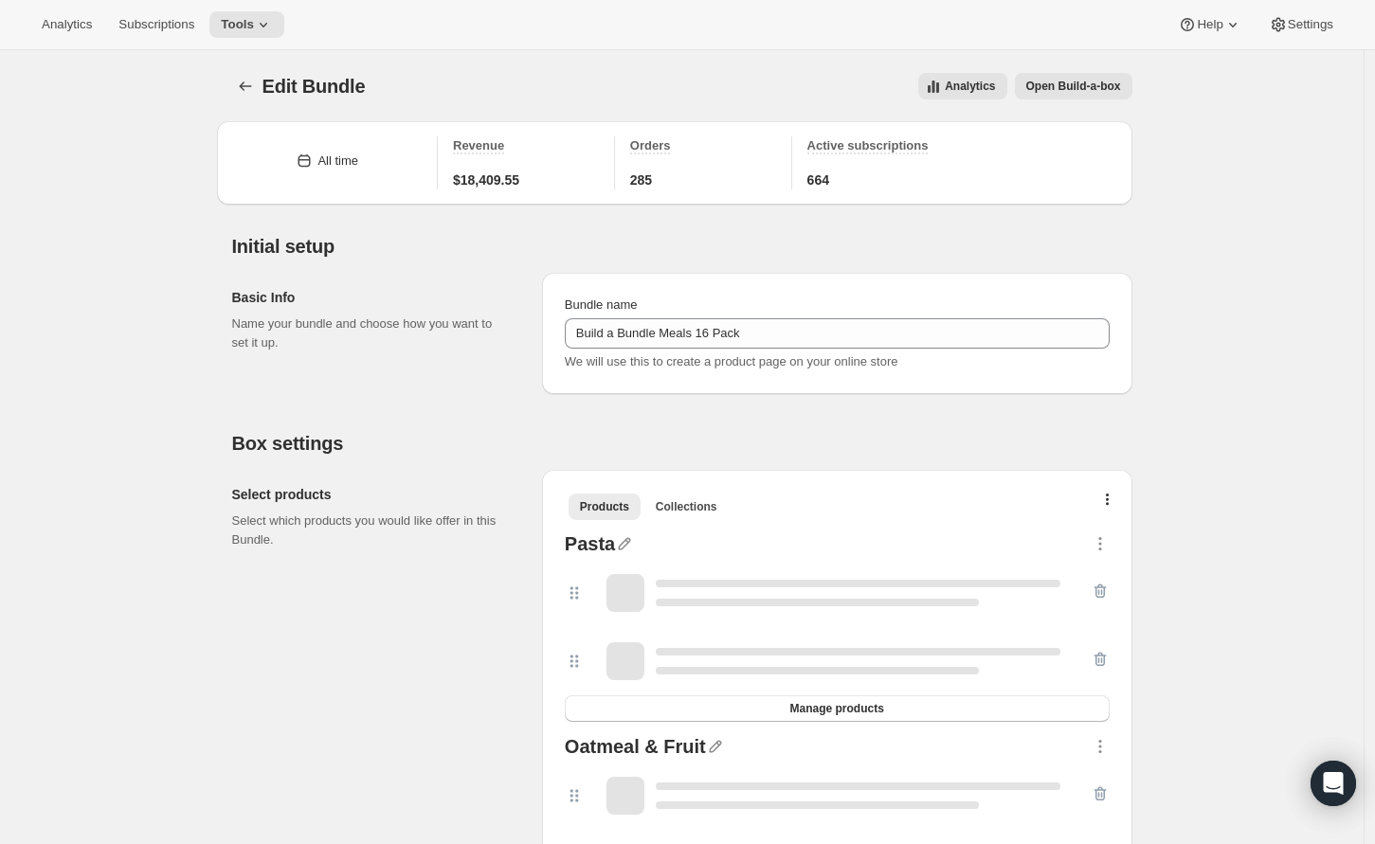
type input "Build a Bundle Meals 16 Pack"
checkbox input "true"
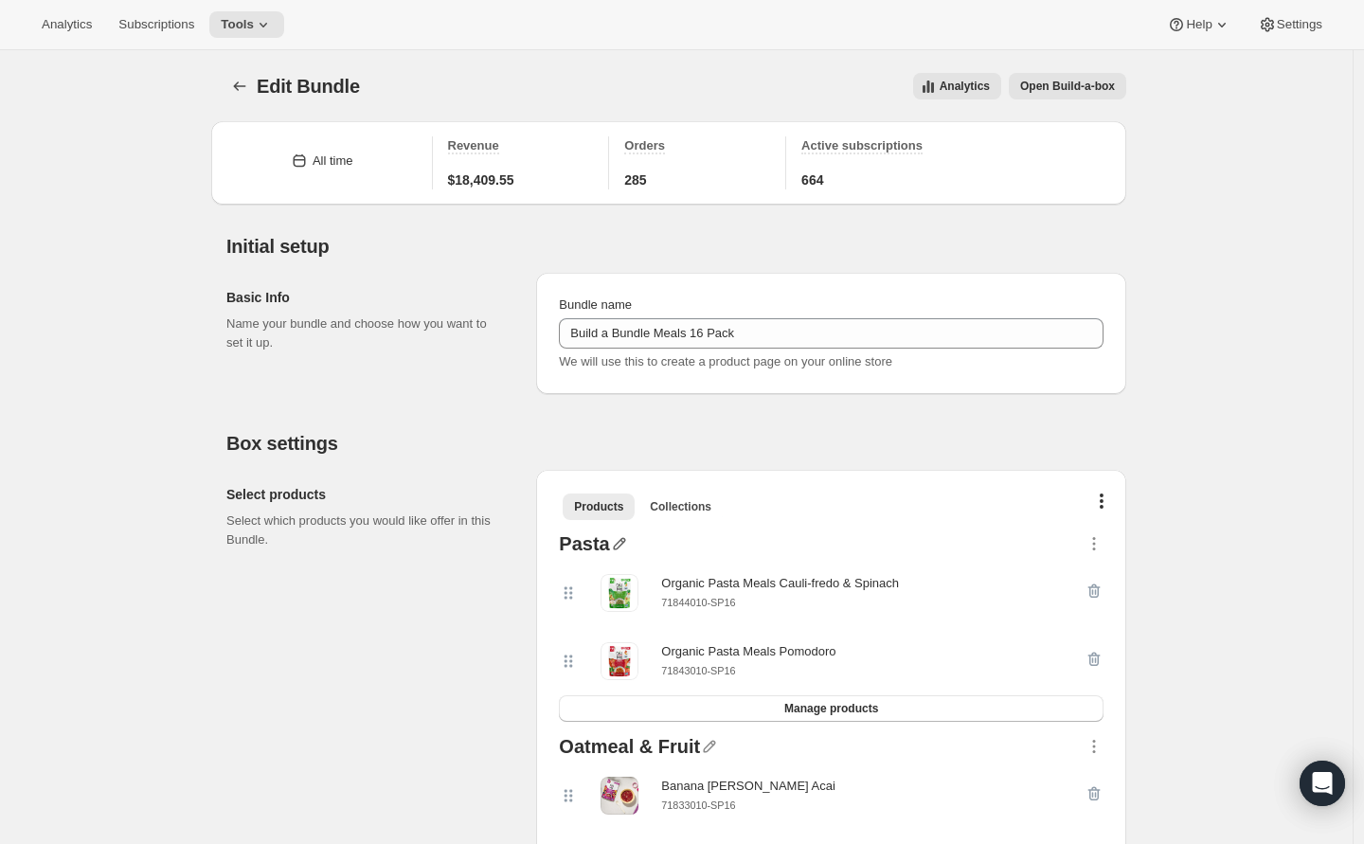
click at [622, 542] on icon "button" at bounding box center [619, 543] width 19 height 19
click at [625, 540] on icon "button" at bounding box center [619, 544] width 12 height 12
click at [589, 603] on div "Save" at bounding box center [634, 589] width 205 height 63
click at [597, 585] on input "text" at bounding box center [635, 581] width 182 height 30
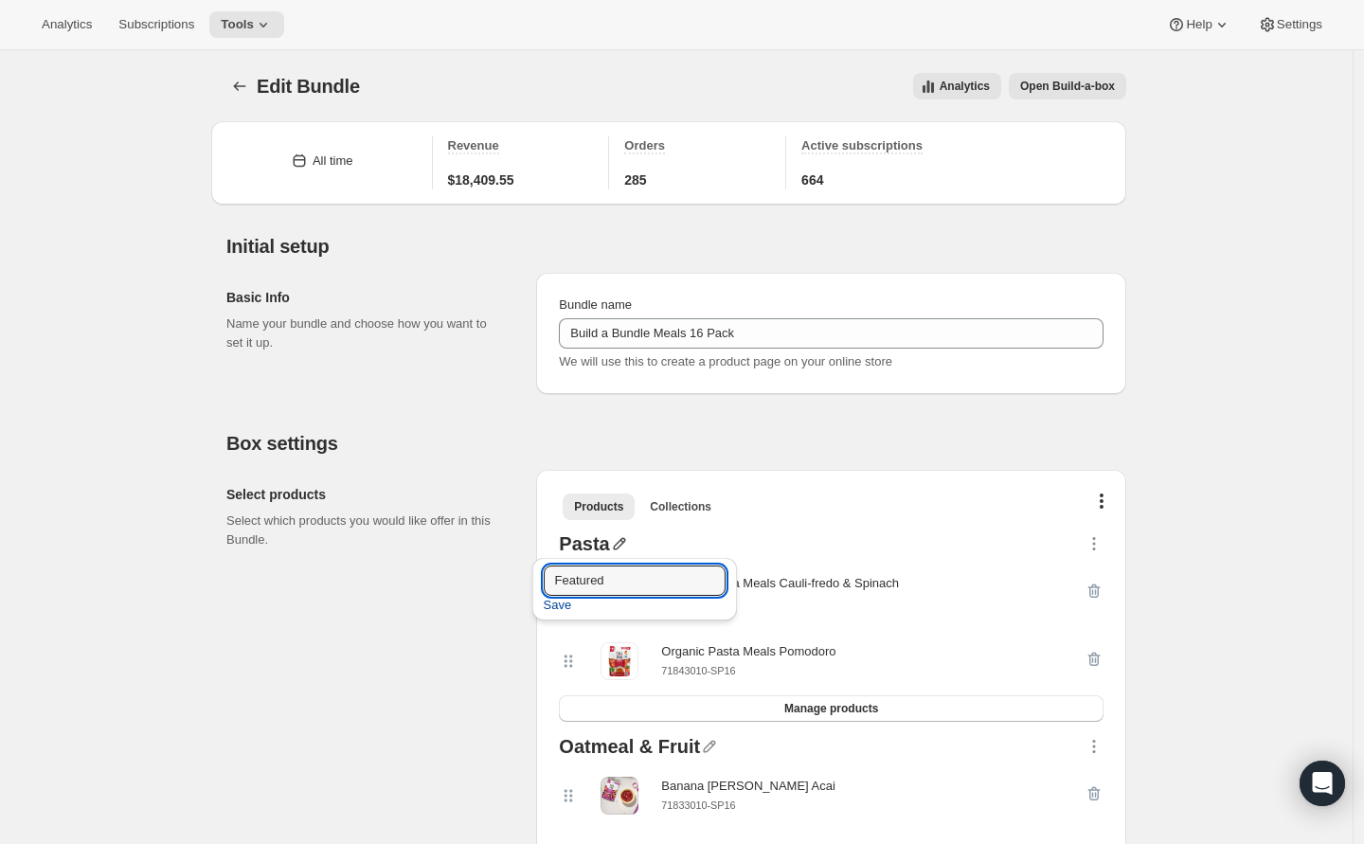
type input "Featured"
click at [553, 598] on span "Save" at bounding box center [558, 605] width 28 height 19
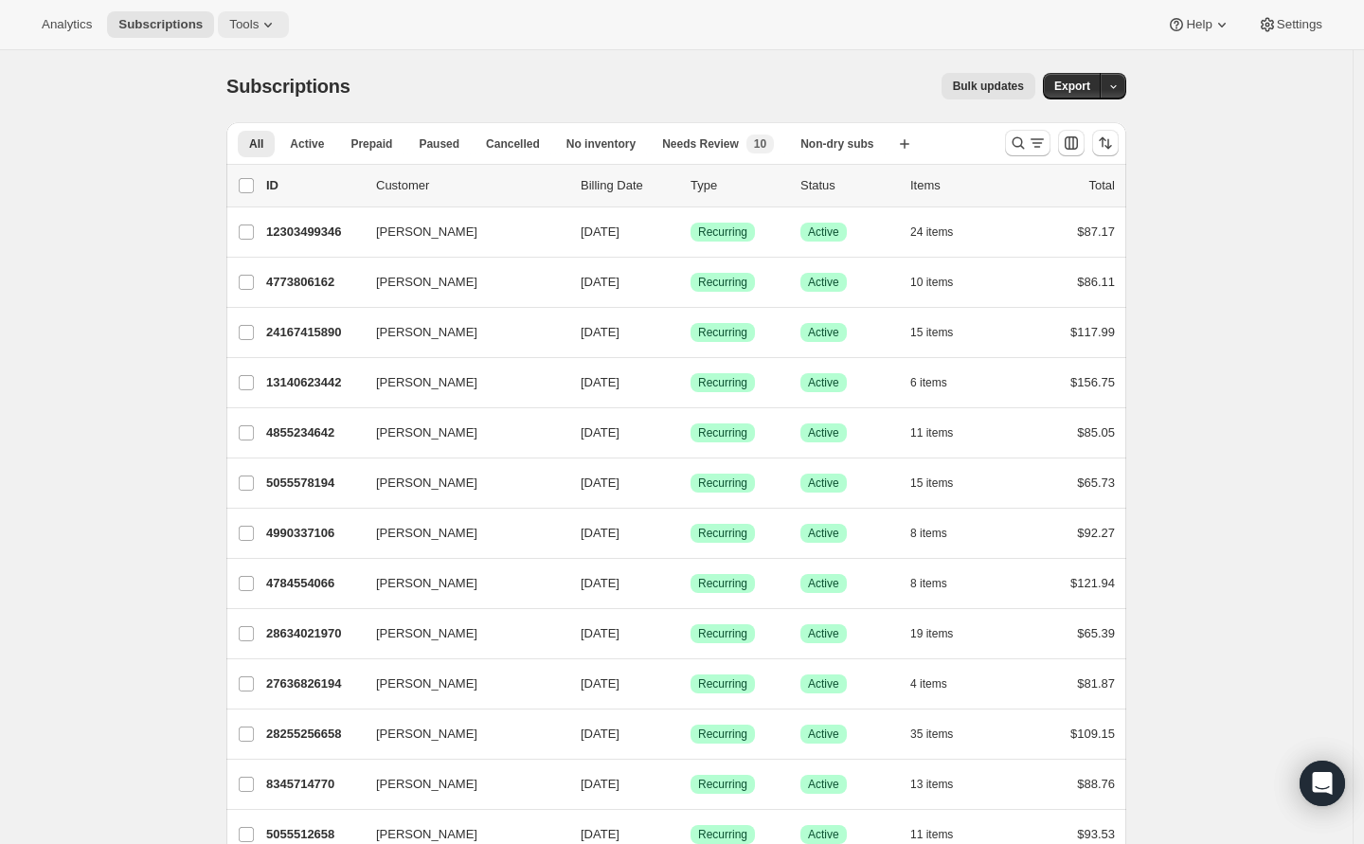
click at [259, 23] on span "Tools" at bounding box center [243, 24] width 29 height 15
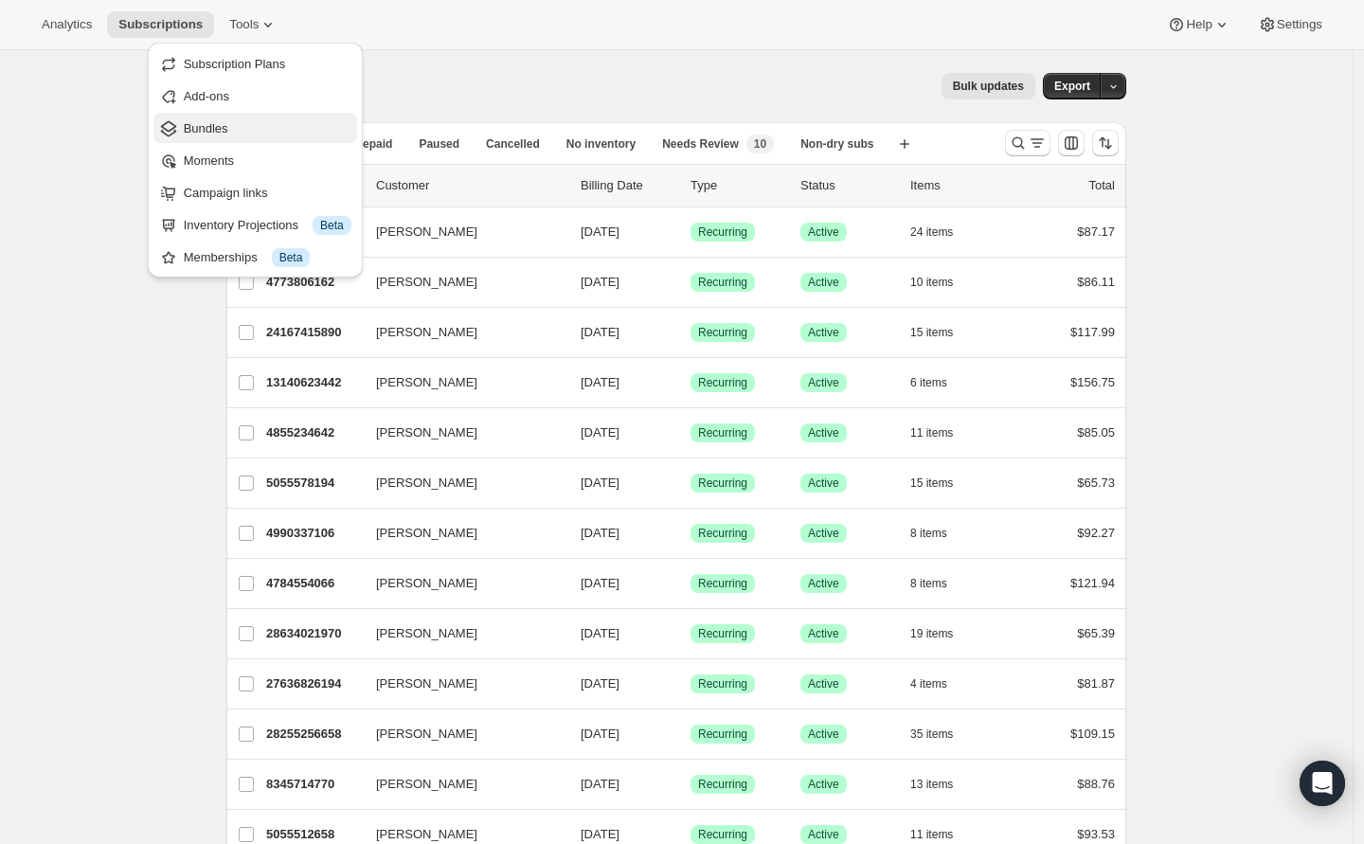
click at [260, 125] on span "Bundles" at bounding box center [268, 128] width 168 height 19
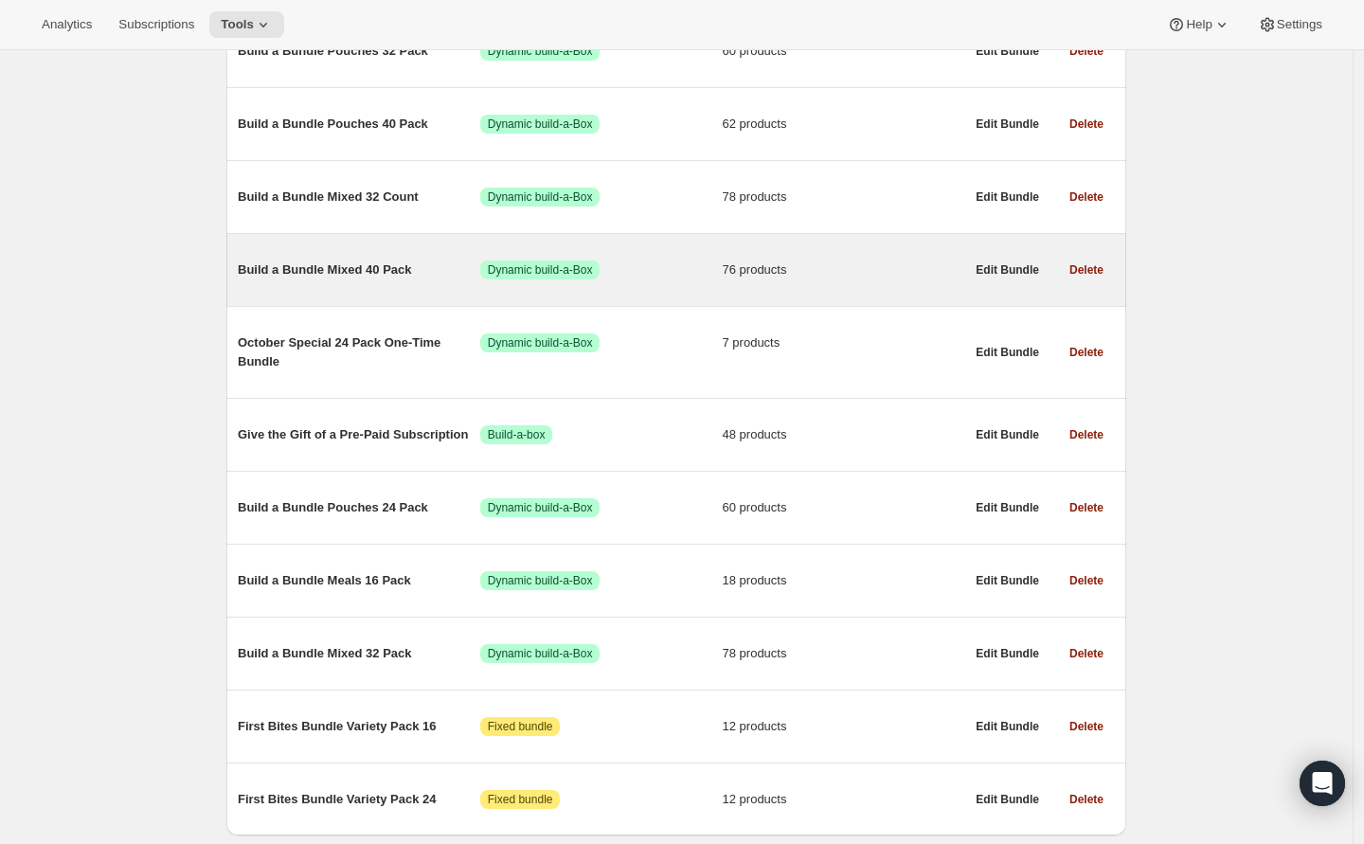
scroll to position [965, 0]
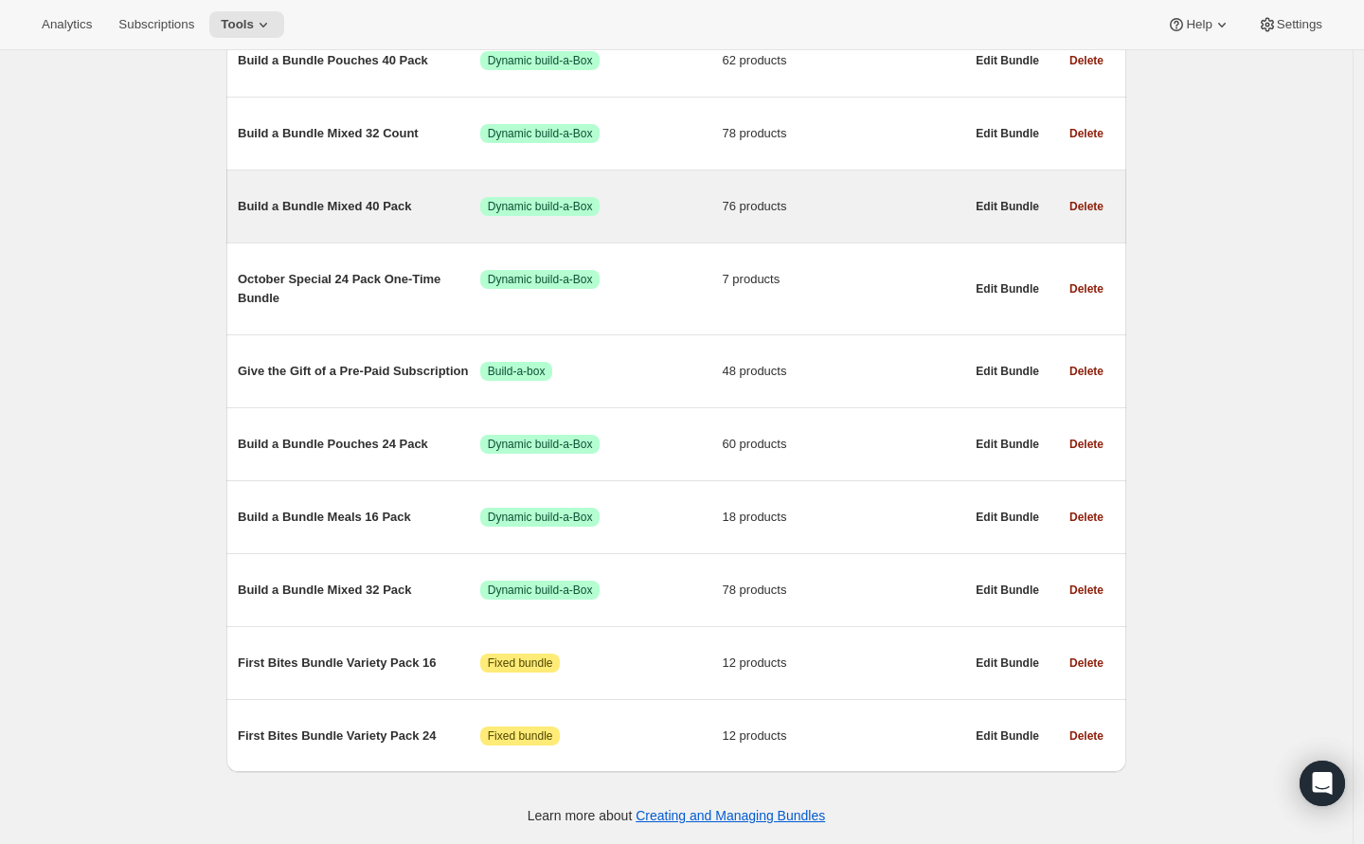
click at [304, 200] on span "Build a Bundle Mixed 40 Pack" at bounding box center [359, 206] width 243 height 19
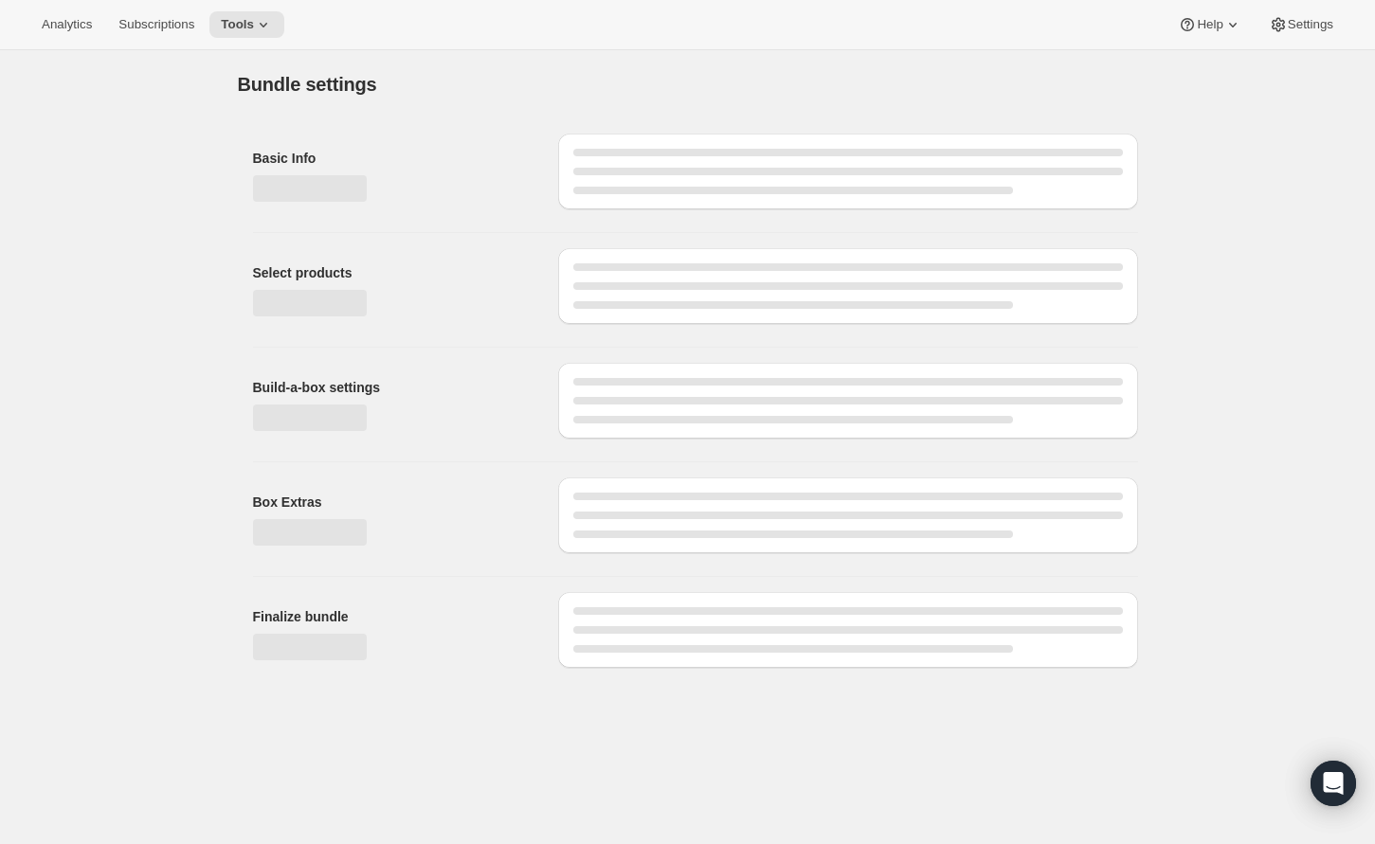
type input "Build a Bundle Mixed 40 Pack"
checkbox input "true"
select select "MINIMUM"
type input "Select at least 8 meals"
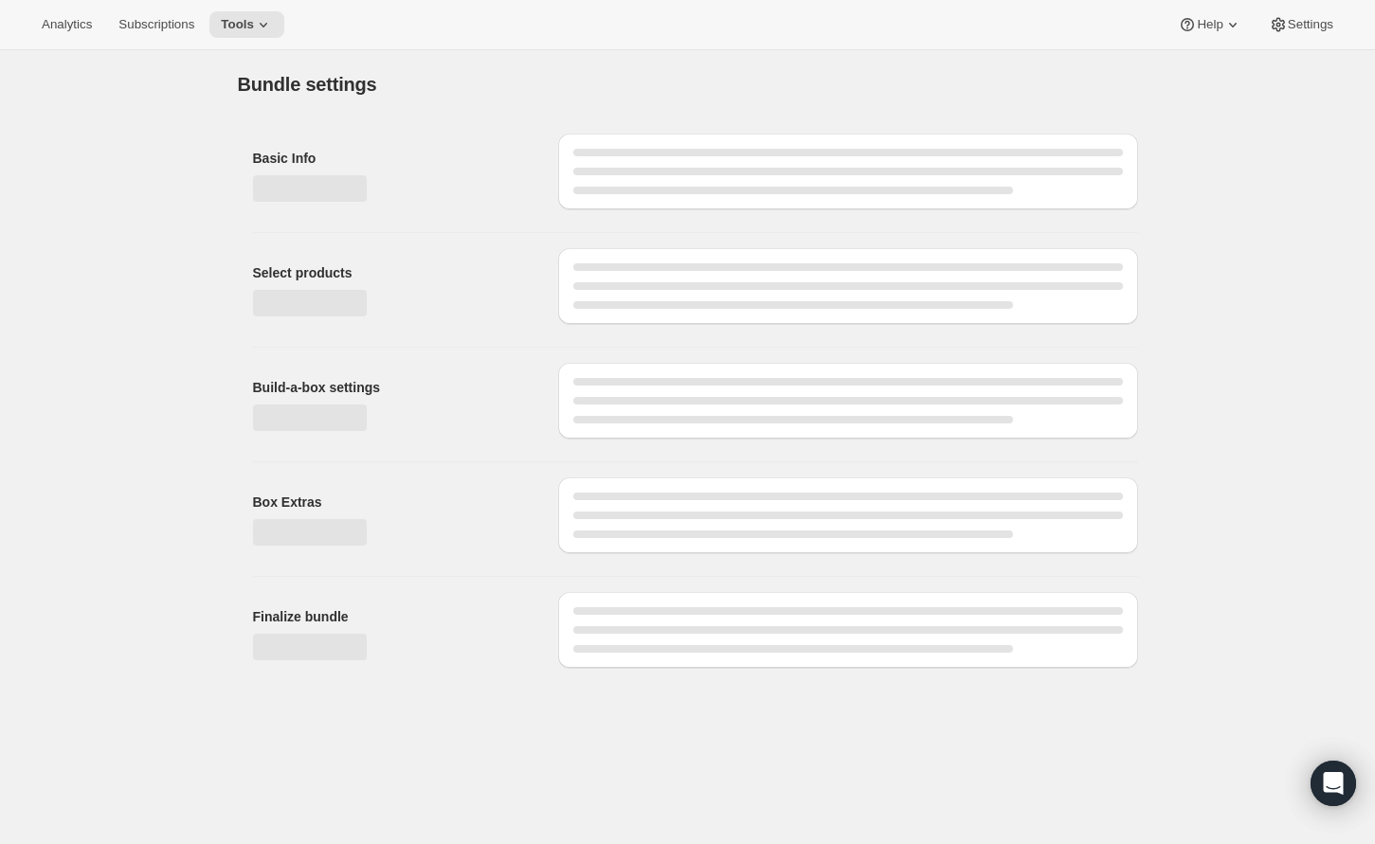
select select "gid://shopify/ProductVariant/41182201774162_e143ae9f-052c-4d0a-9eb4-a0f33d9d72e0"
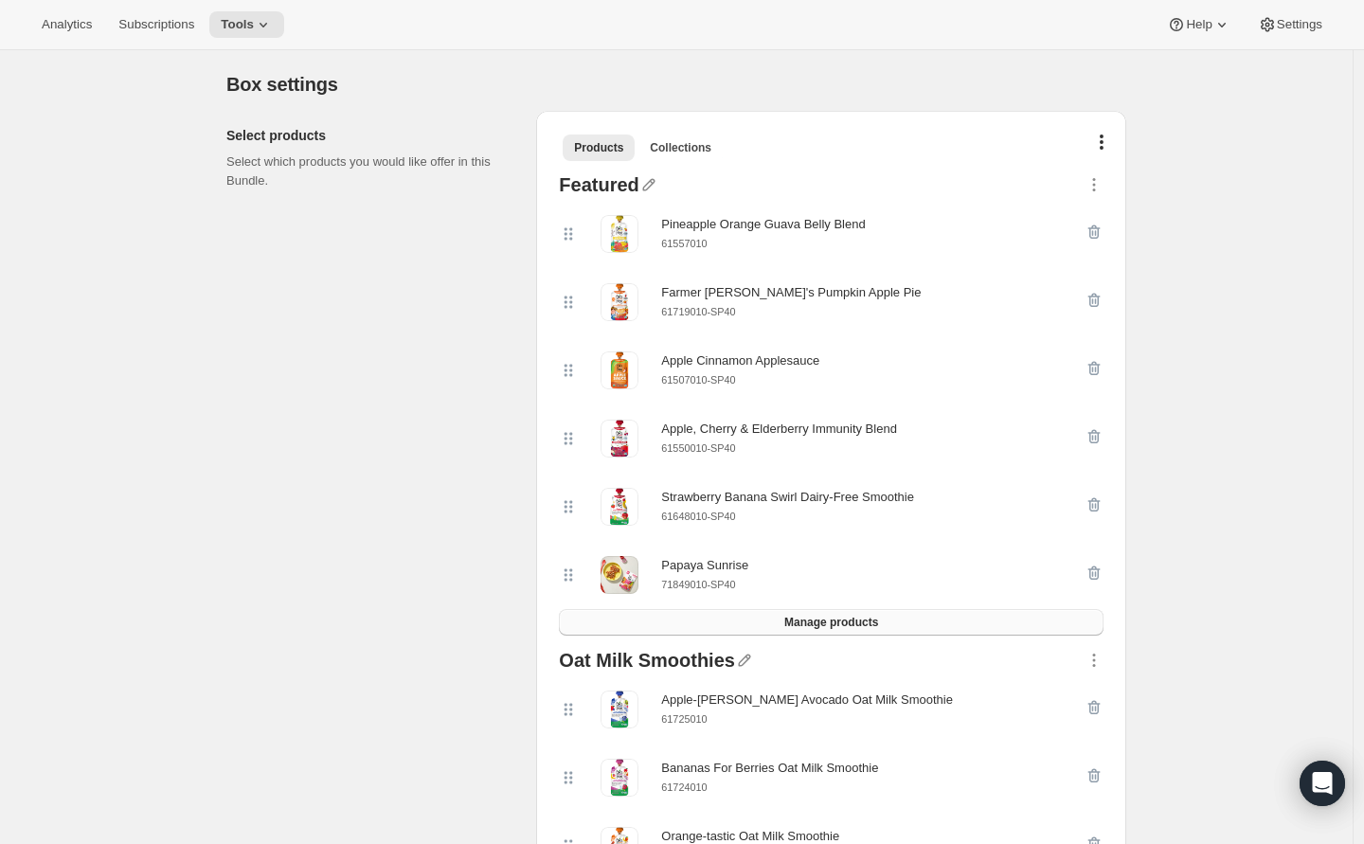
scroll to position [358, 0]
click at [780, 629] on button "Manage products" at bounding box center [831, 623] width 545 height 27
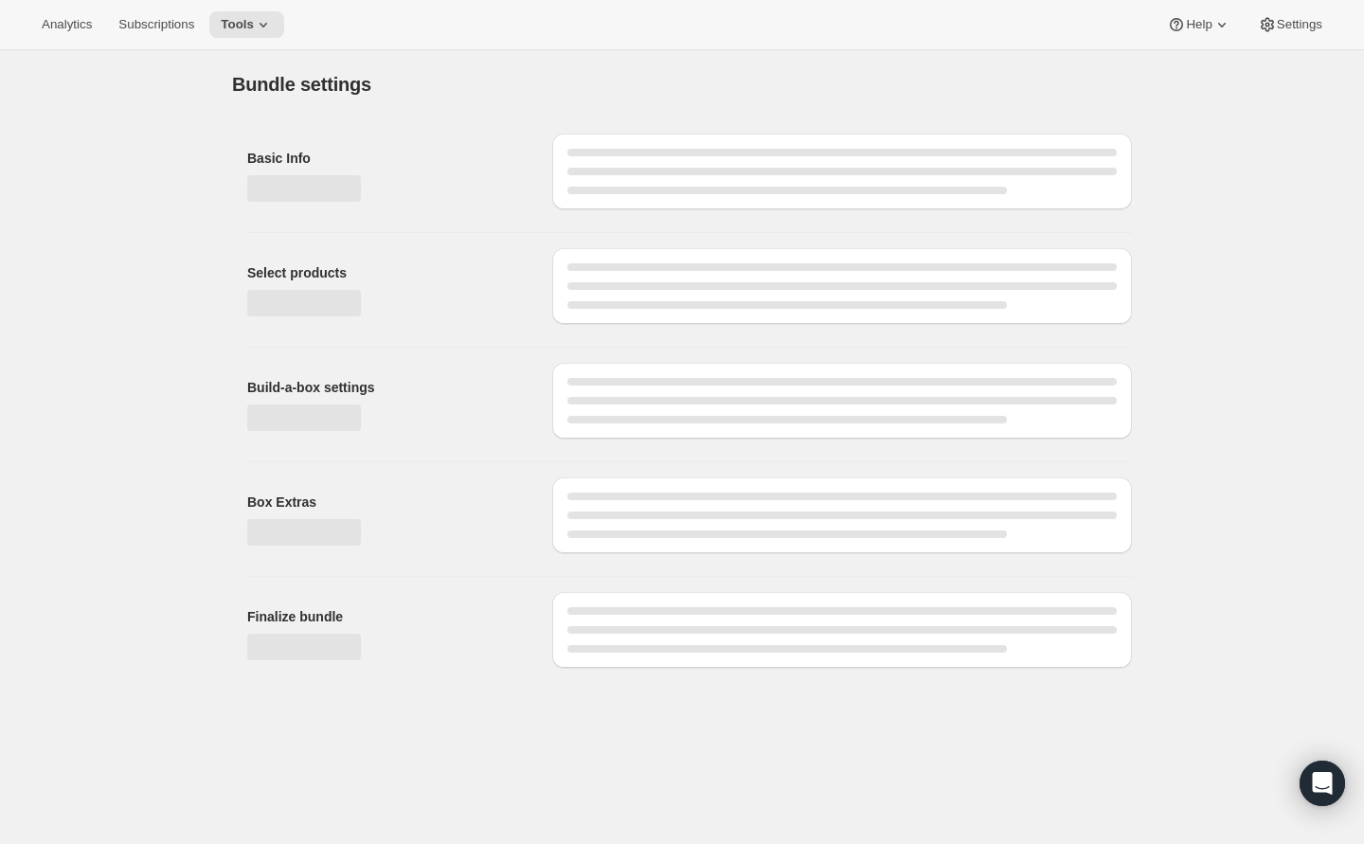
scroll to position [0, 0]
